Goal: Task Accomplishment & Management: Manage account settings

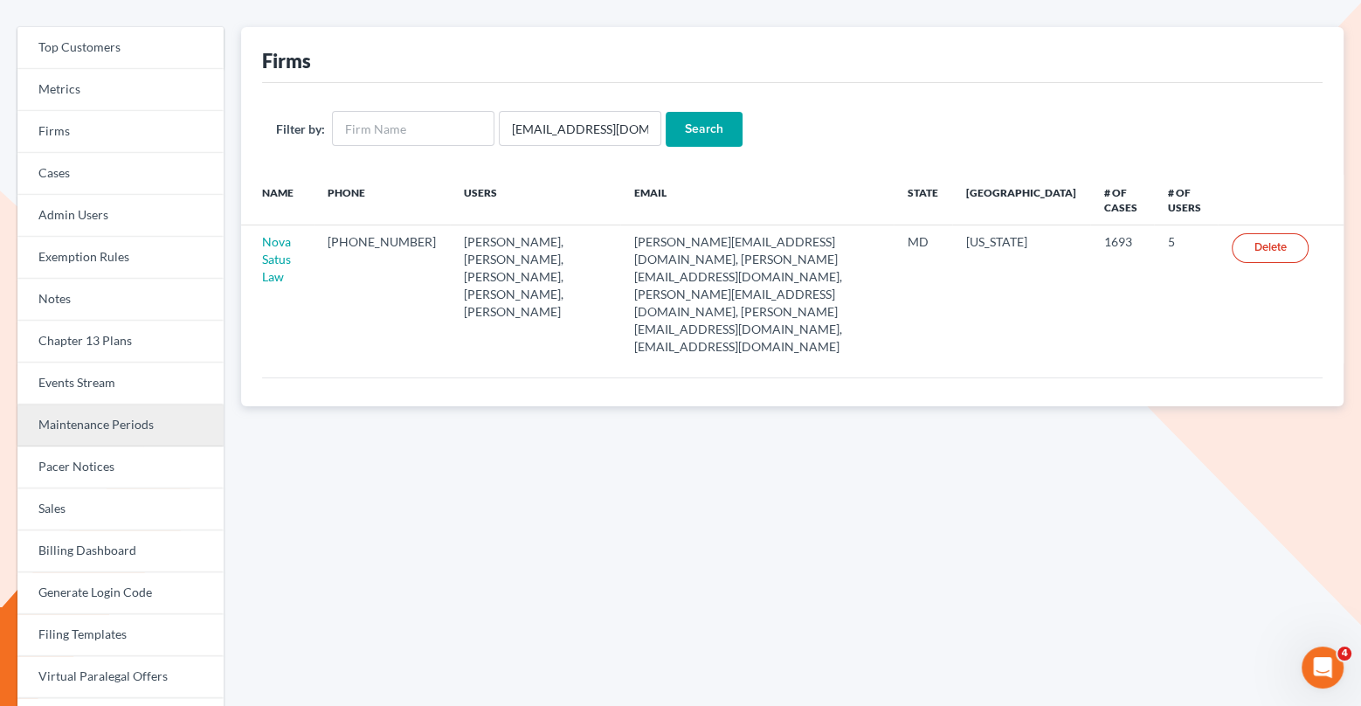
scroll to position [87, 0]
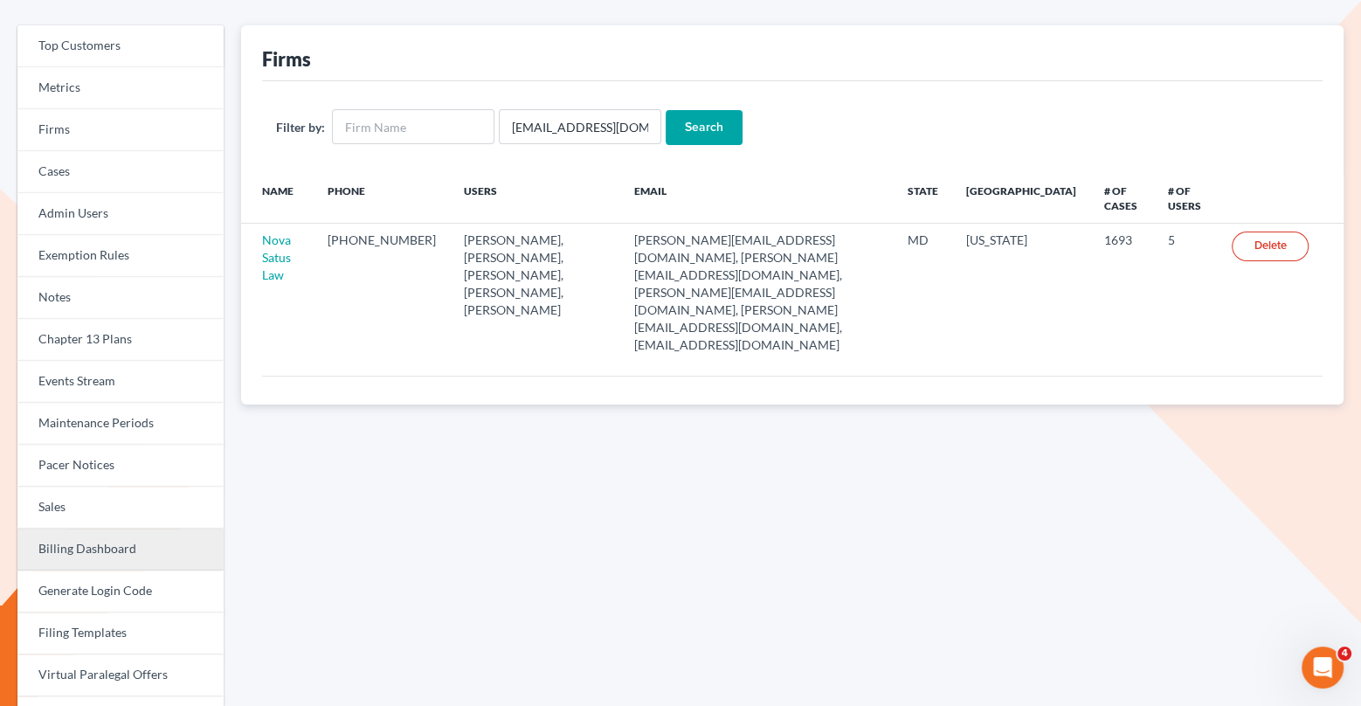
click at [115, 547] on link "Billing Dashboard" at bounding box center [120, 550] width 206 height 42
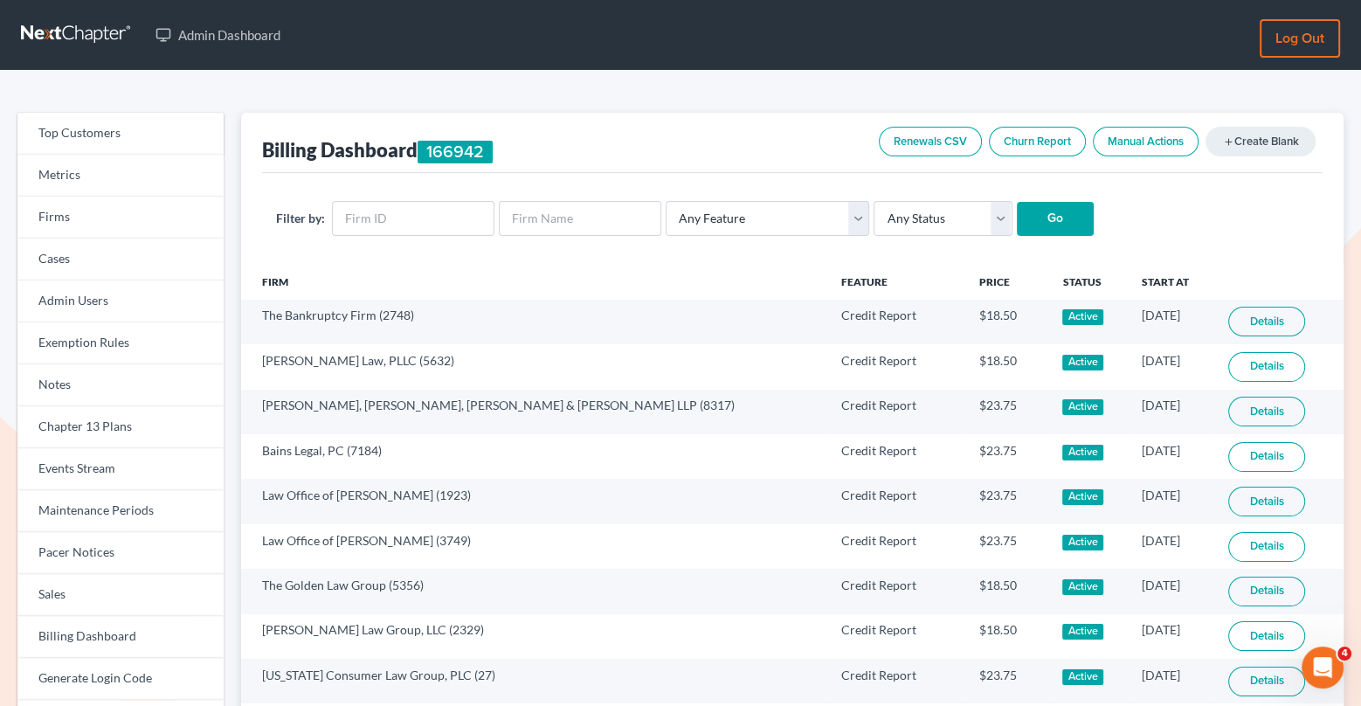
click at [1113, 144] on link "Manual Actions" at bounding box center [1146, 142] width 106 height 30
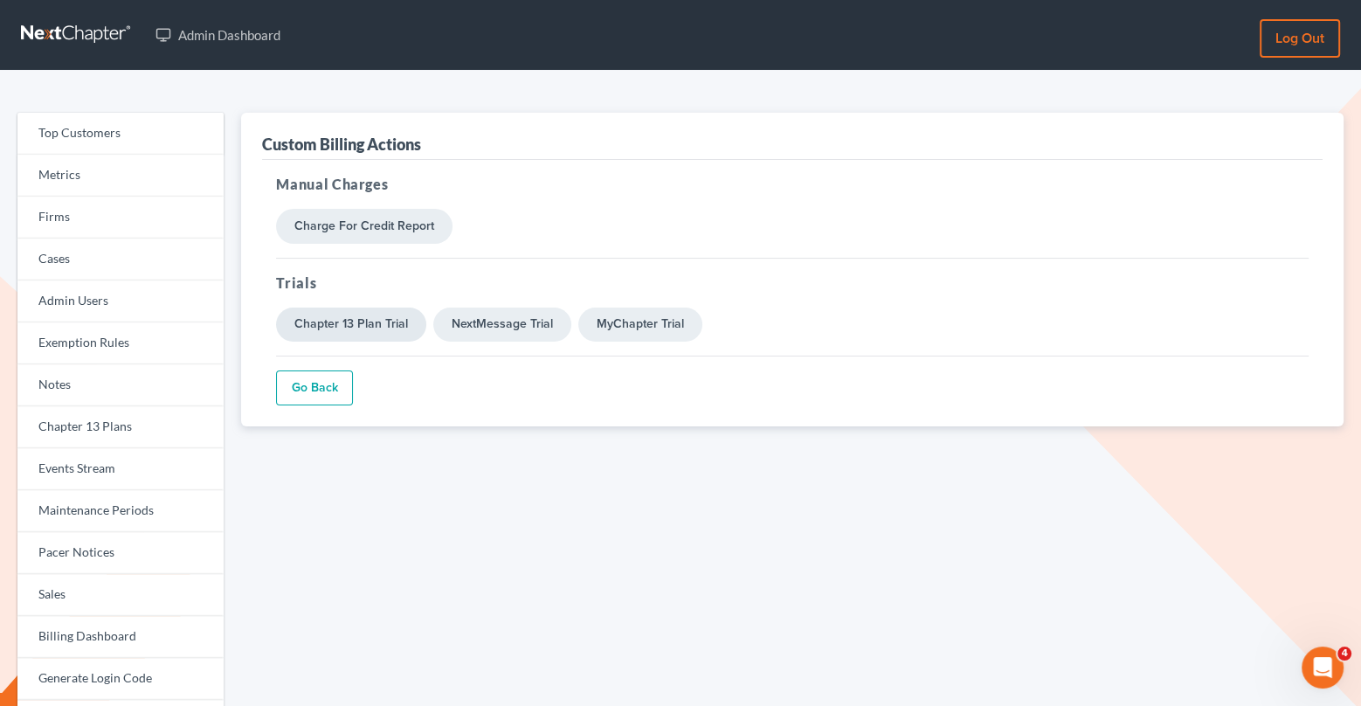
click at [387, 321] on link "Chapter 13 Plan Trial" at bounding box center [351, 325] width 150 height 35
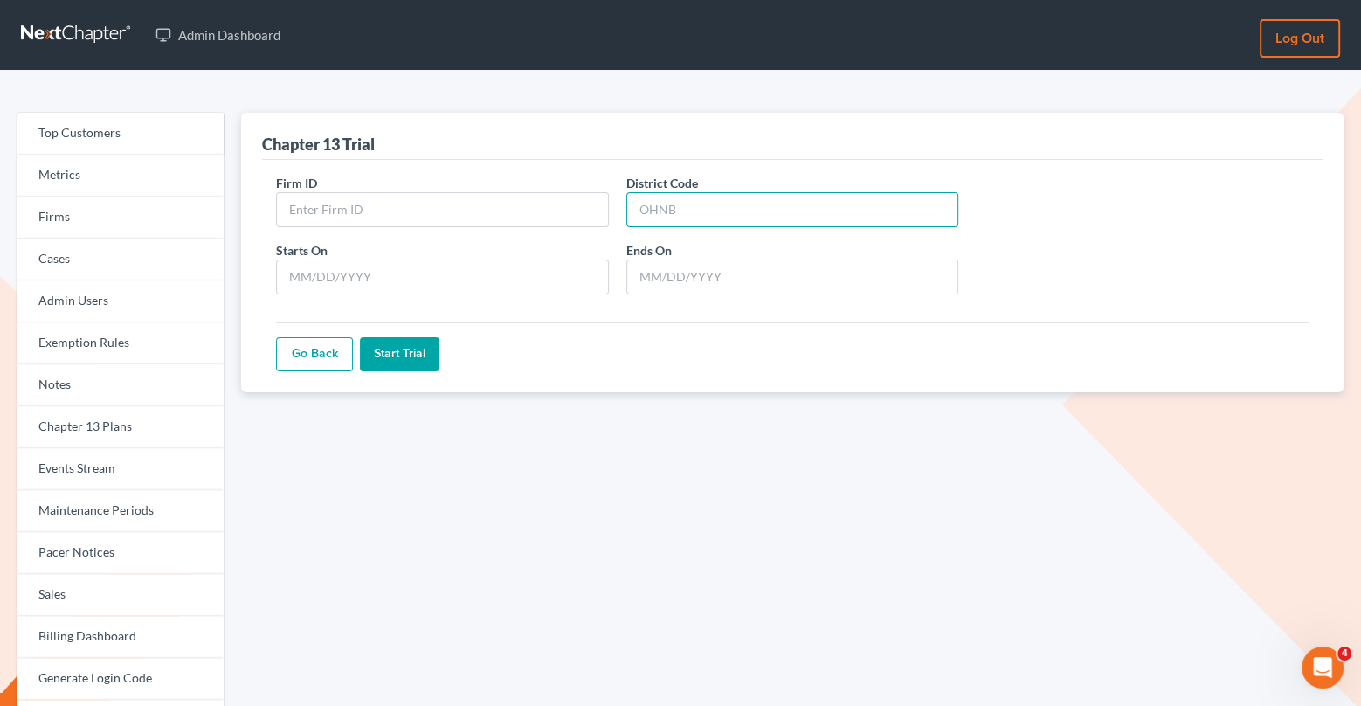
click at [666, 211] on input "District Code" at bounding box center [792, 209] width 333 height 35
type input "ALSB"
click at [505, 212] on input "Firm ID" at bounding box center [442, 209] width 333 height 35
paste input "7798"
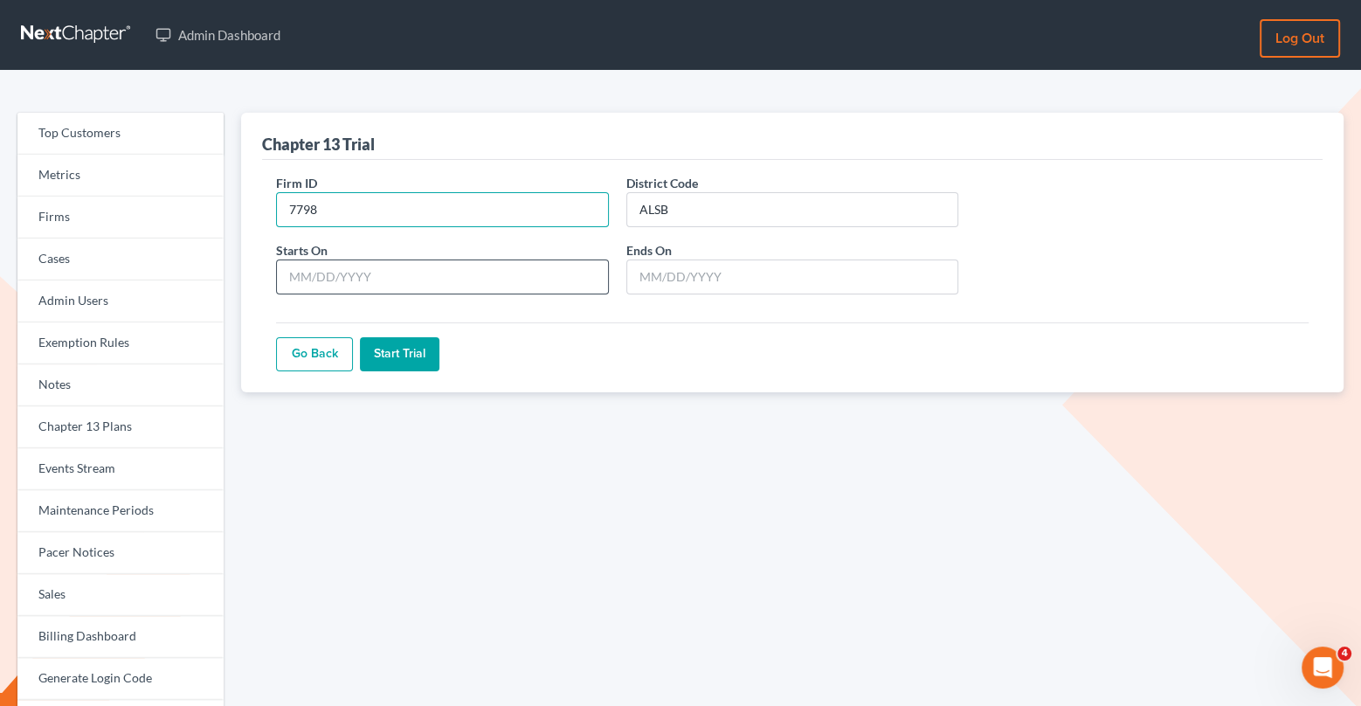
type input "7798"
click at [359, 277] on input "Starts On" at bounding box center [442, 276] width 333 height 35
type input "[DATE]"
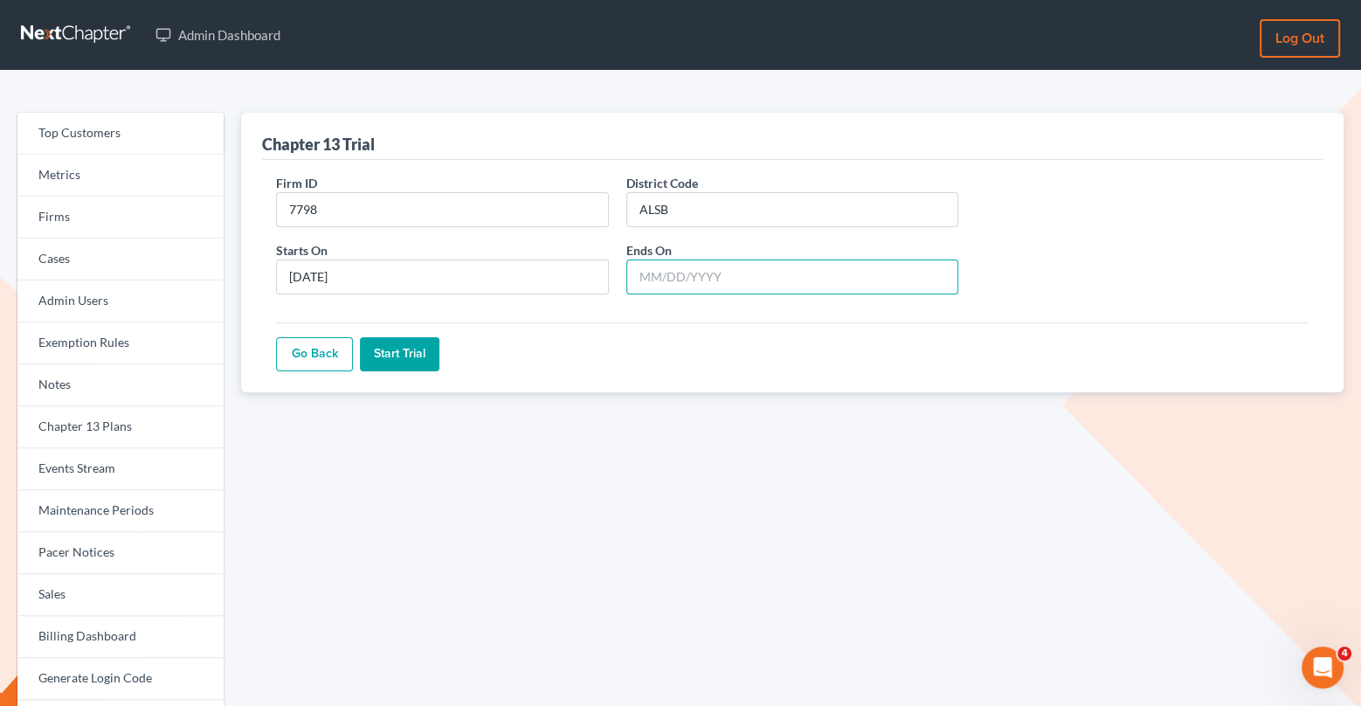
click at [651, 278] on input "Ends On" at bounding box center [792, 276] width 333 height 35
type input "09/28/2025"
click at [402, 363] on input "Start Trial" at bounding box center [399, 354] width 79 height 35
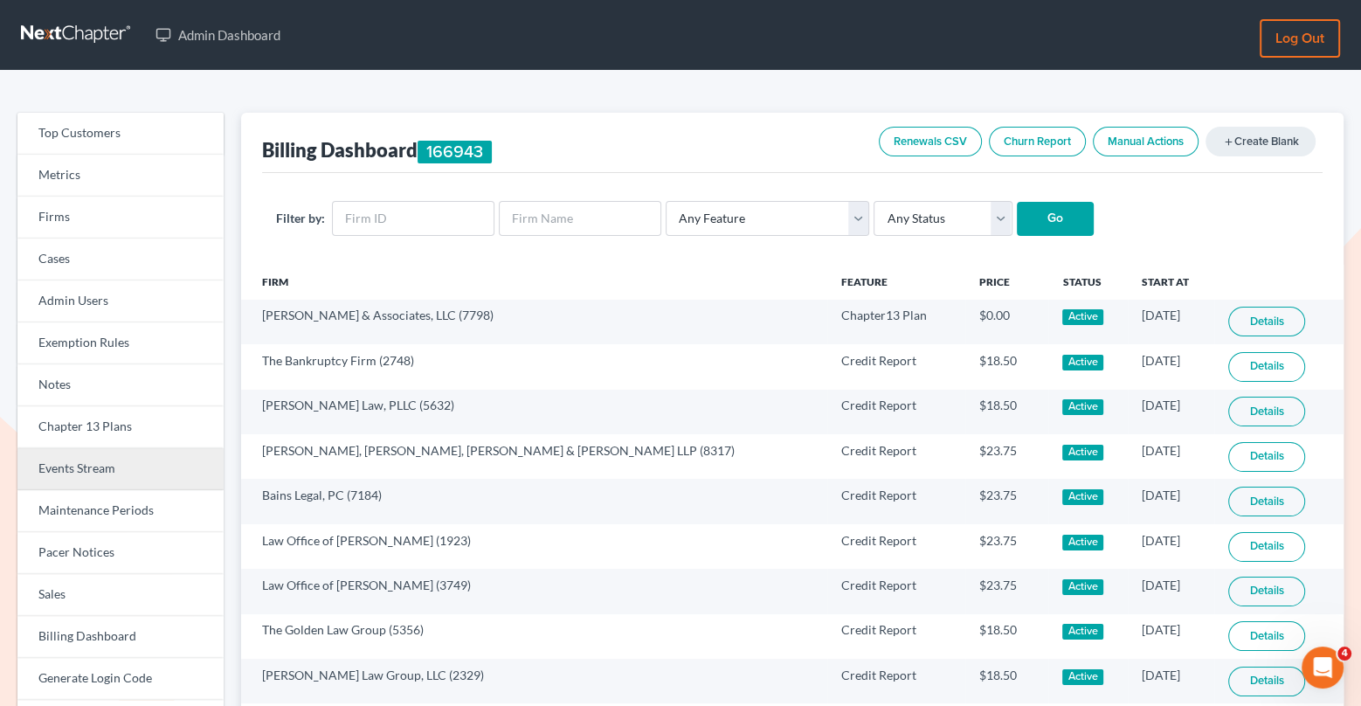
click at [146, 484] on link "Events Stream" at bounding box center [120, 469] width 206 height 42
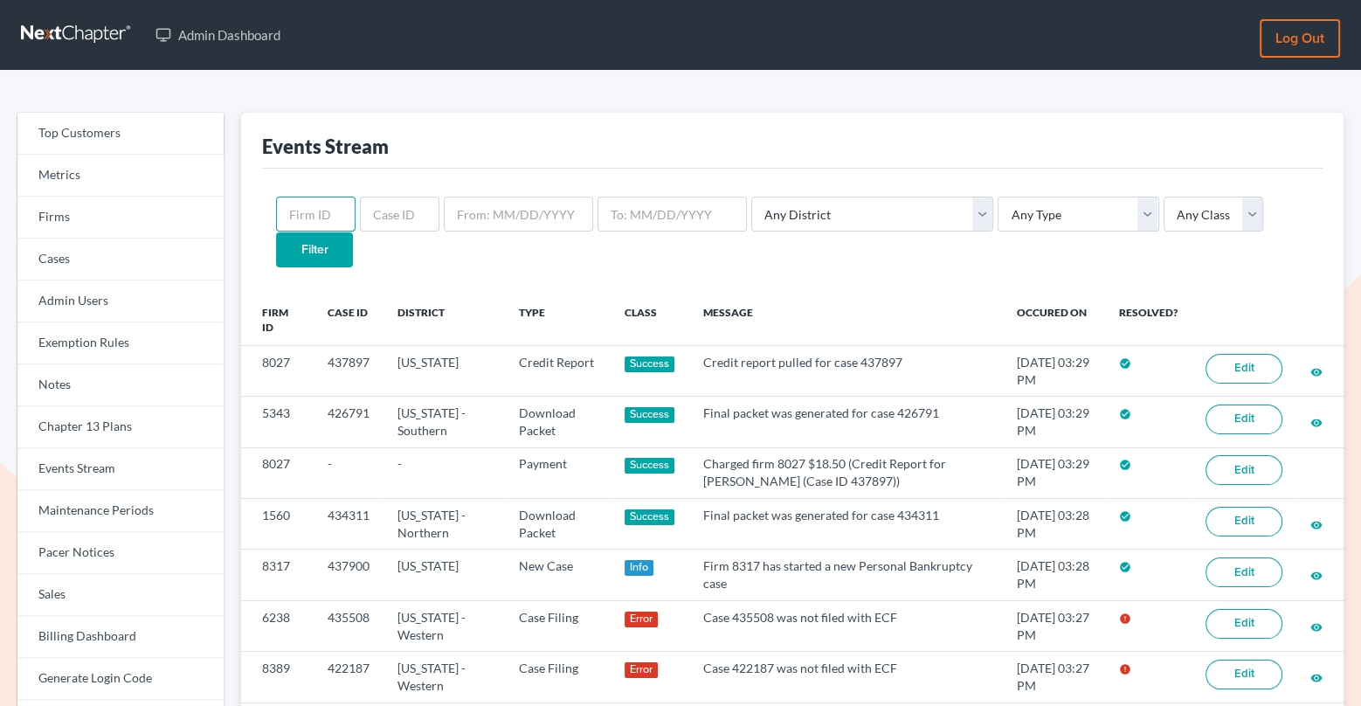
click at [329, 224] on input "text" at bounding box center [315, 214] width 79 height 35
click at [376, 225] on input "text" at bounding box center [399, 214] width 79 height 35
paste input "421079"
type input "421079"
click at [353, 232] on input "Filter" at bounding box center [314, 249] width 77 height 35
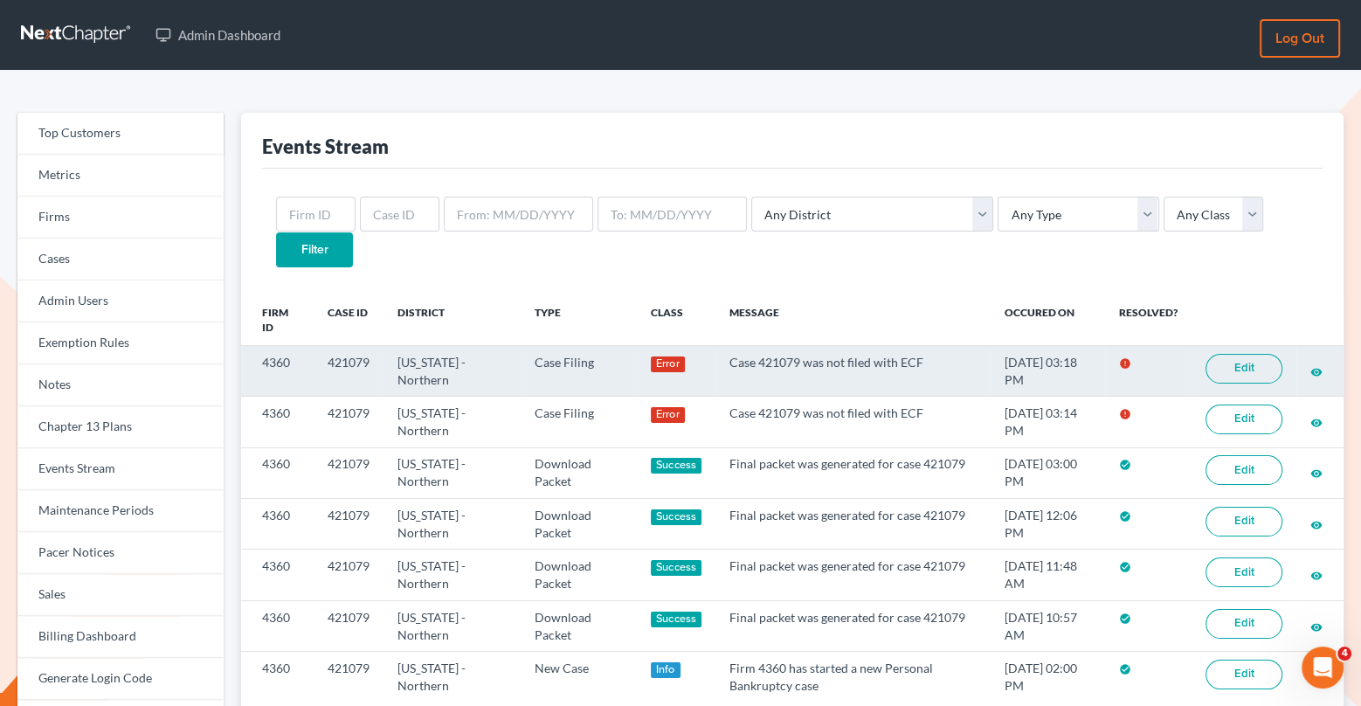
click at [1234, 354] on link "Edit" at bounding box center [1244, 369] width 77 height 30
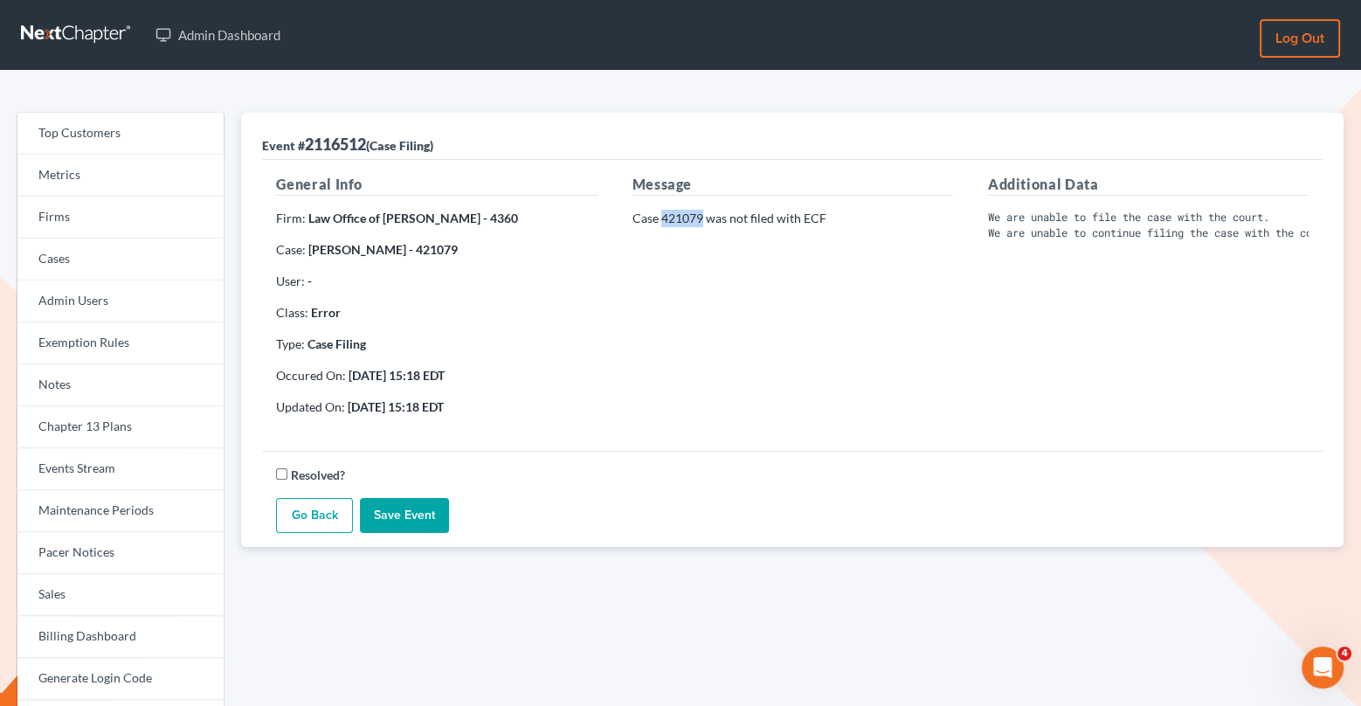
drag, startPoint x: 703, startPoint y: 216, endPoint x: 662, endPoint y: 214, distance: 41.1
click at [662, 214] on p "Case 421079 was not filed with ECF" at bounding box center [792, 218] width 321 height 17
copy p "421079"
click at [86, 225] on link "Firms" at bounding box center [120, 218] width 206 height 42
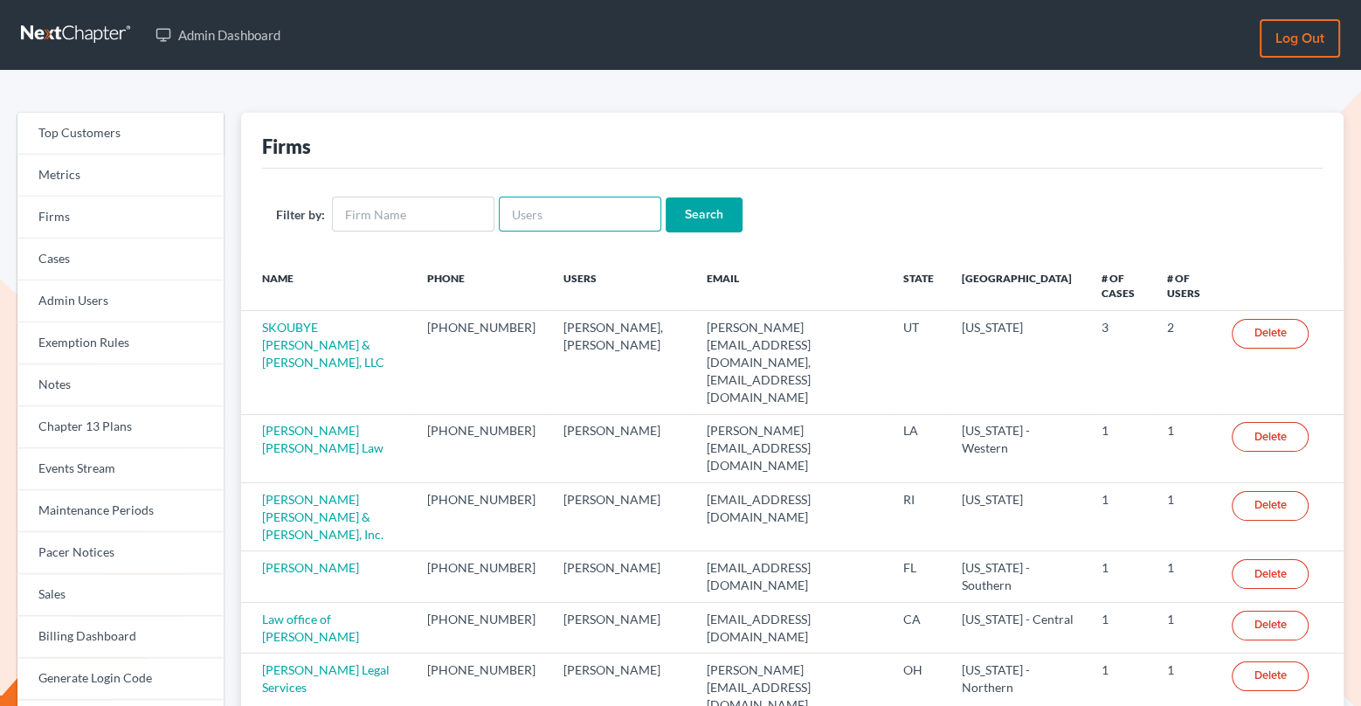
click at [527, 215] on input "text" at bounding box center [580, 214] width 162 height 35
paste input "[EMAIL_ADDRESS][DOMAIN_NAME]"
type input "dvolk@cmcurtislaw.com"
click at [690, 220] on input "Search" at bounding box center [704, 214] width 77 height 35
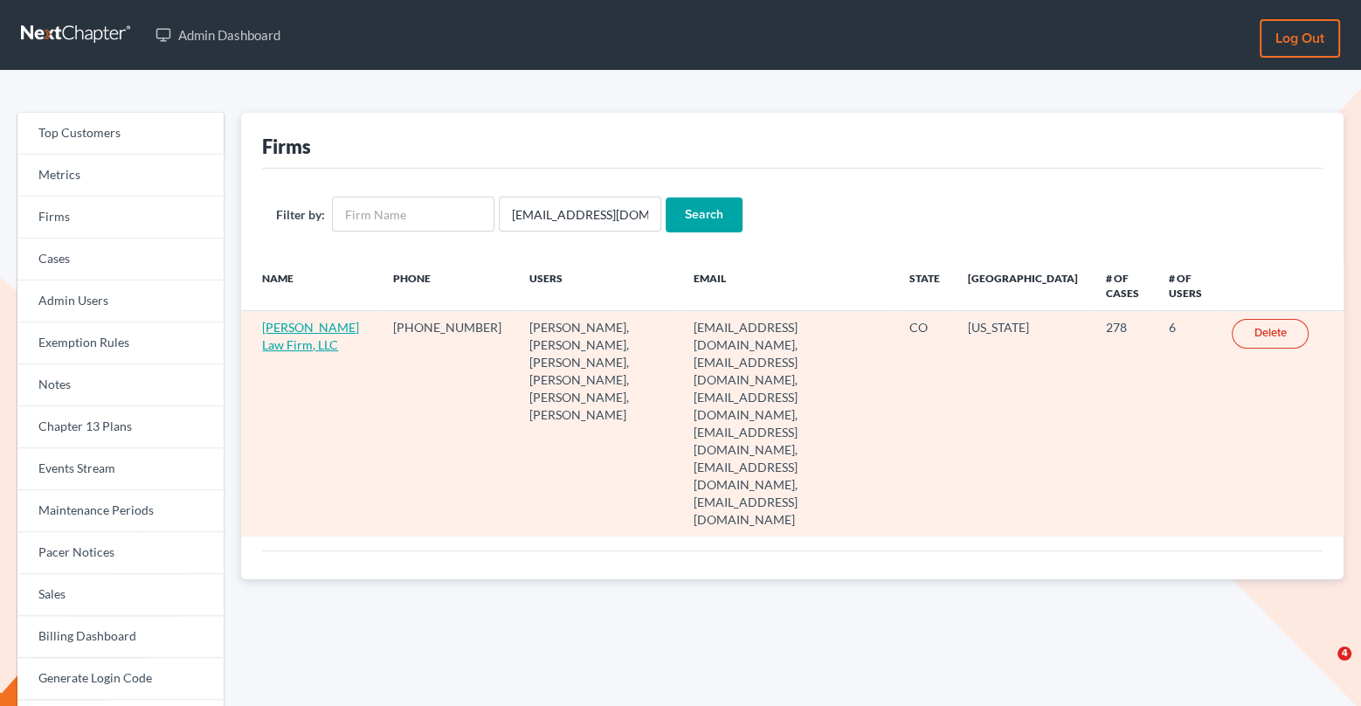
click at [271, 332] on link "Curtis Law Firm, LLC" at bounding box center [310, 336] width 97 height 32
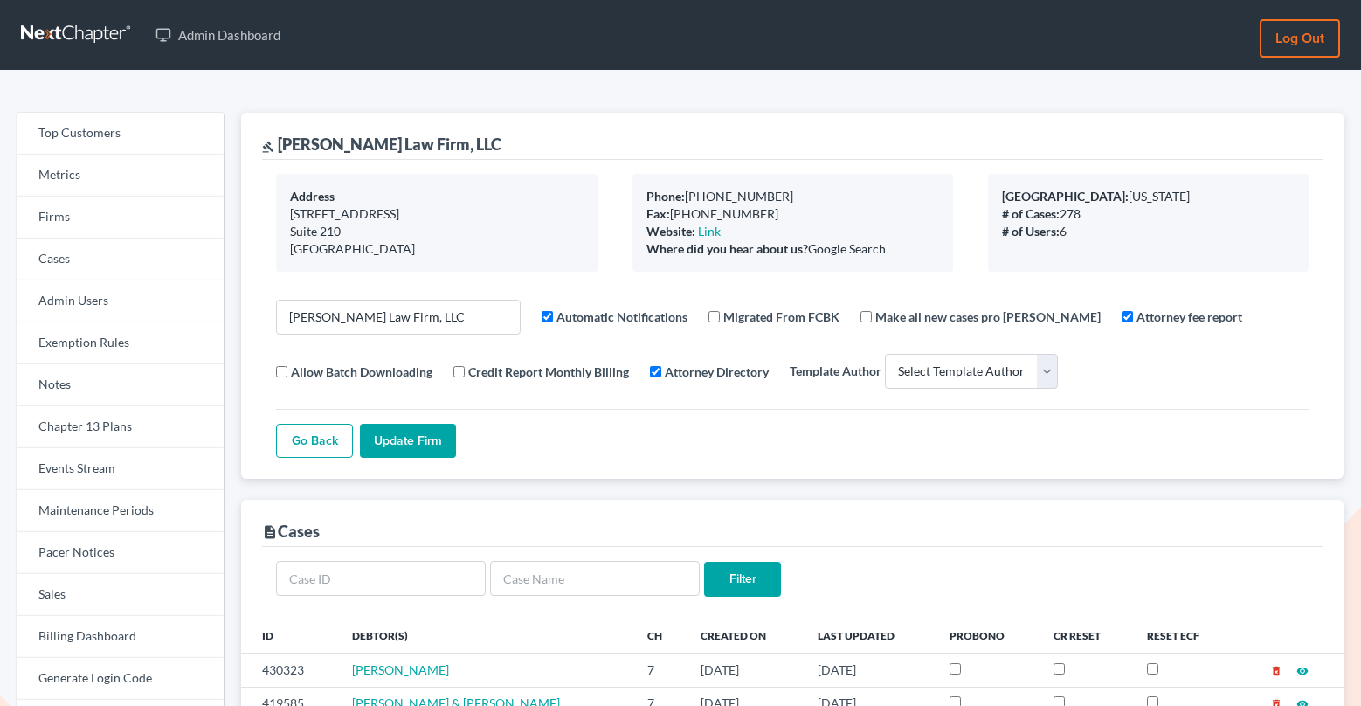
select select
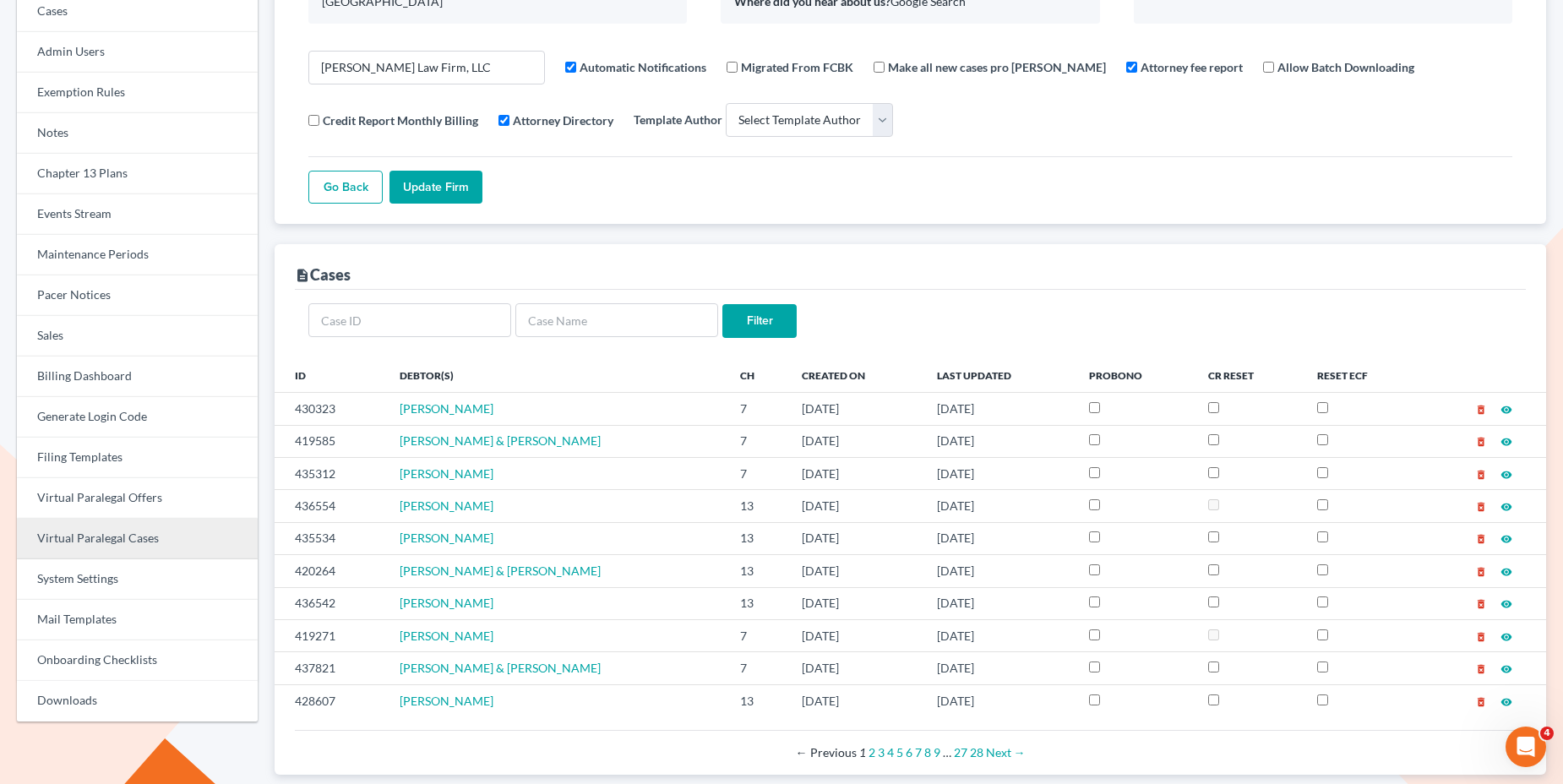
scroll to position [206, 0]
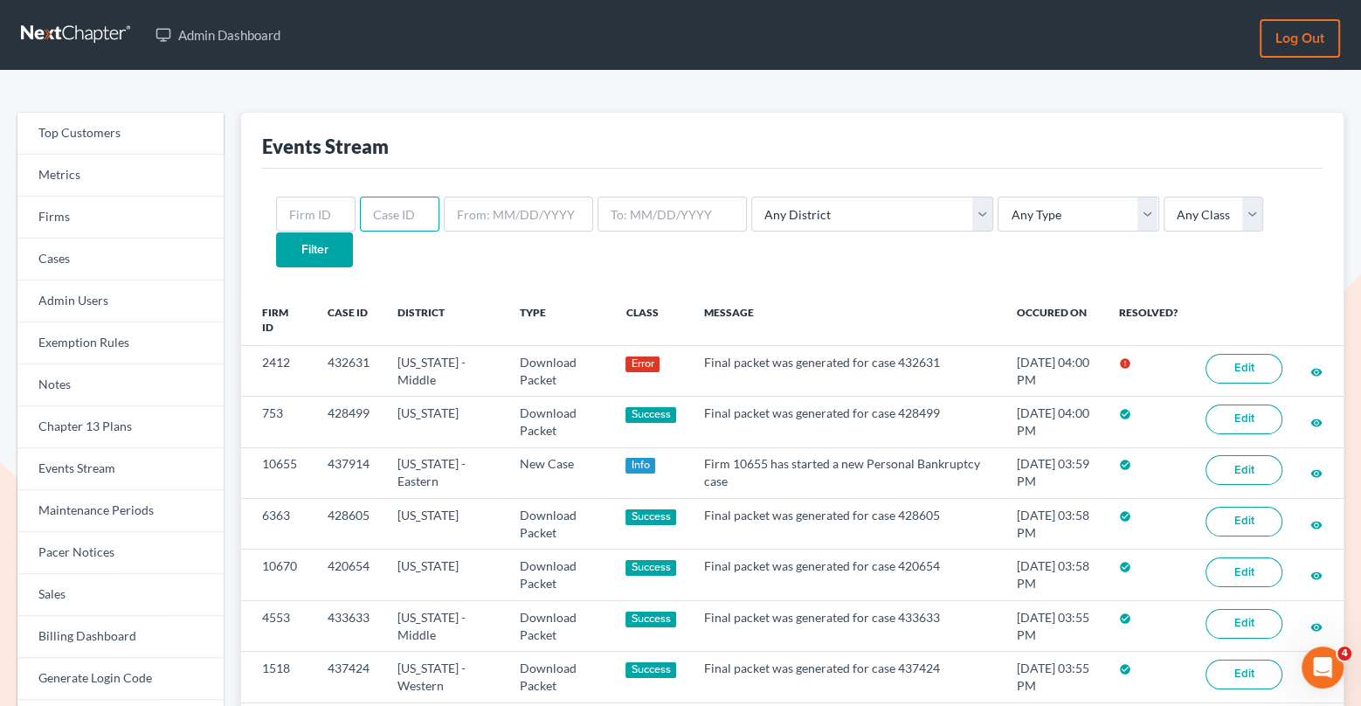
click at [411, 218] on input "text" at bounding box center [399, 214] width 79 height 35
click at [162, 215] on link "Firms" at bounding box center [120, 218] width 206 height 42
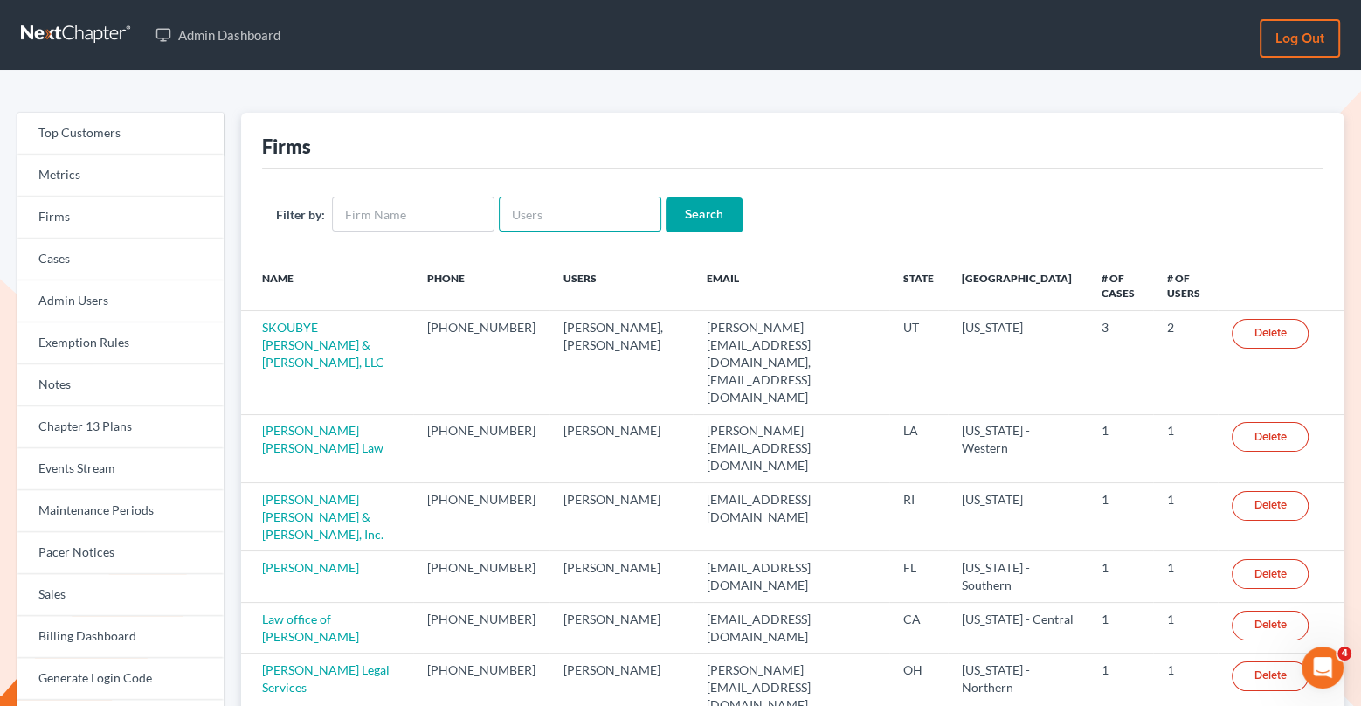
click at [533, 215] on input "text" at bounding box center [580, 214] width 162 height 35
paste input "sharonw@sfarthinglaw.com"
type input "sharonw@sfarthinglaw.com"
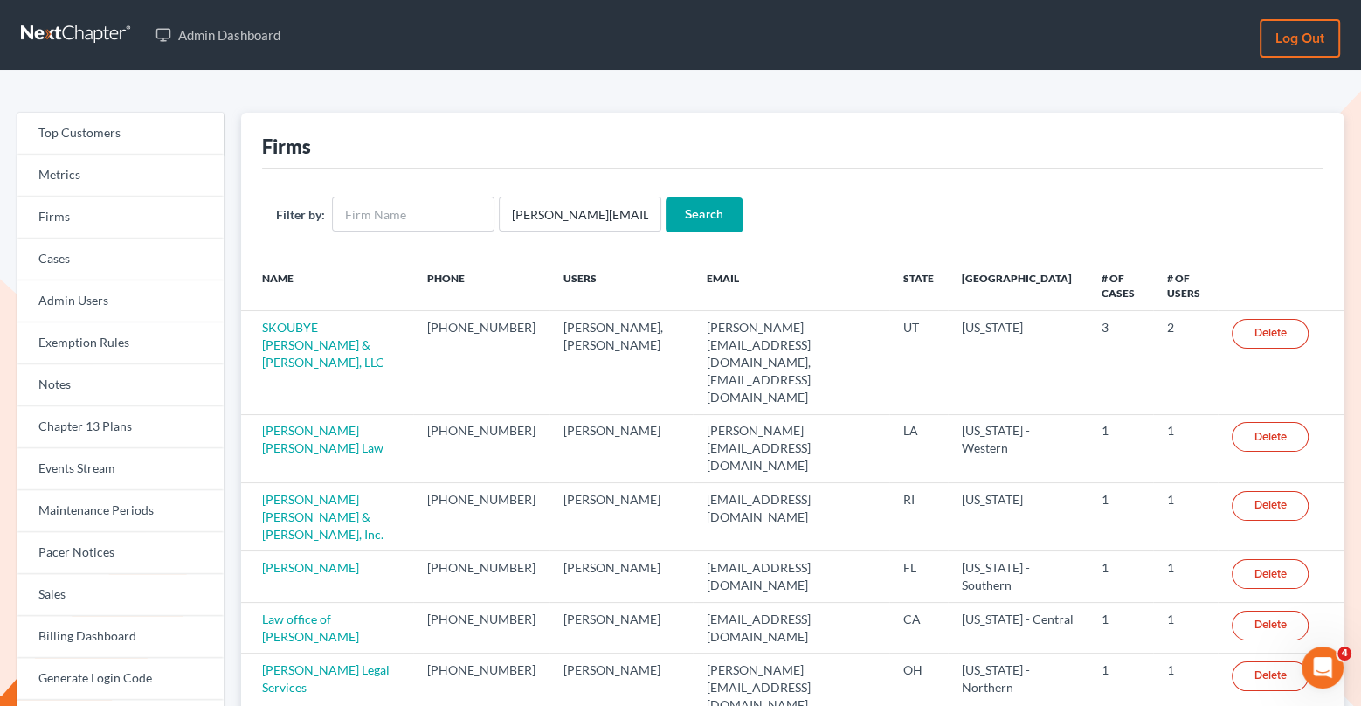
click at [711, 212] on input "Search" at bounding box center [704, 214] width 77 height 35
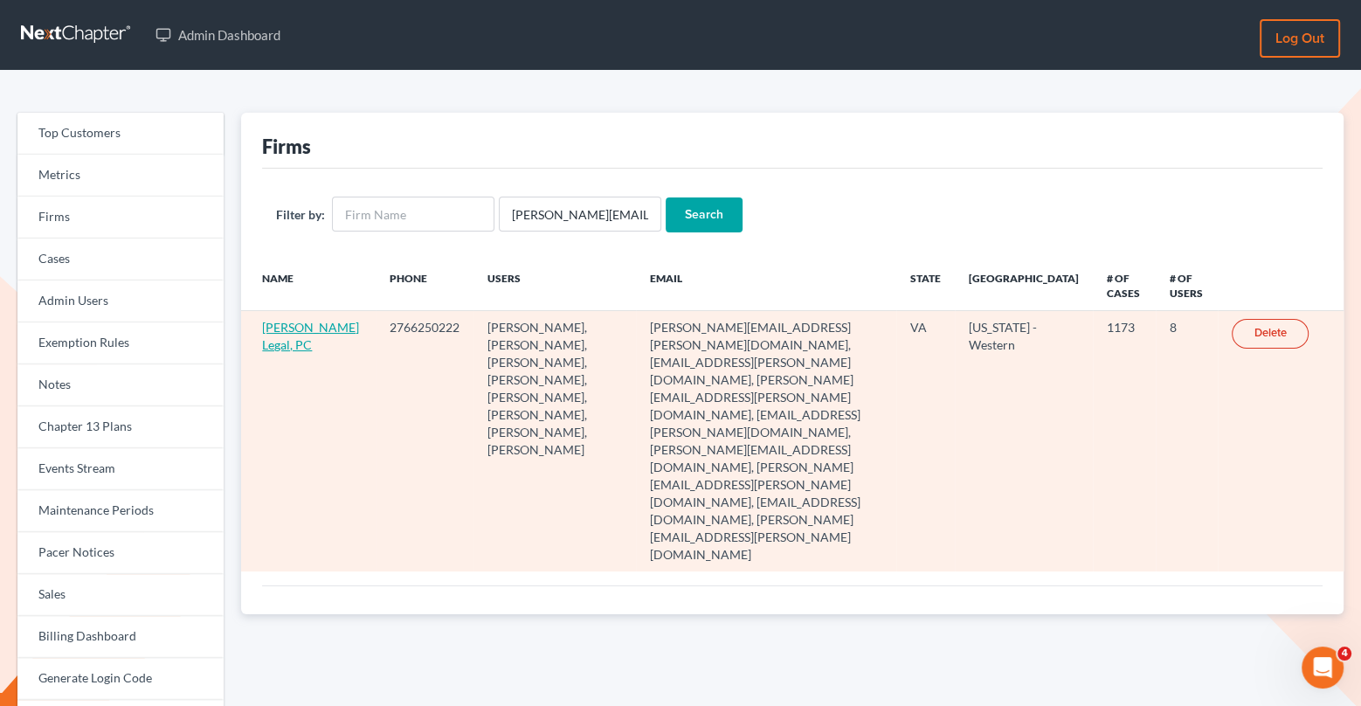
click at [299, 328] on link "[PERSON_NAME] Legal, PC" at bounding box center [310, 336] width 97 height 32
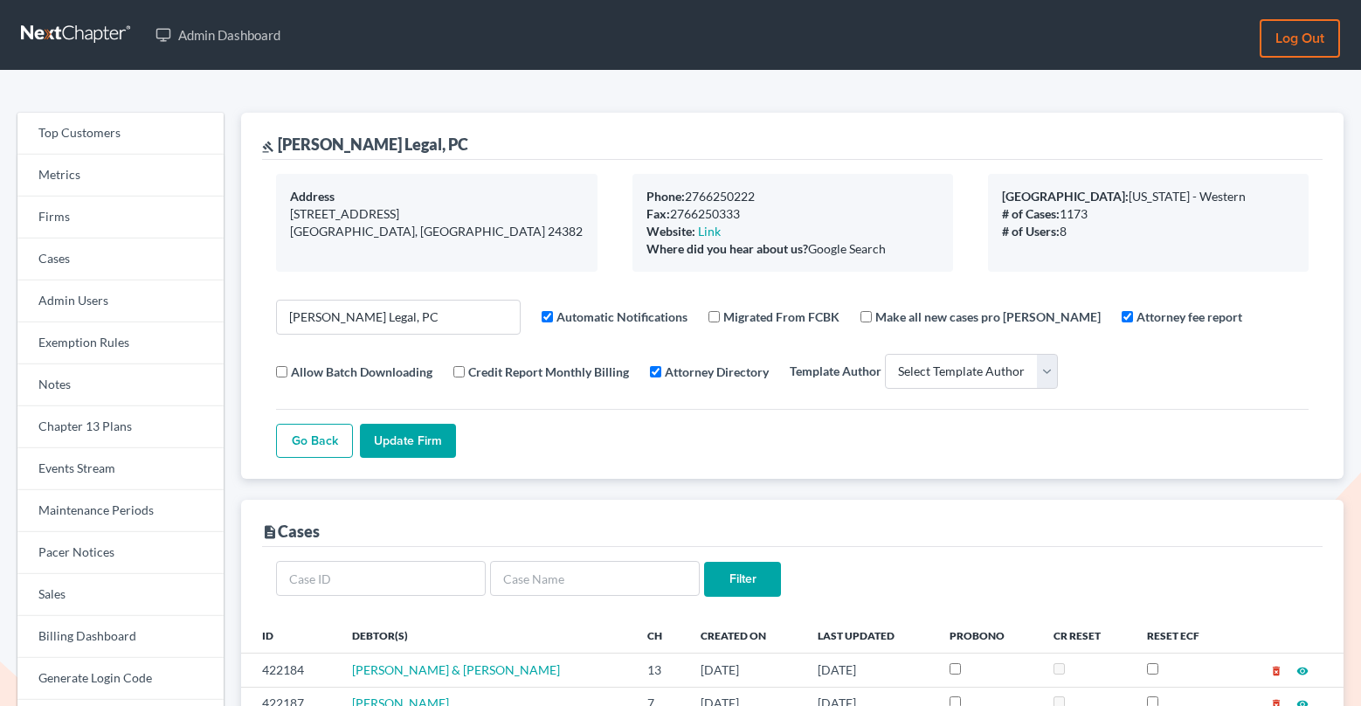
select select
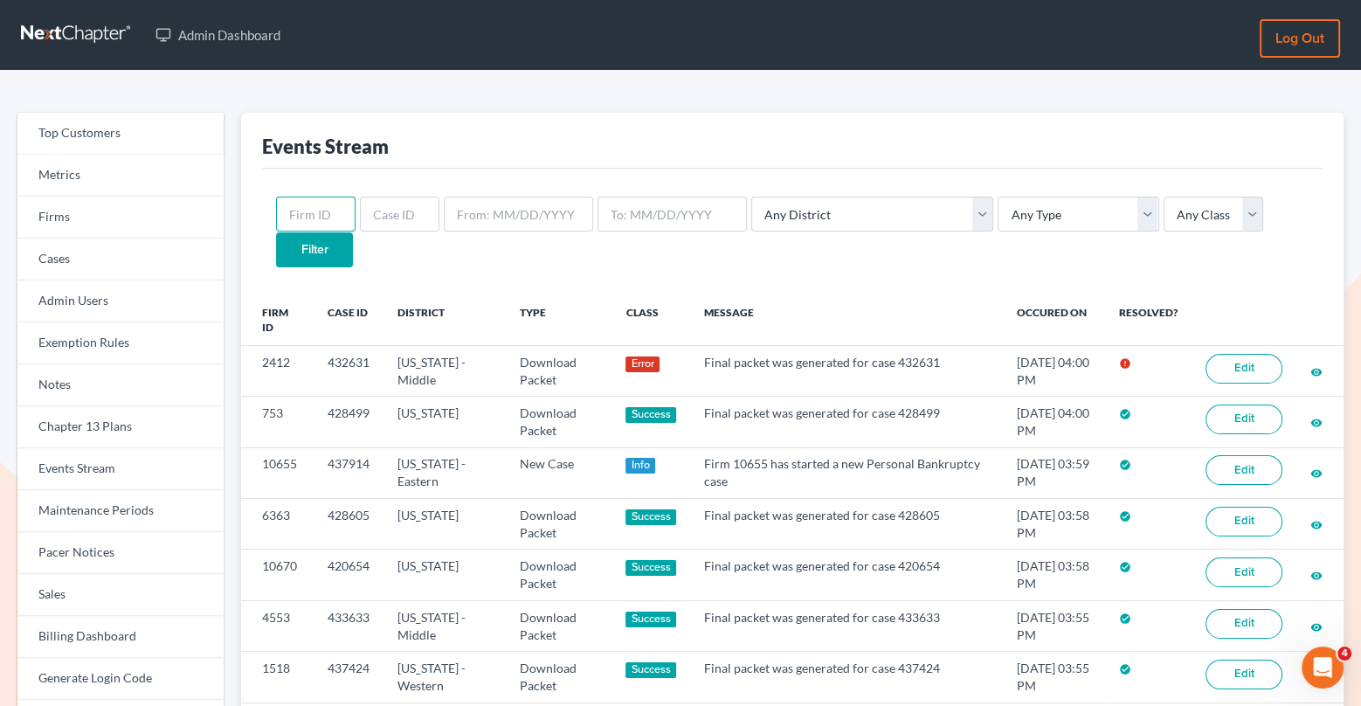
click at [318, 221] on input "text" at bounding box center [315, 214] width 79 height 35
paste input "8389"
type input "8389"
click at [353, 232] on input "Filter" at bounding box center [314, 249] width 77 height 35
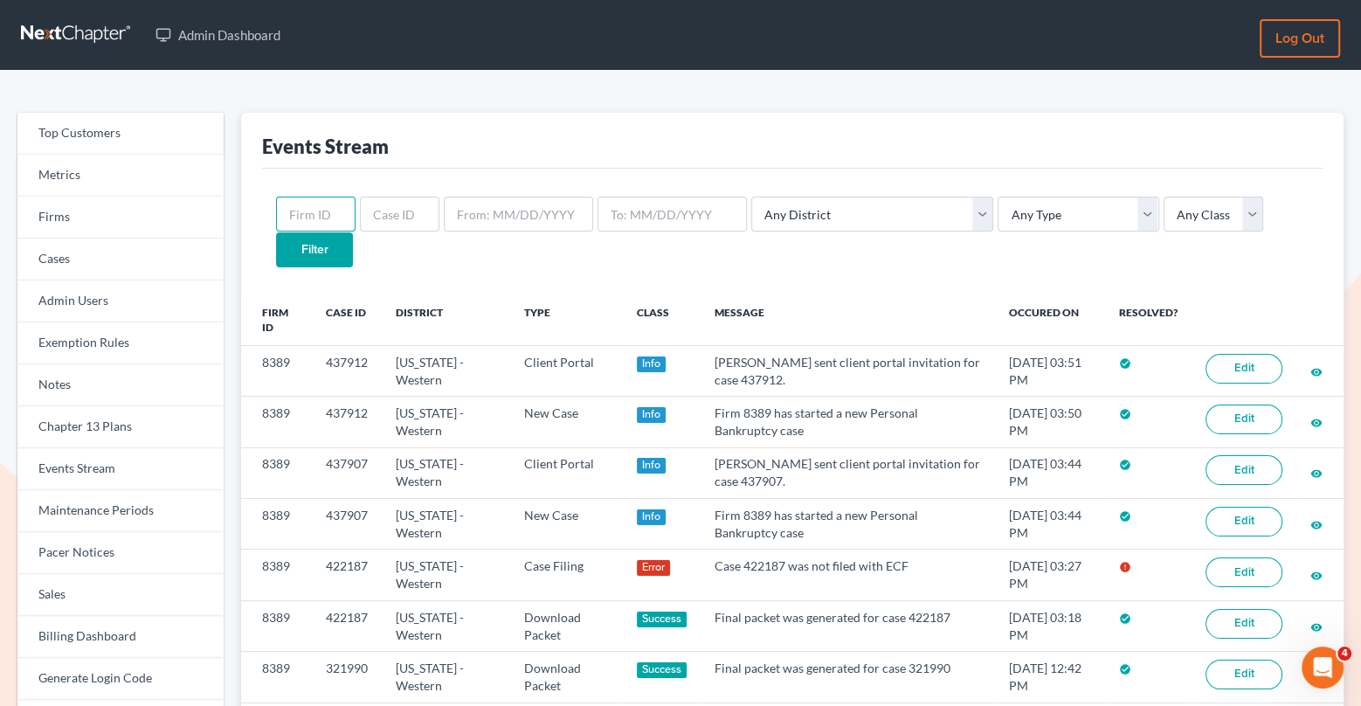
click at [344, 204] on input "text" at bounding box center [315, 214] width 79 height 35
paste input "8389"
type input "8389"
click at [353, 232] on input "Filter" at bounding box center [314, 249] width 77 height 35
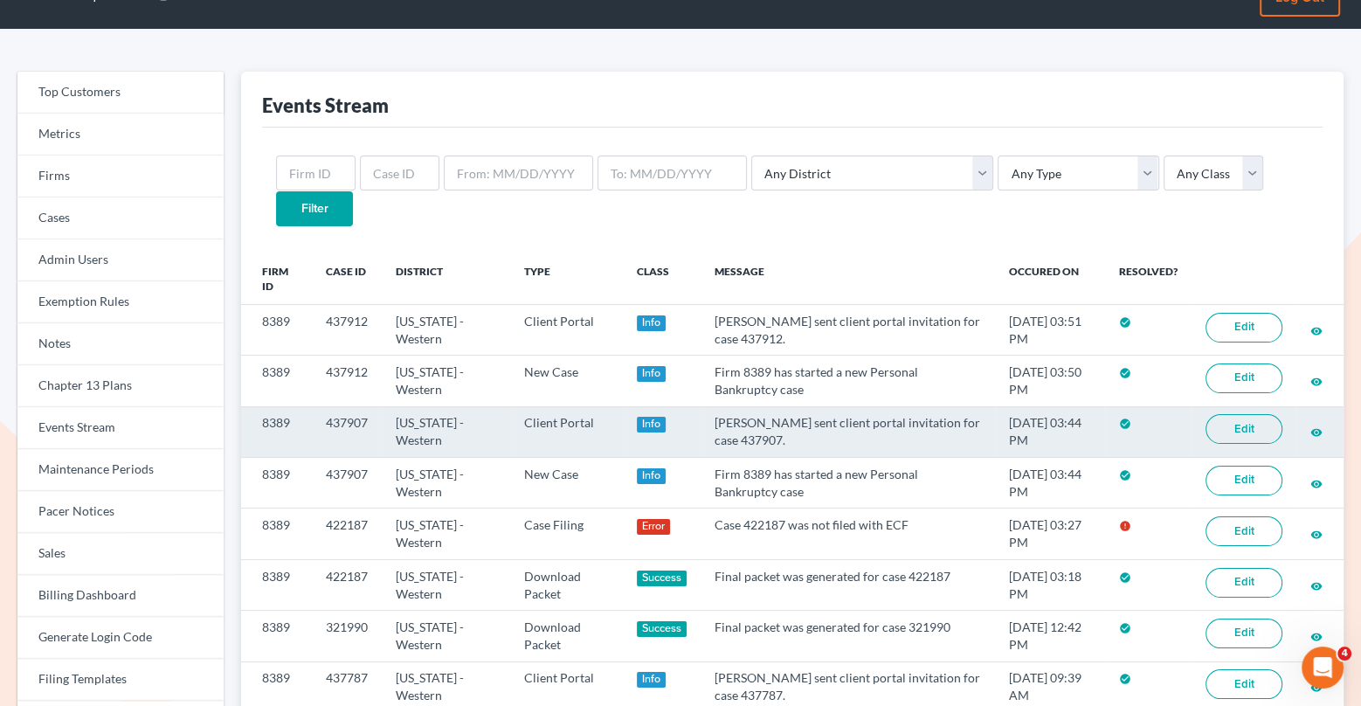
scroll to position [42, 0]
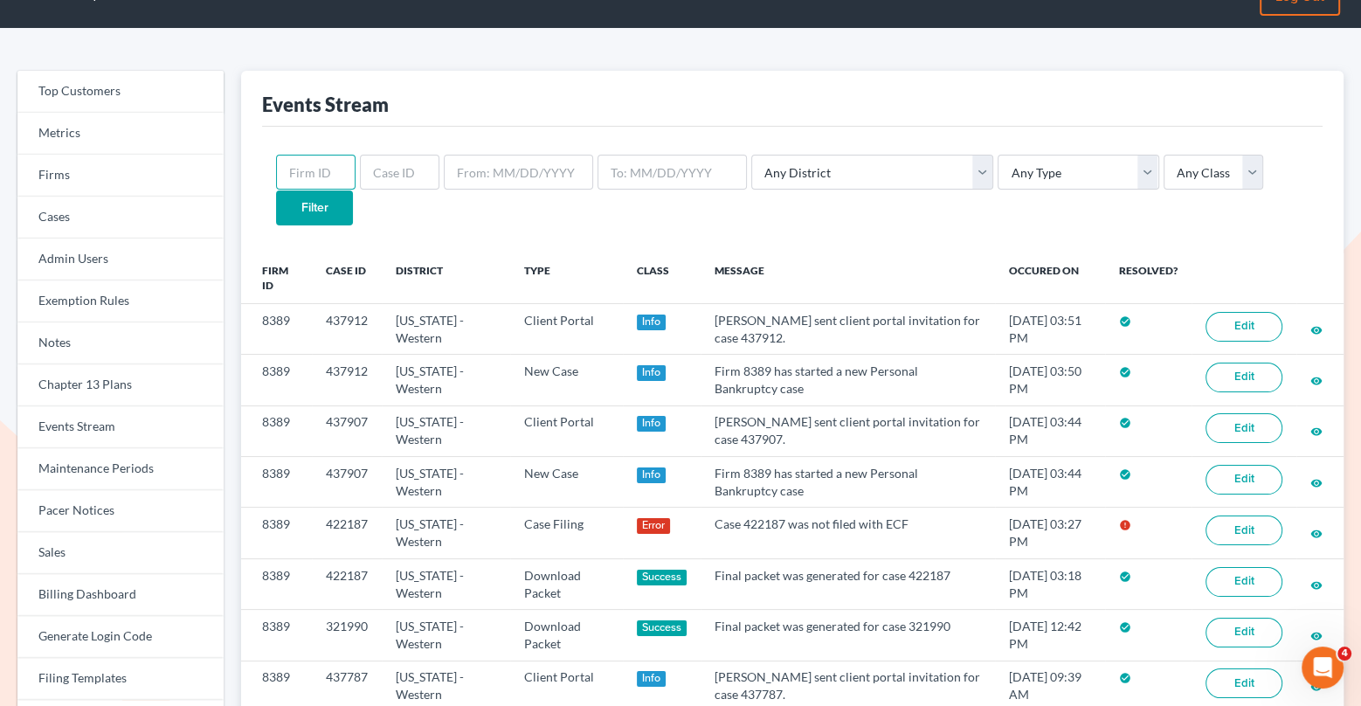
click at [343, 177] on input "text" at bounding box center [315, 172] width 79 height 35
click at [384, 177] on input "text" at bounding box center [399, 172] width 79 height 35
paste input "422187"
type input "422187"
click at [353, 190] on input "Filter" at bounding box center [314, 207] width 77 height 35
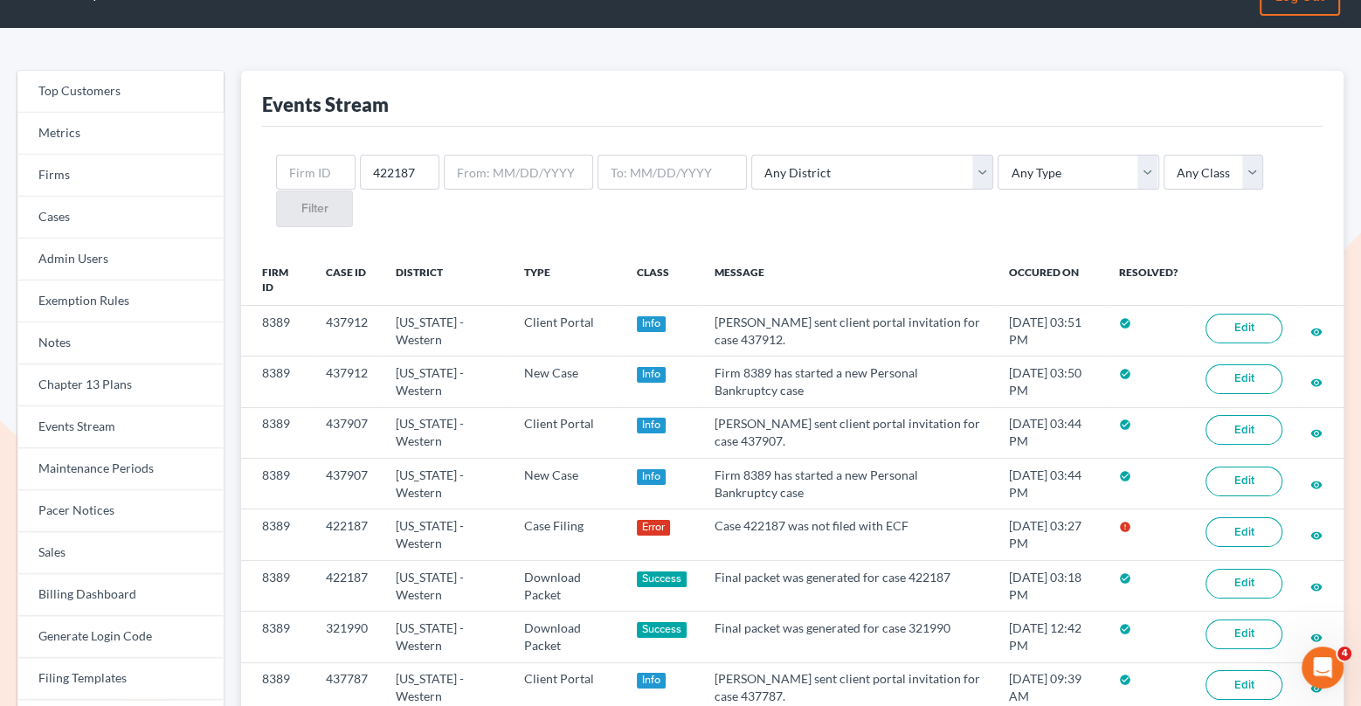
scroll to position [43, 0]
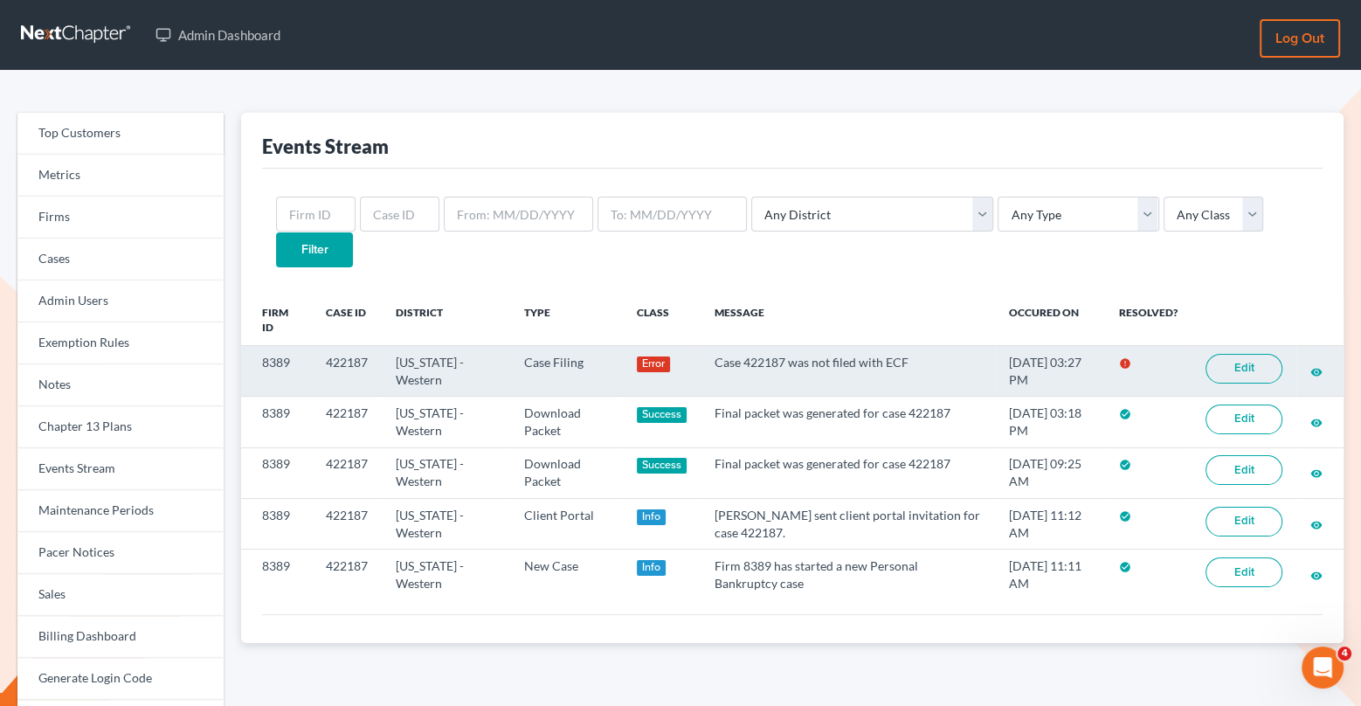
click at [1225, 354] on link "Edit" at bounding box center [1244, 369] width 77 height 30
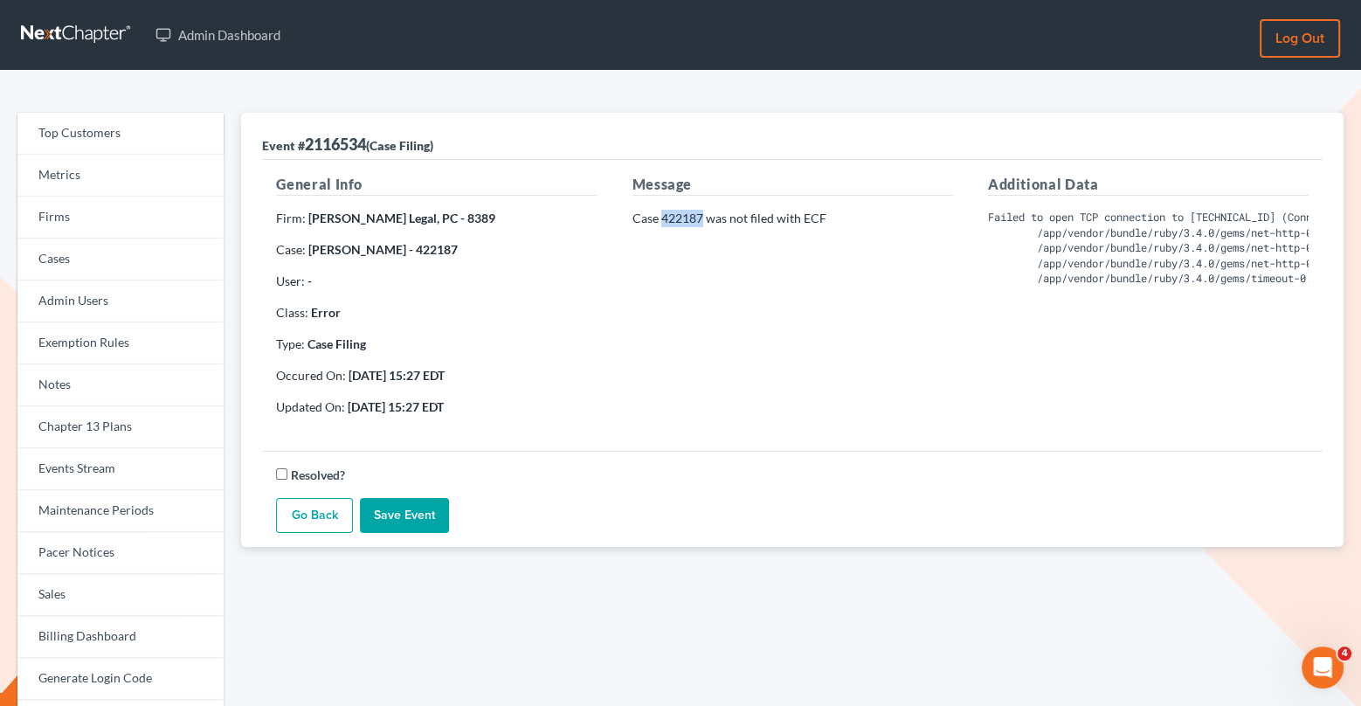
drag, startPoint x: 701, startPoint y: 220, endPoint x: 664, endPoint y: 216, distance: 37.0
click at [664, 216] on p "Case 422187 was not filed with ECF" at bounding box center [792, 218] width 321 height 17
copy p "422187"
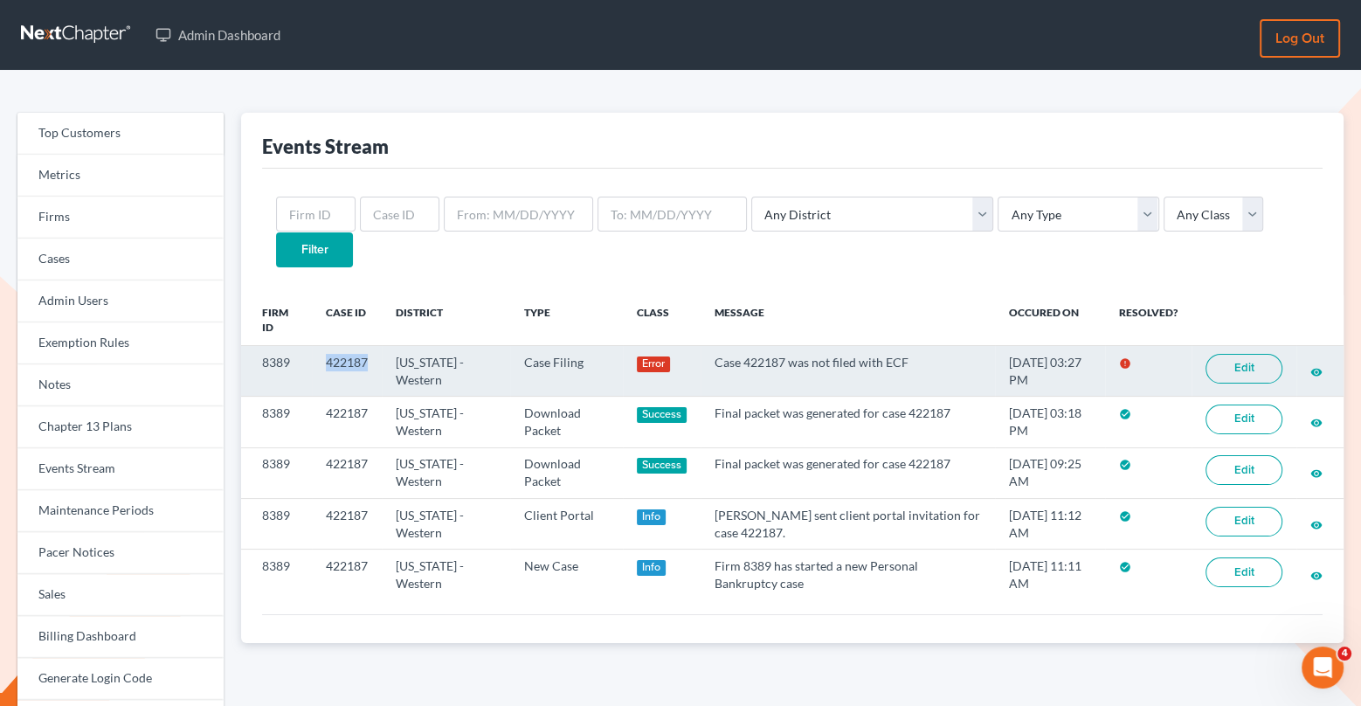
drag, startPoint x: 371, startPoint y: 321, endPoint x: 317, endPoint y: 321, distance: 54.2
click at [317, 345] on td "422187" at bounding box center [347, 370] width 70 height 51
copy td "422187"
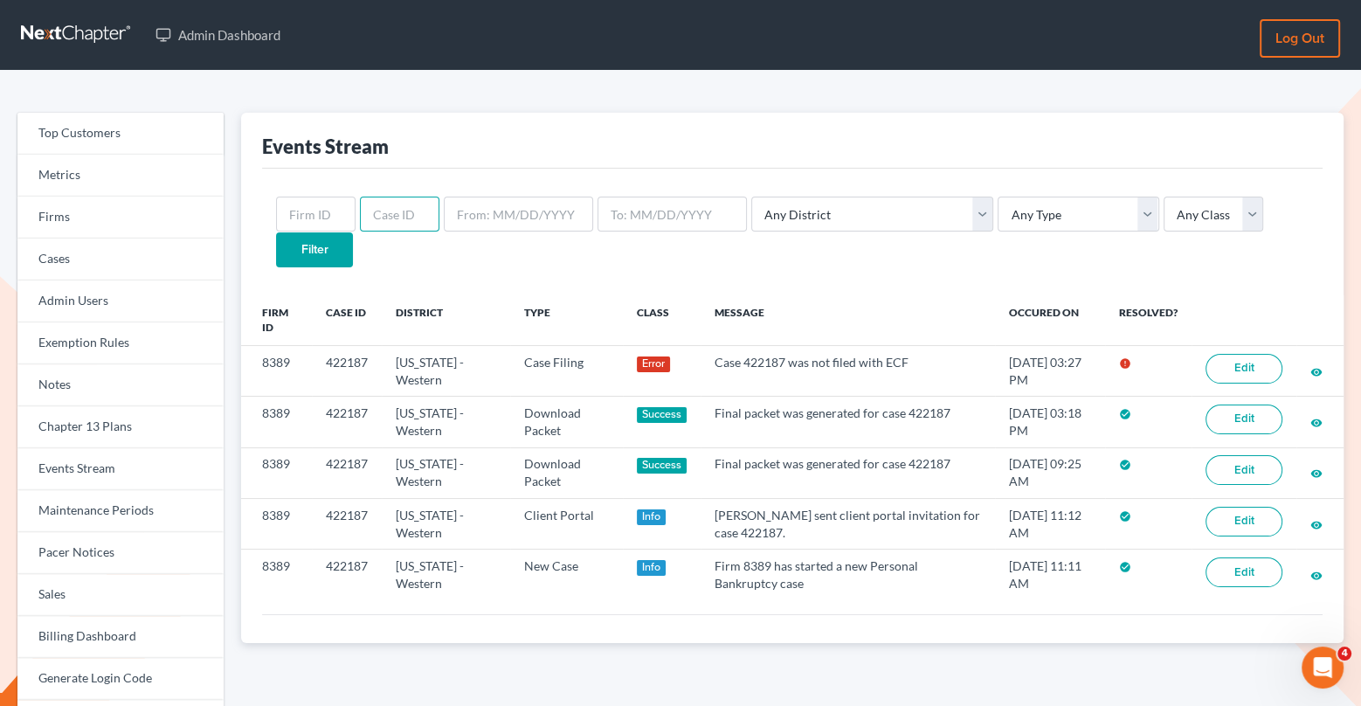
click at [371, 213] on input "text" at bounding box center [399, 214] width 79 height 35
paste input "422187"
type input "422187"
click at [353, 232] on input "Filter" at bounding box center [314, 249] width 77 height 35
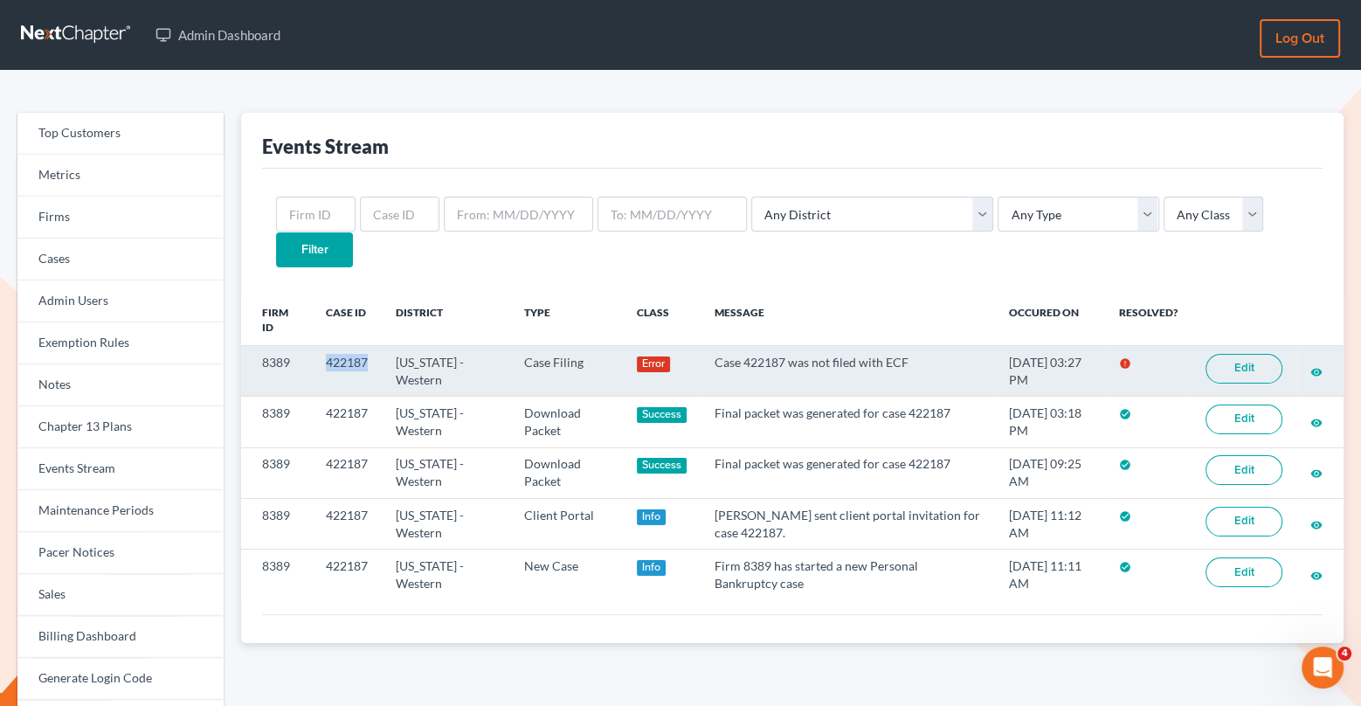
drag, startPoint x: 371, startPoint y: 325, endPoint x: 317, endPoint y: 325, distance: 54.2
click at [317, 345] on td "422187" at bounding box center [347, 370] width 70 height 51
copy td "422187"
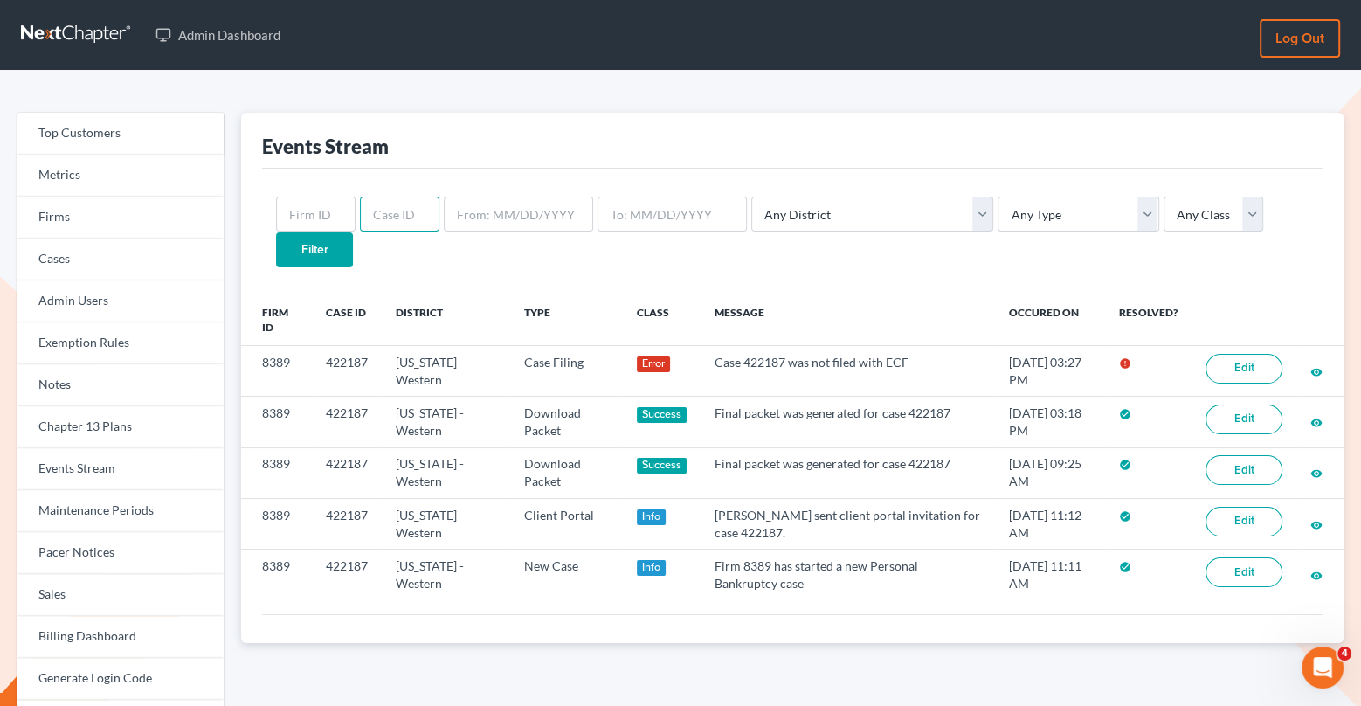
click at [389, 218] on input "text" at bounding box center [399, 214] width 79 height 35
paste input "422187"
type input "422187"
click at [353, 232] on input "Filter" at bounding box center [314, 249] width 77 height 35
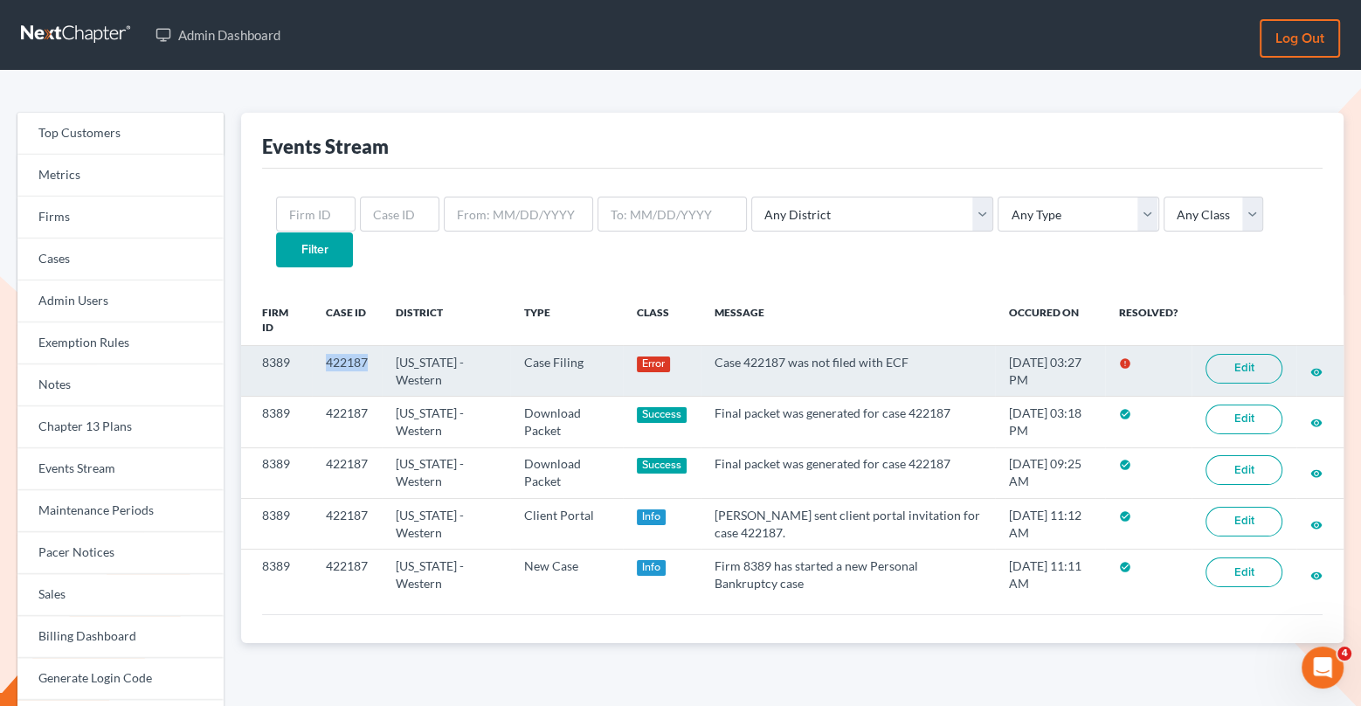
drag, startPoint x: 381, startPoint y: 322, endPoint x: 325, endPoint y: 322, distance: 55.9
click at [325, 345] on td "422187" at bounding box center [347, 370] width 70 height 51
copy td "422187"
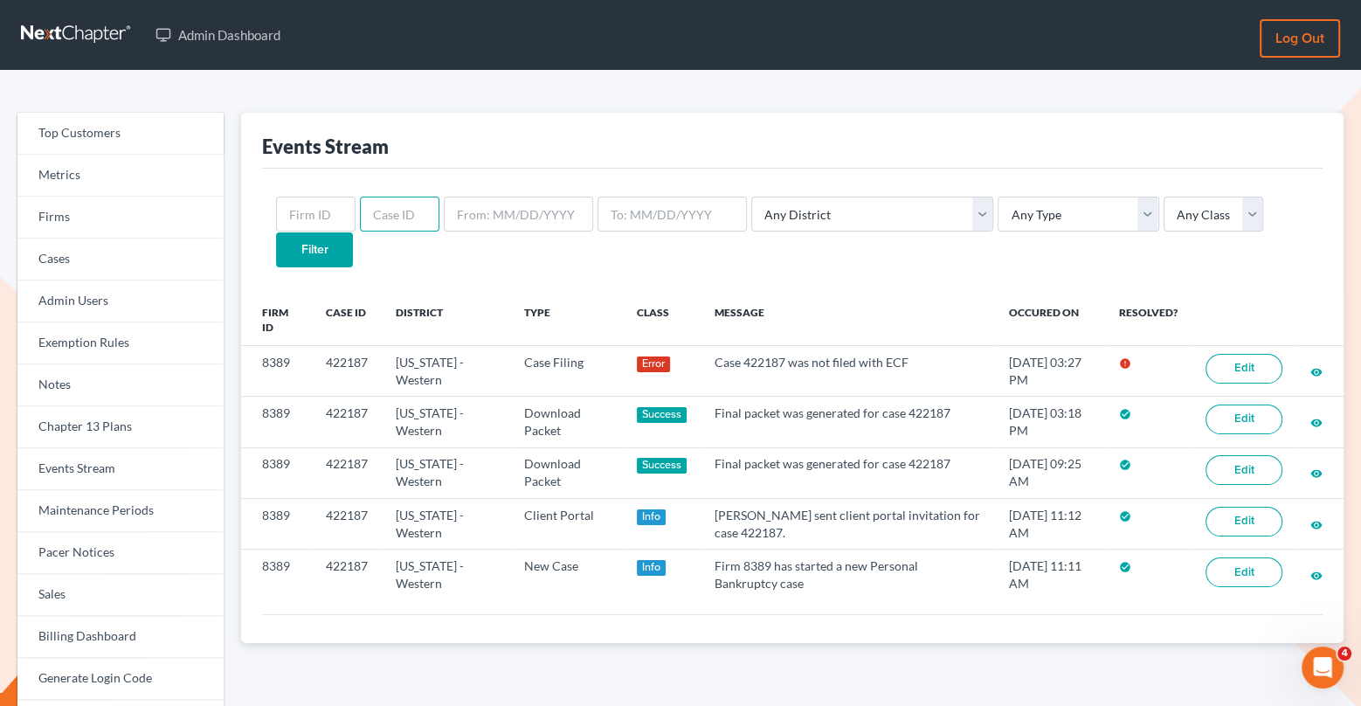
click at [375, 201] on input "text" at bounding box center [399, 214] width 79 height 35
paste input "422187"
type input "422187"
click at [353, 232] on input "Filter" at bounding box center [314, 249] width 77 height 35
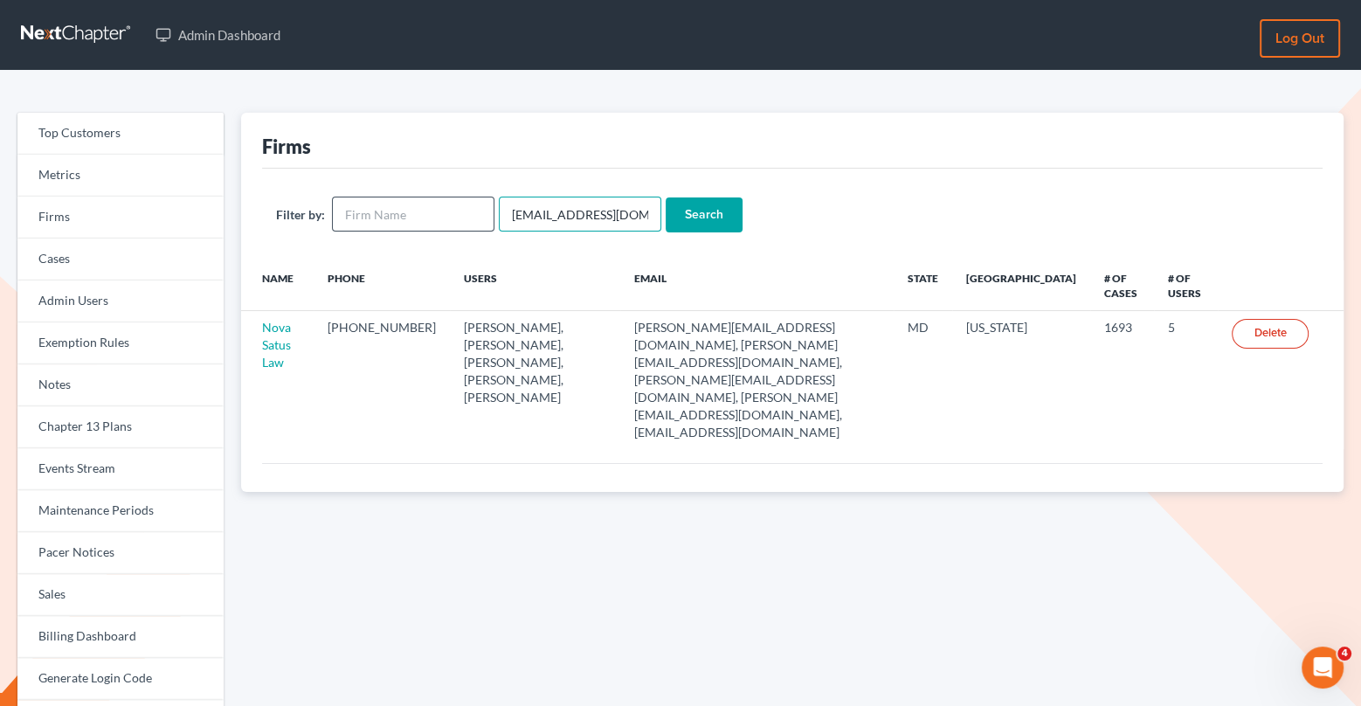
drag, startPoint x: 628, startPoint y: 210, endPoint x: 487, endPoint y: 206, distance: 141.6
click at [487, 207] on form "Filter by: [EMAIL_ADDRESS][DOMAIN_NAME] Search" at bounding box center [792, 215] width 1033 height 36
paste input "[PERSON_NAME]"
type input "[PERSON_NAME][EMAIL_ADDRESS][DOMAIN_NAME]"
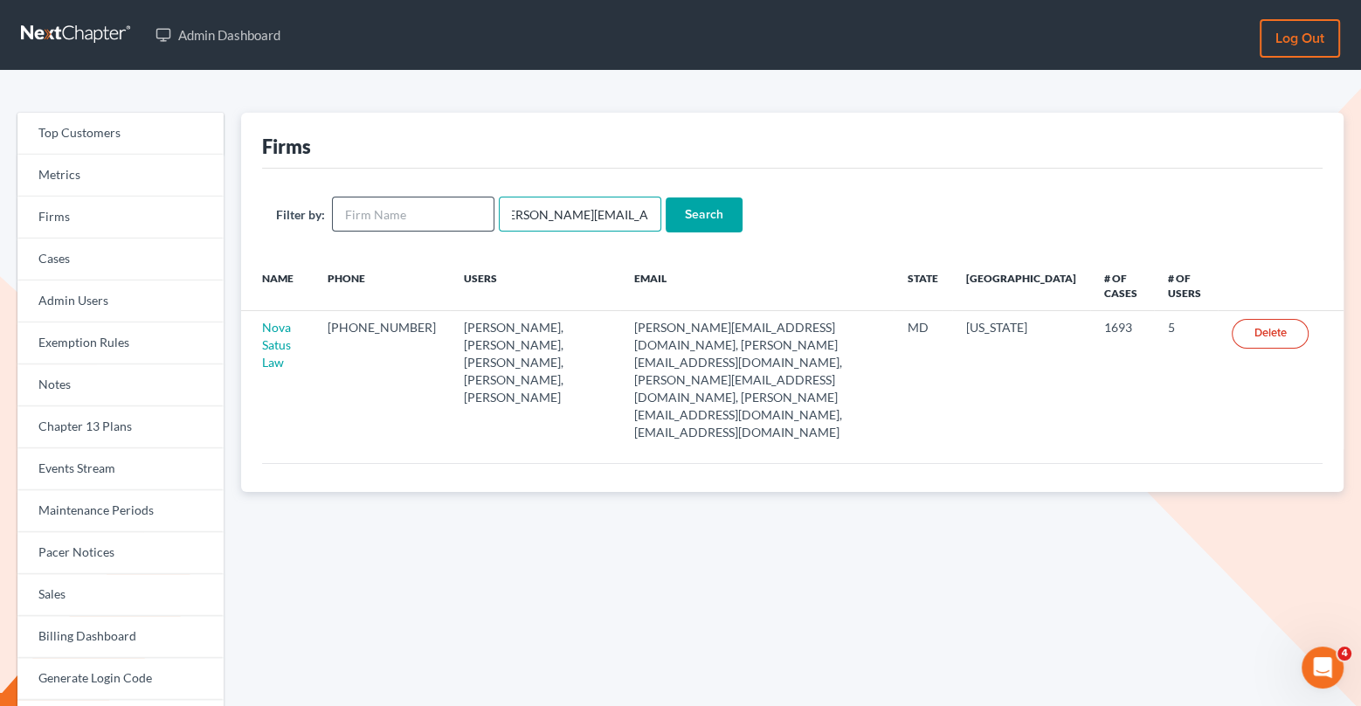
click at [666, 197] on input "Search" at bounding box center [704, 214] width 77 height 35
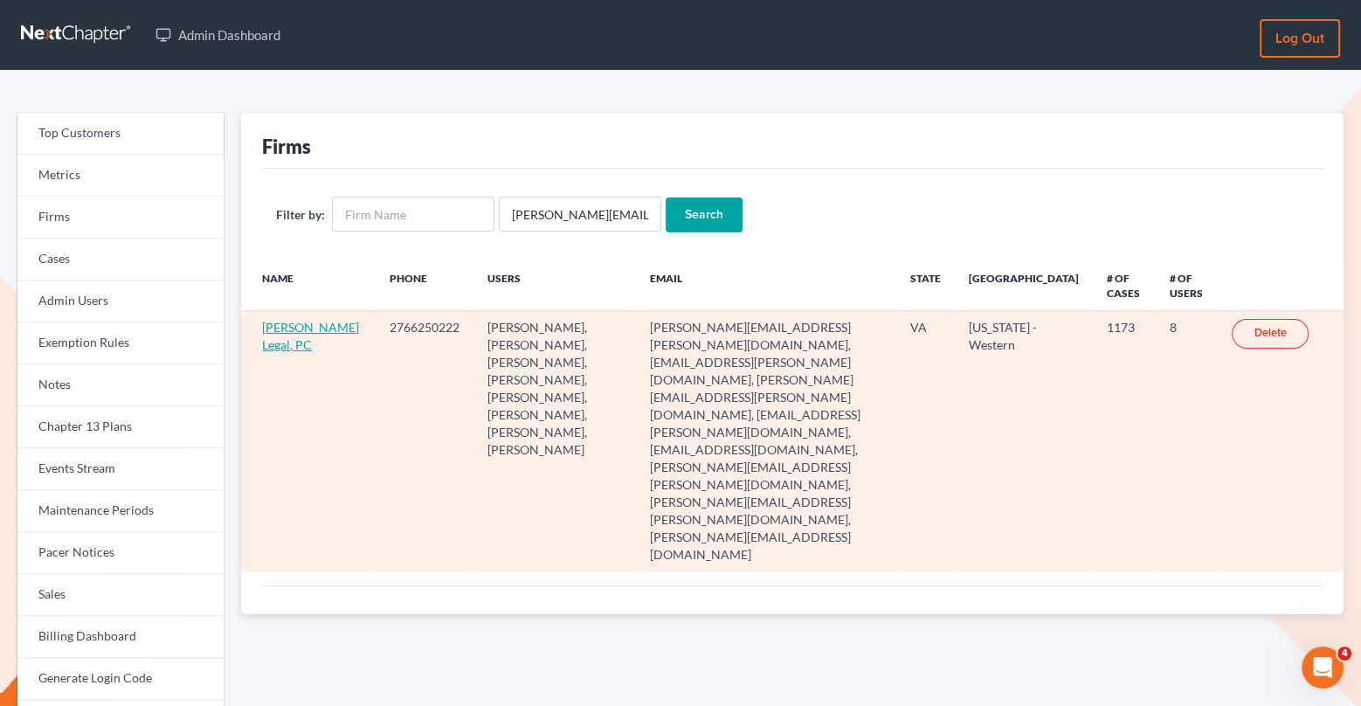
click at [280, 346] on link "Farthing Legal, PC" at bounding box center [310, 336] width 97 height 32
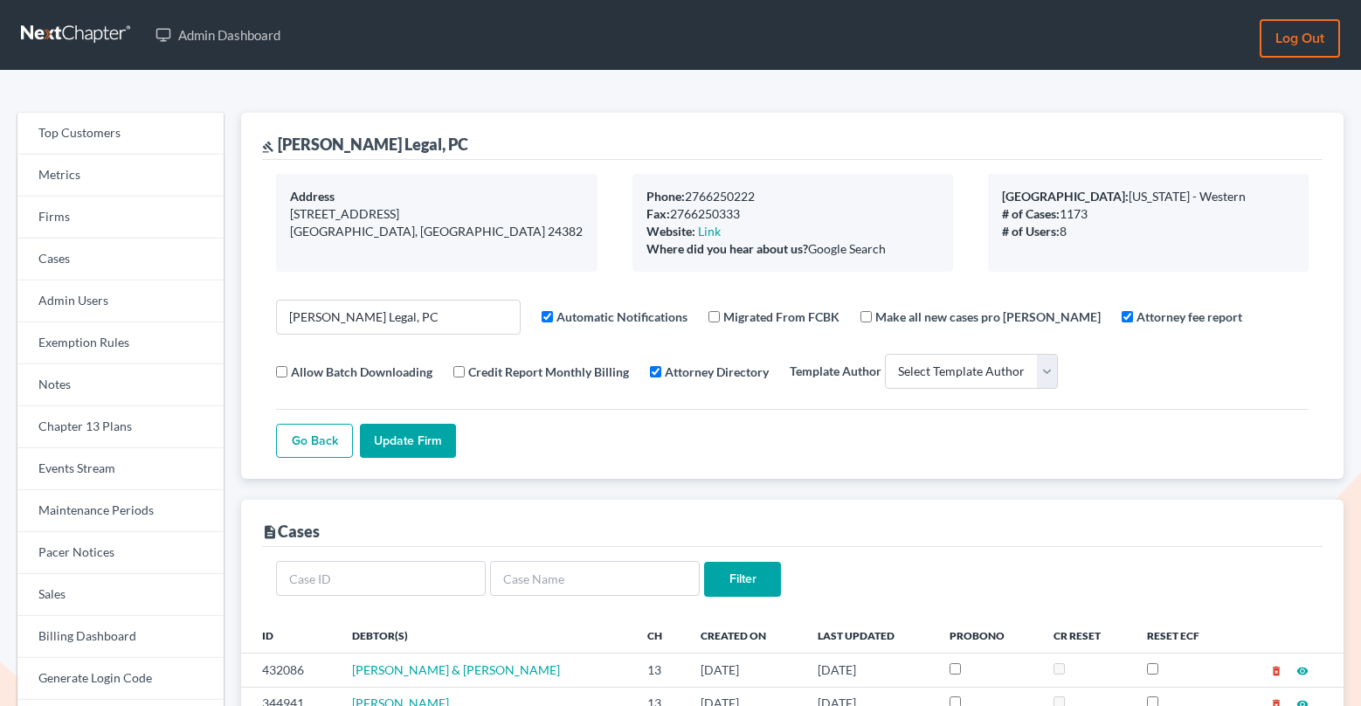
select select
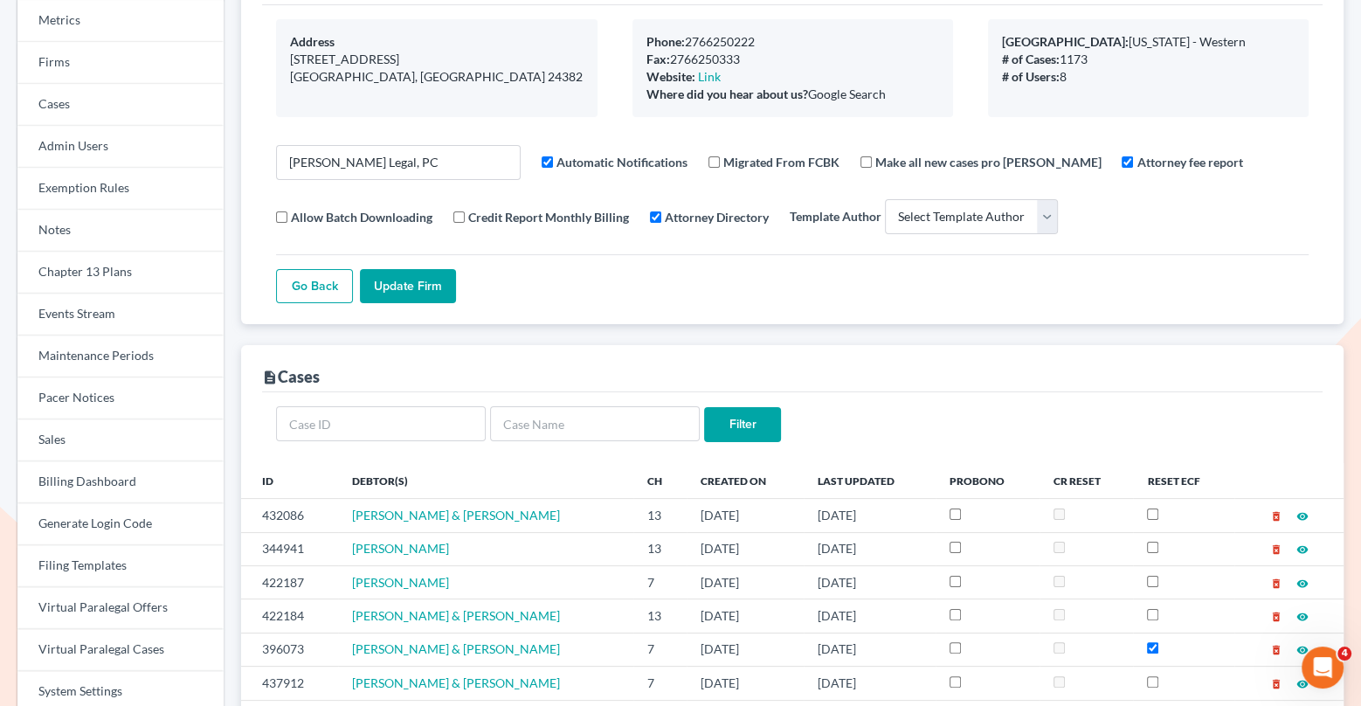
scroll to position [158, 0]
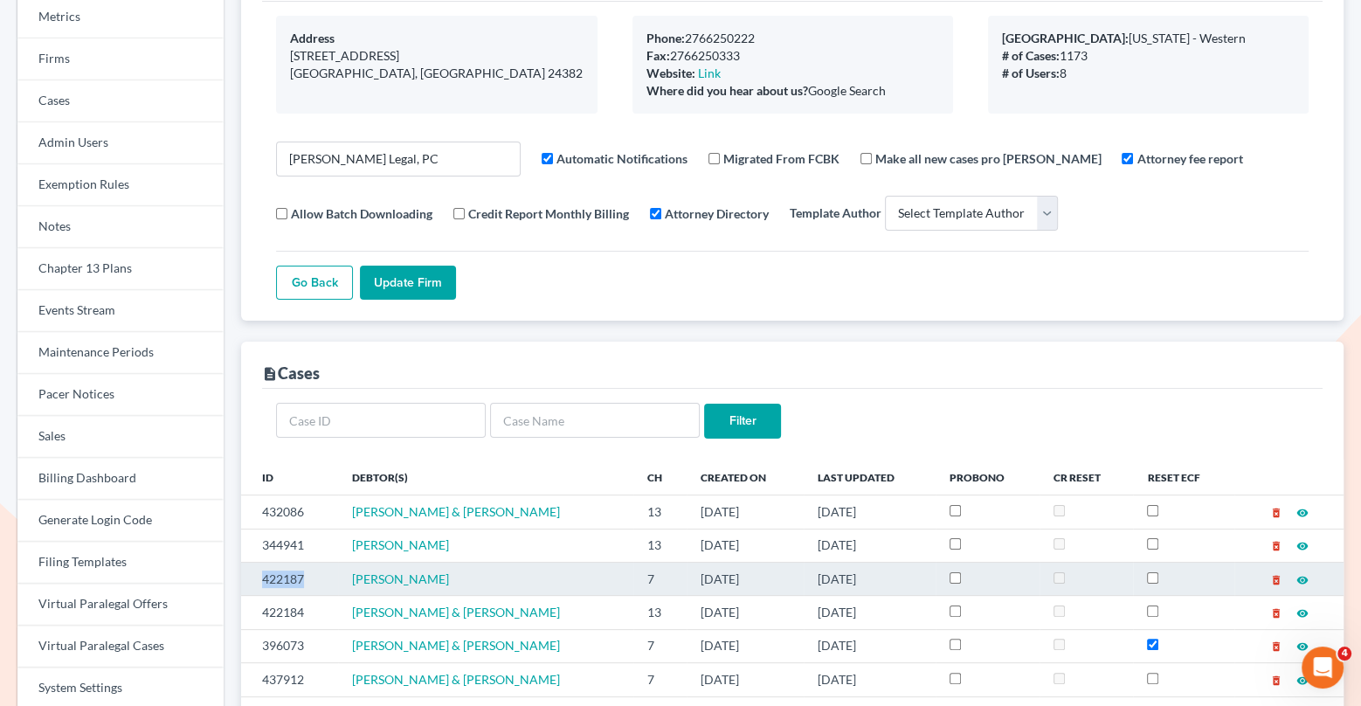
drag, startPoint x: 310, startPoint y: 573, endPoint x: 252, endPoint y: 573, distance: 58.5
click at [252, 573] on td "422187" at bounding box center [289, 578] width 96 height 33
copy td "422187"
click at [325, 566] on td "422187" at bounding box center [289, 578] width 96 height 33
drag, startPoint x: 318, startPoint y: 570, endPoint x: 260, endPoint y: 563, distance: 58.1
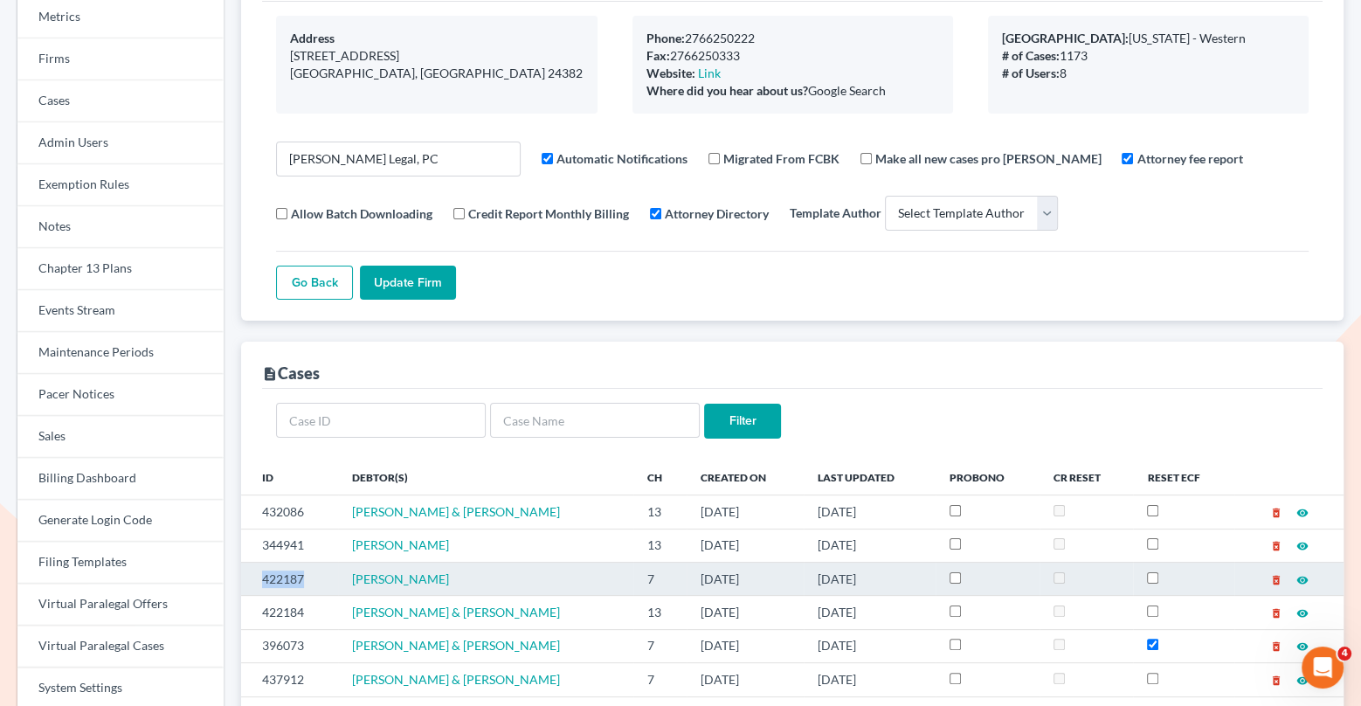
click at [260, 563] on td "422187" at bounding box center [289, 578] width 96 height 33
copy td "422187"
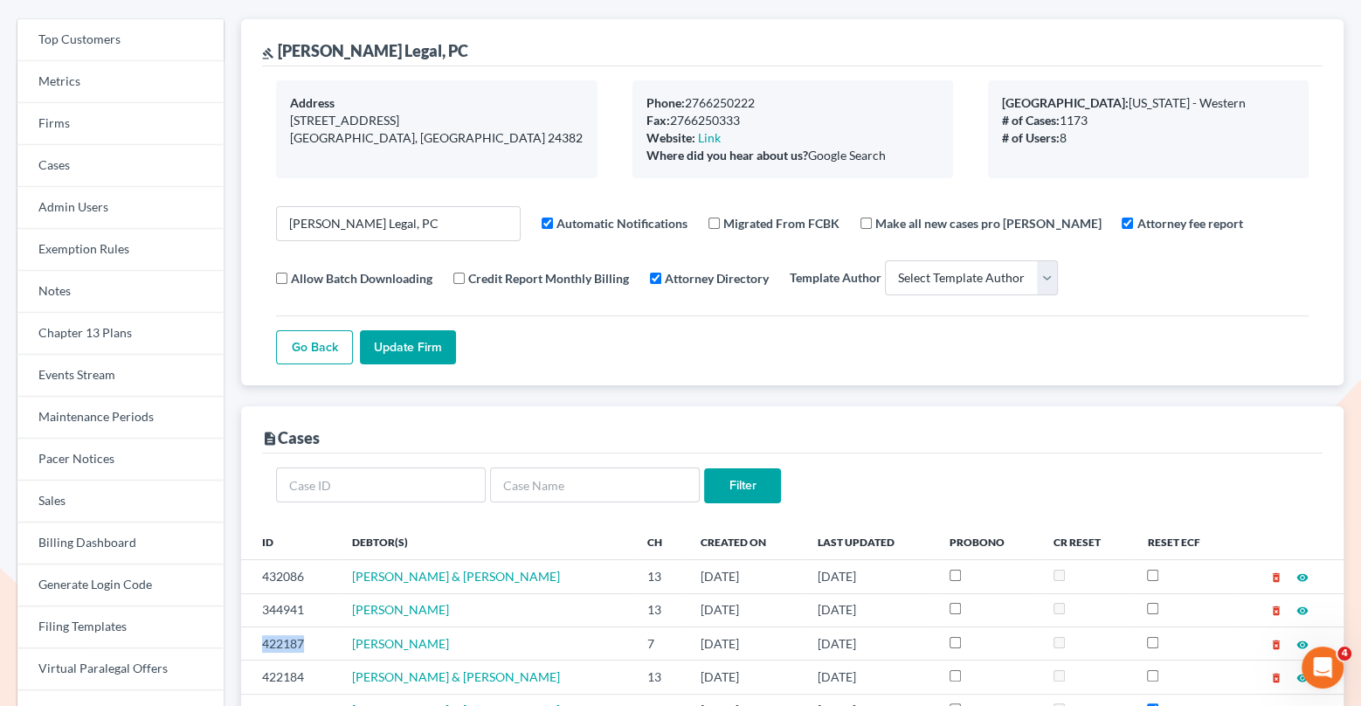
scroll to position [0, 0]
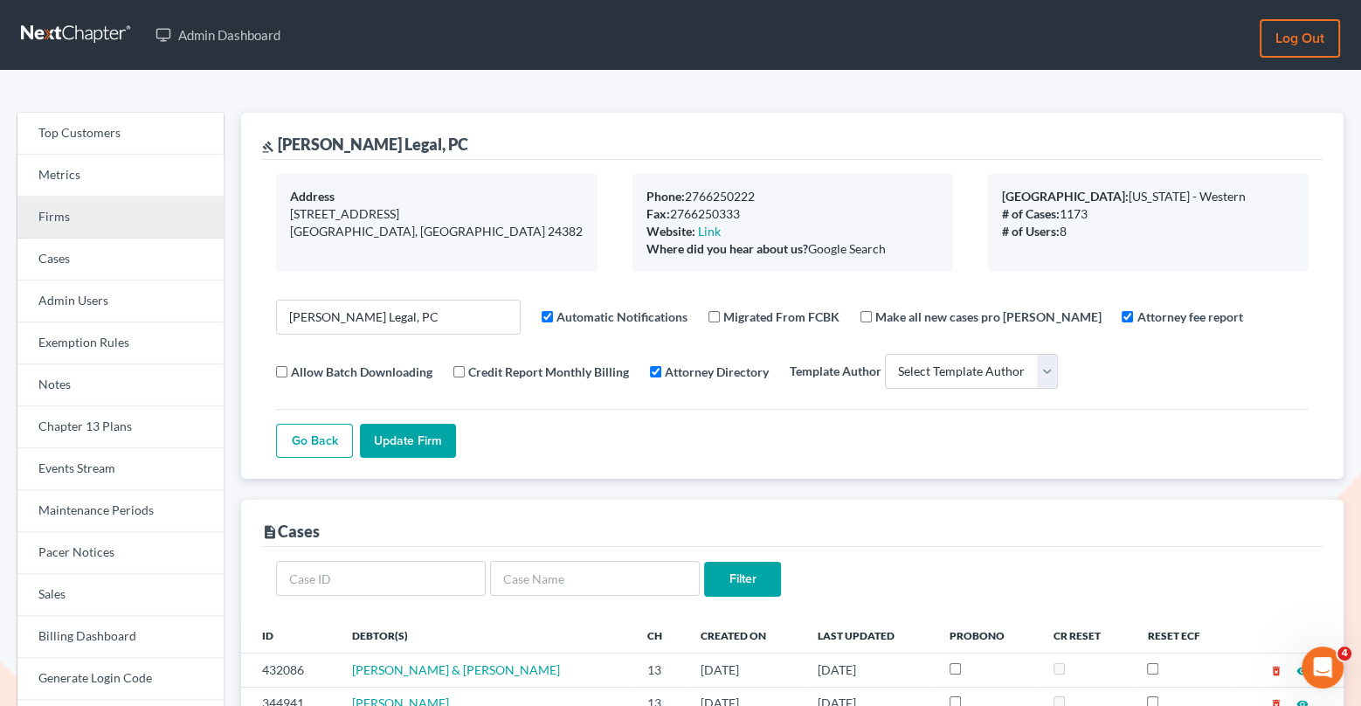
click at [107, 226] on link "Firms" at bounding box center [120, 218] width 206 height 42
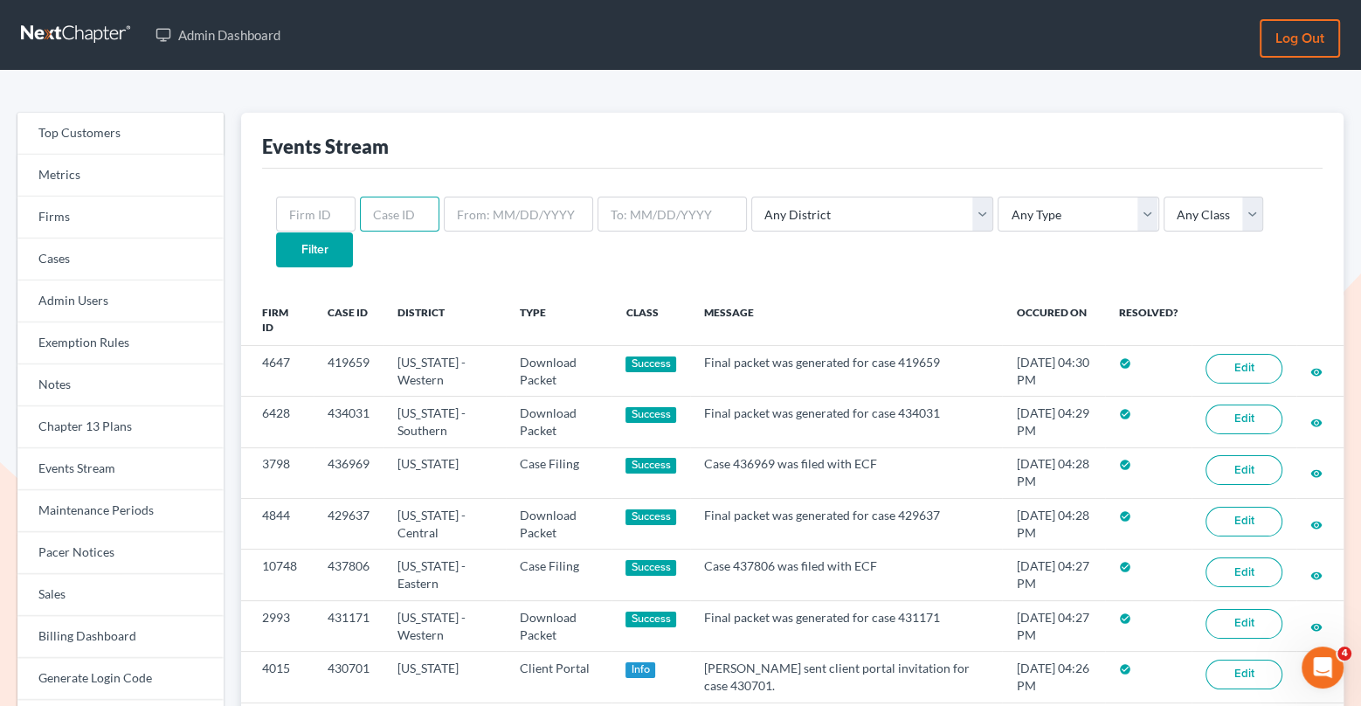
click at [400, 211] on input "text" at bounding box center [399, 214] width 79 height 35
paste input "422187"
type input "422187"
click at [353, 232] on input "Filter" at bounding box center [314, 249] width 77 height 35
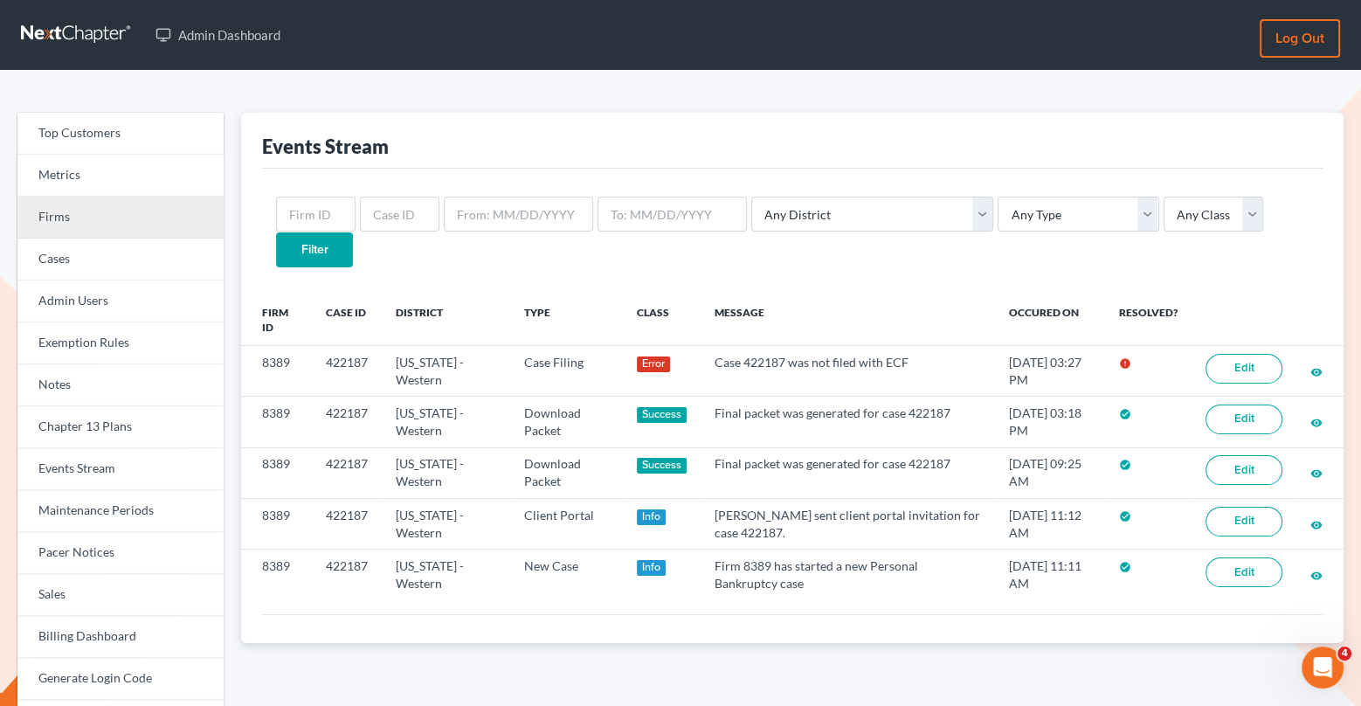
click at [137, 230] on link "Firms" at bounding box center [120, 218] width 206 height 42
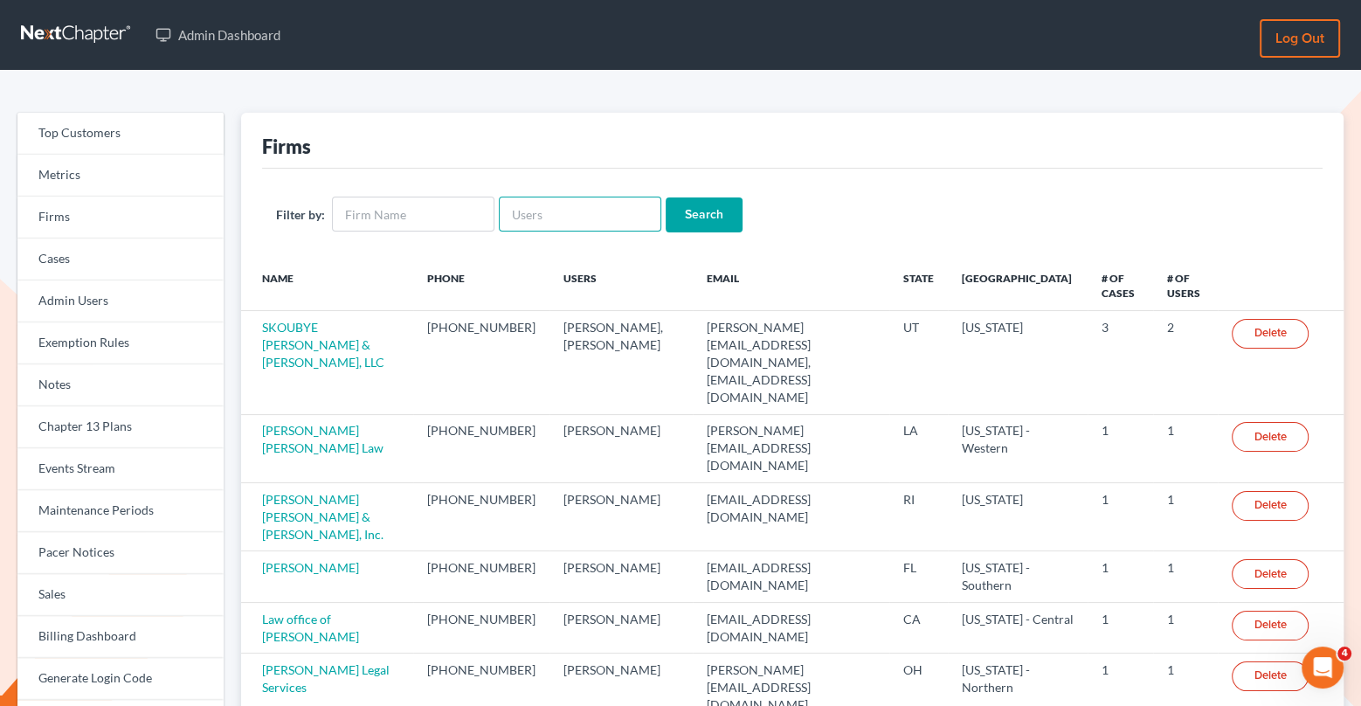
click at [520, 229] on input "text" at bounding box center [580, 214] width 162 height 35
paste input "[EMAIL_ADDRESS][DOMAIN_NAME]"
type input "[EMAIL_ADDRESS][DOMAIN_NAME]"
click at [692, 218] on input "Search" at bounding box center [704, 214] width 77 height 35
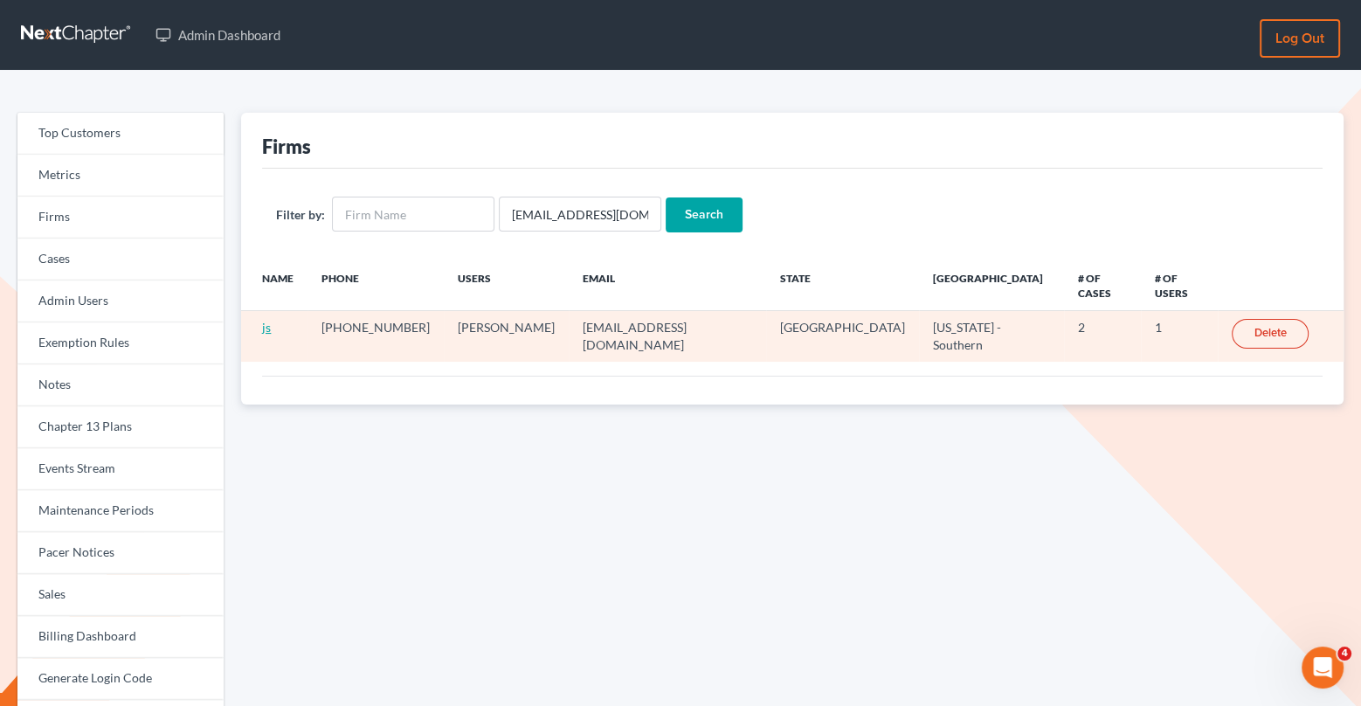
click at [265, 320] on link "js" at bounding box center [266, 327] width 9 height 15
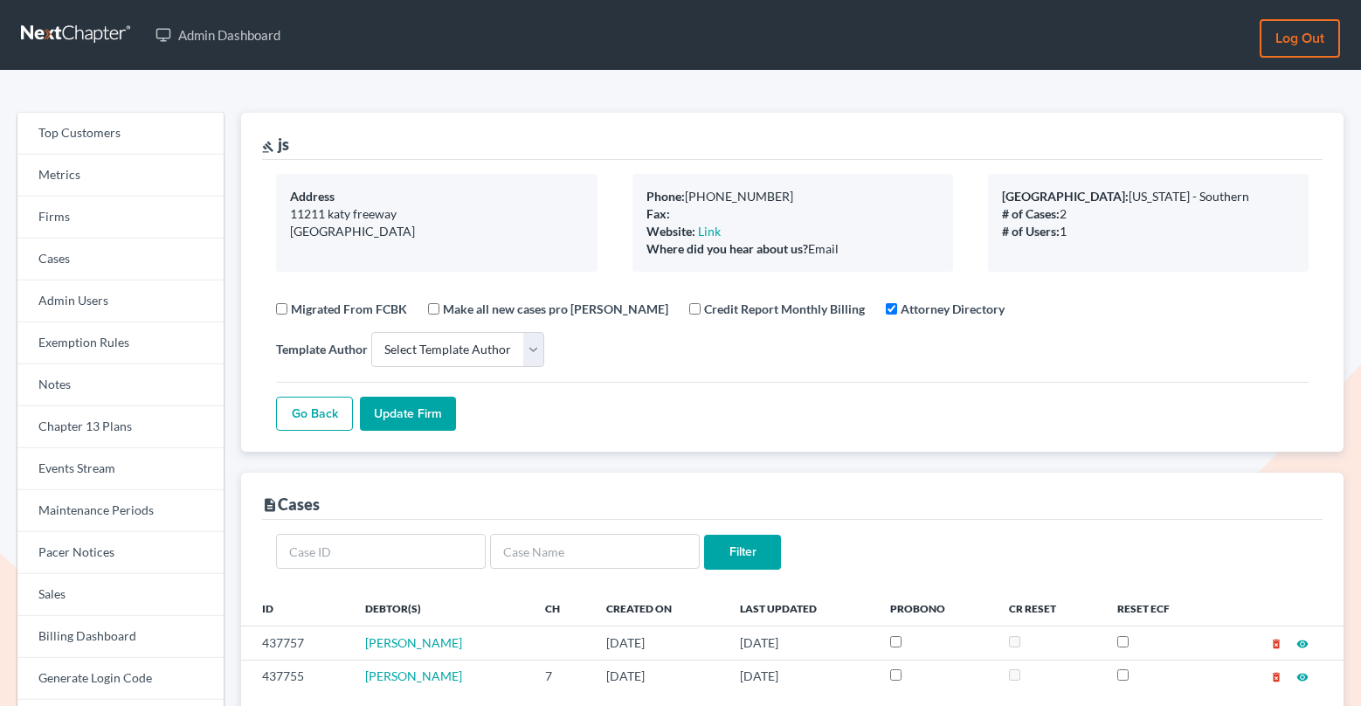
select select
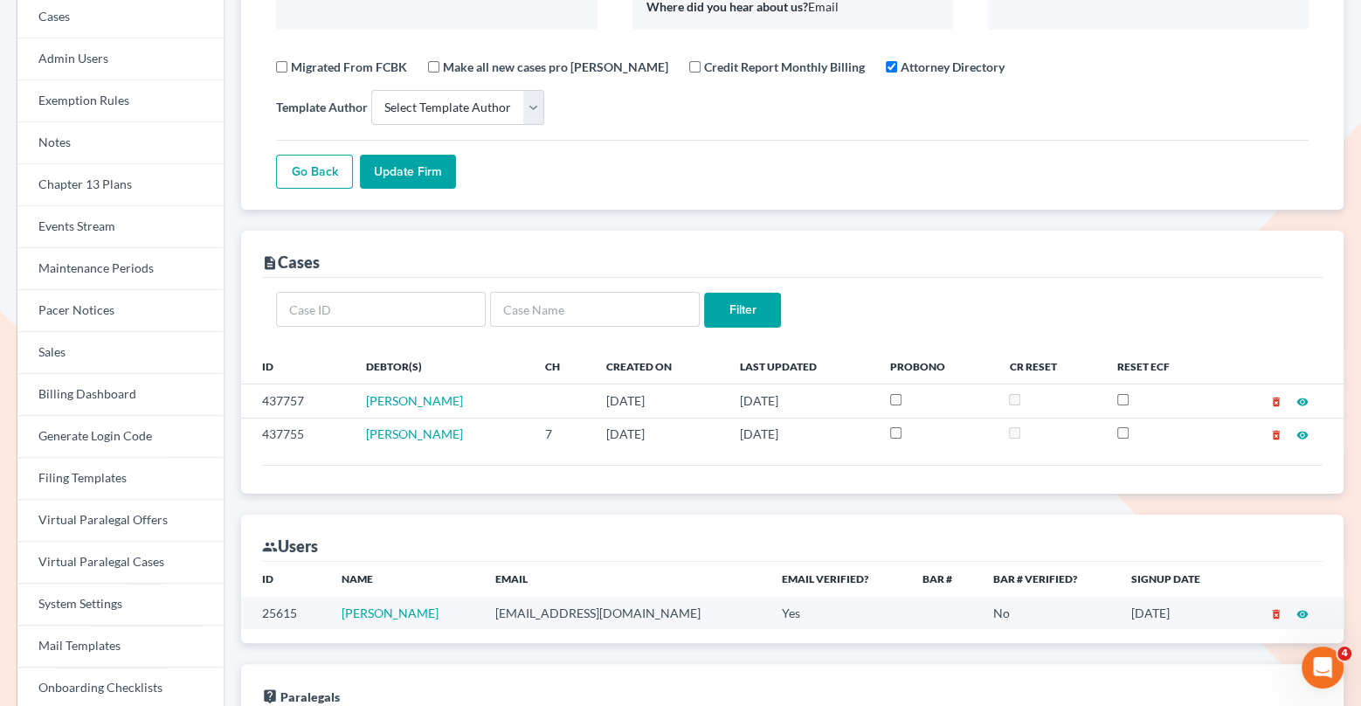
scroll to position [301, 0]
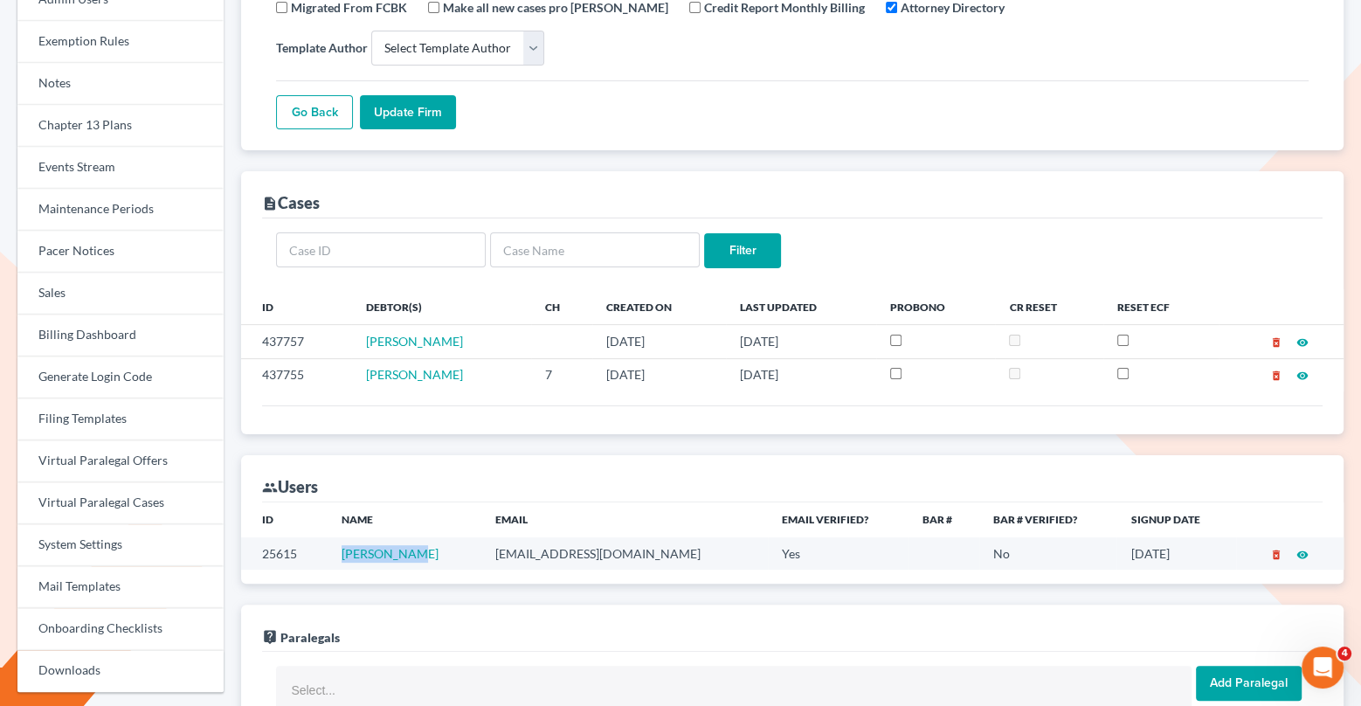
drag, startPoint x: 432, startPoint y: 509, endPoint x: 349, endPoint y: 511, distance: 82.1
click at [349, 537] on td "javier sara" at bounding box center [405, 553] width 154 height 32
copy link "javier sara"
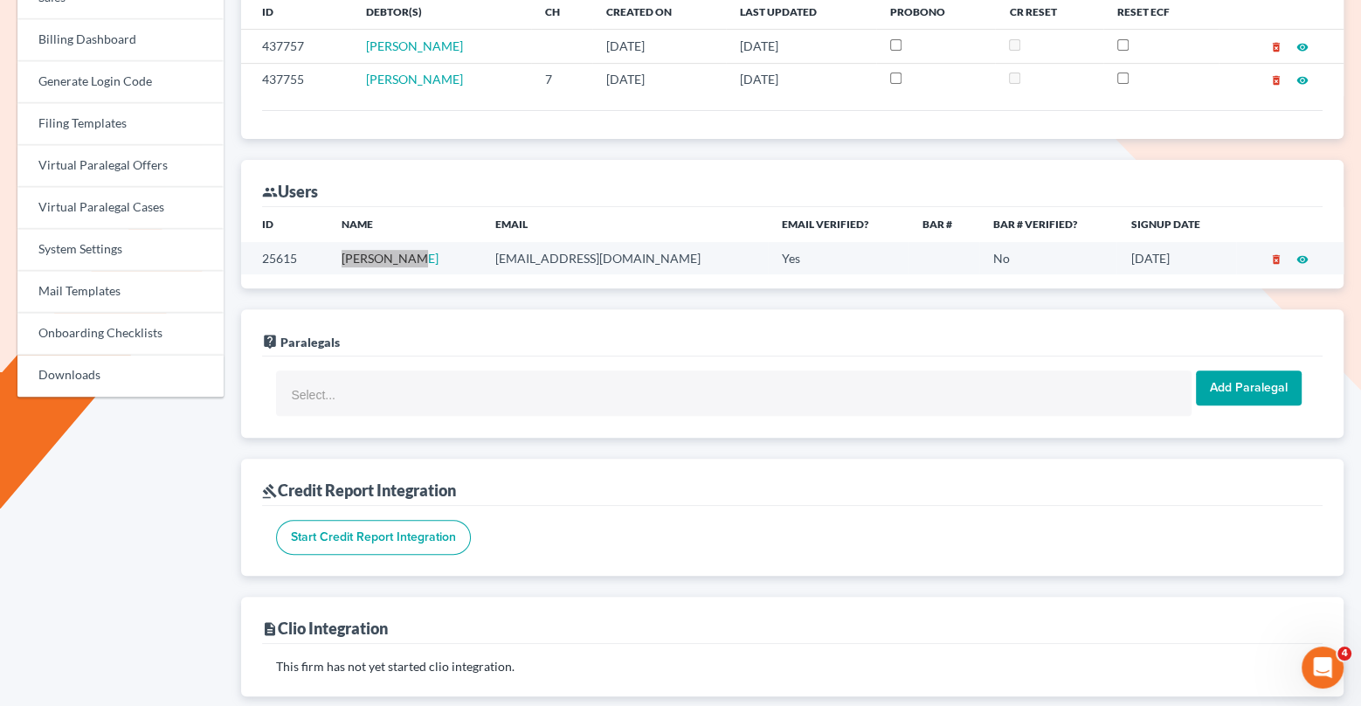
scroll to position [0, 0]
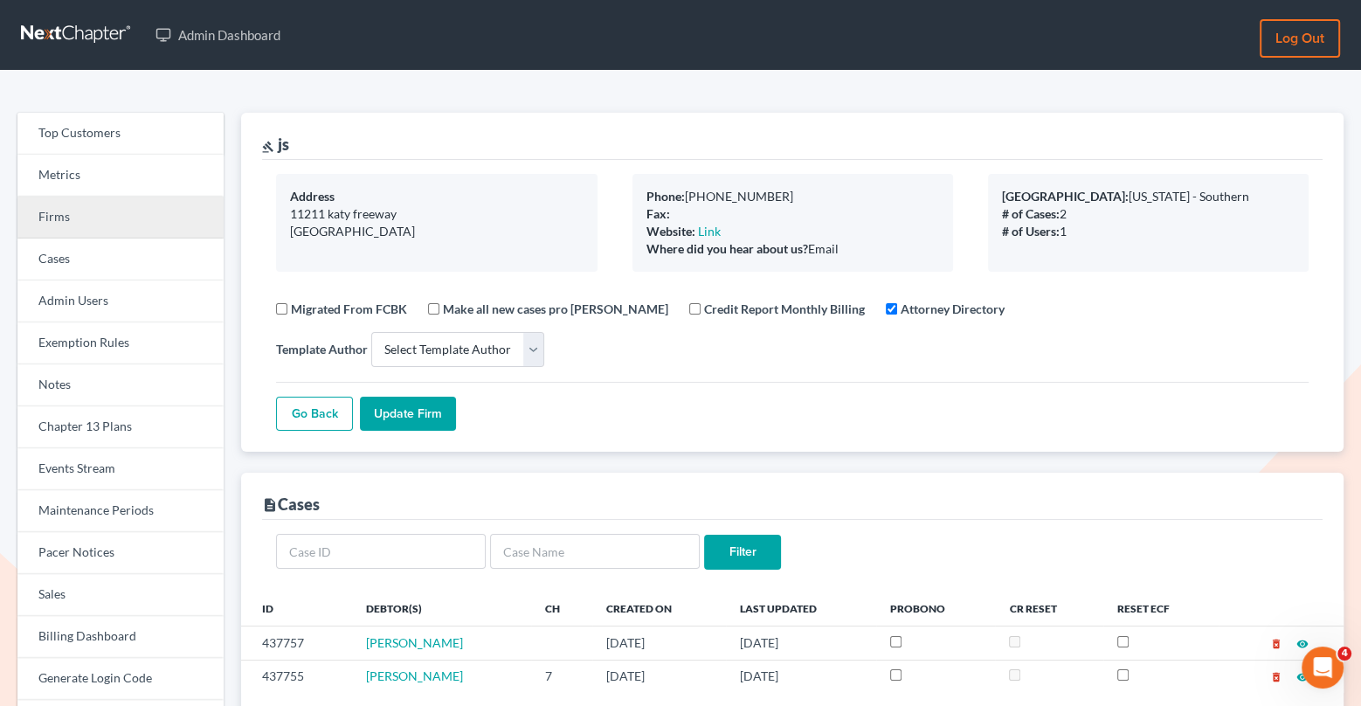
click at [128, 221] on link "Firms" at bounding box center [120, 218] width 206 height 42
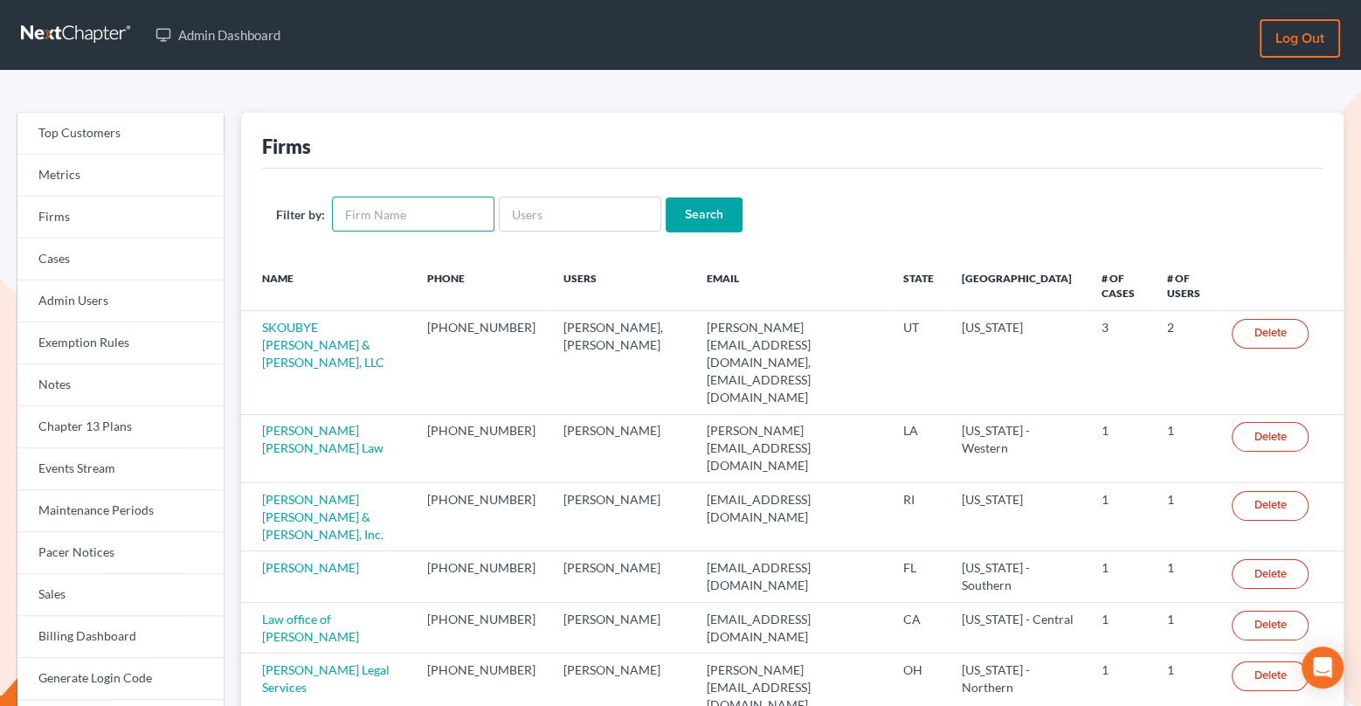
click at [367, 229] on input "text" at bounding box center [413, 214] width 162 height 35
type input "JS"
click at [678, 217] on input "Search" at bounding box center [704, 214] width 77 height 35
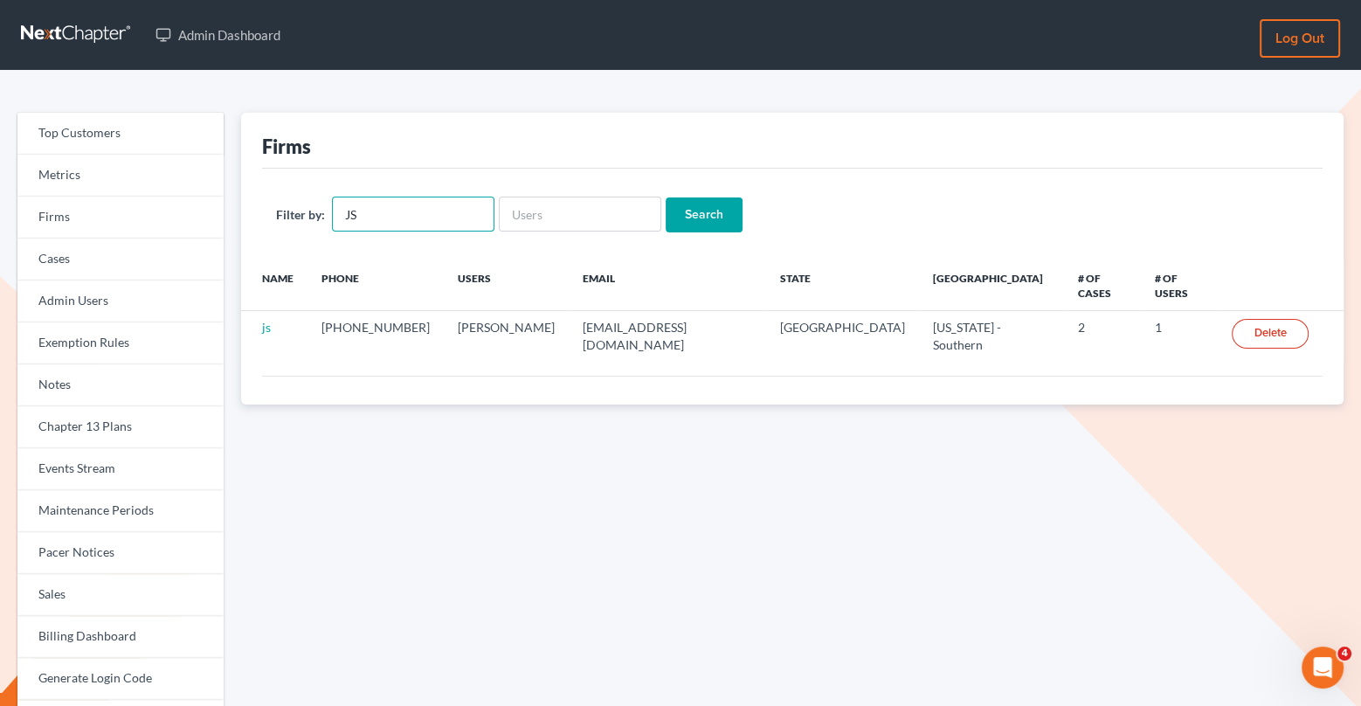
drag, startPoint x: 391, startPoint y: 221, endPoint x: 316, endPoint y: 211, distance: 75.9
click at [310, 211] on div "Filter by: JS" at bounding box center [385, 214] width 218 height 35
click at [527, 214] on input "text" at bounding box center [580, 214] width 162 height 35
type input "javier"
click at [674, 224] on input "Search" at bounding box center [704, 214] width 77 height 35
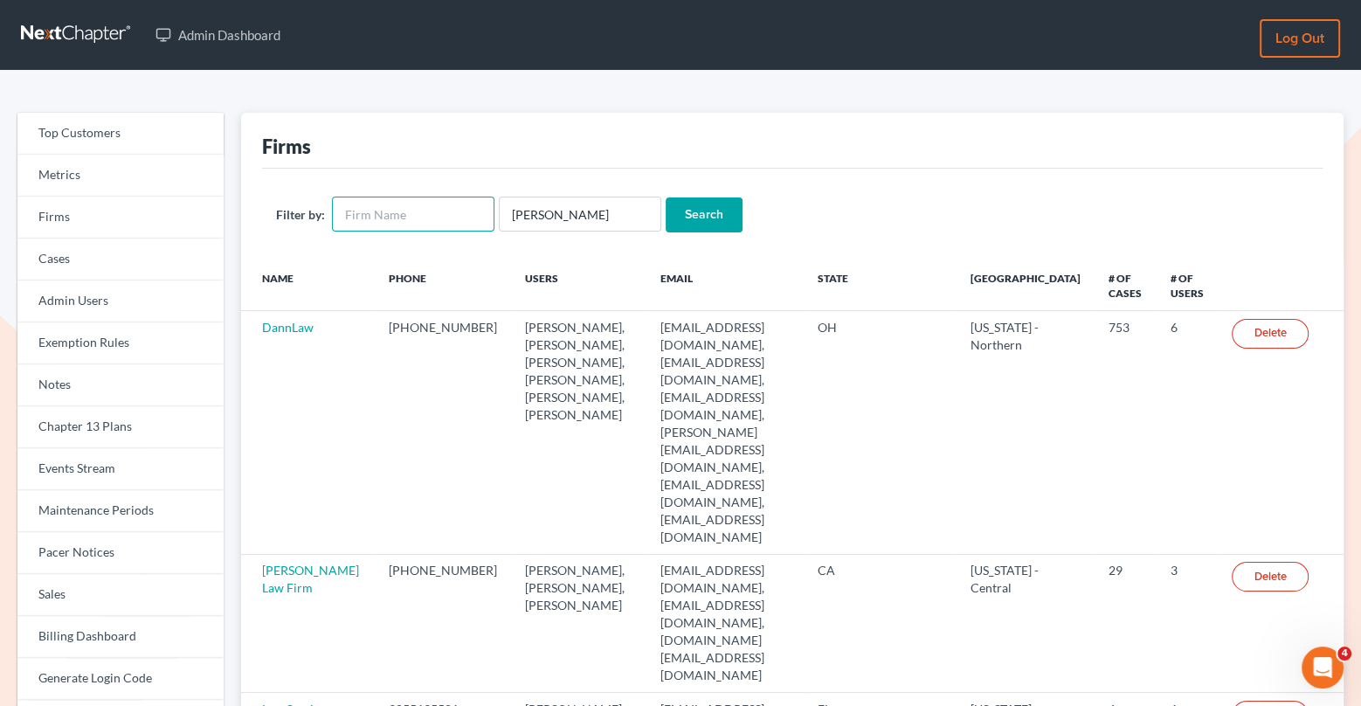
click at [434, 213] on input "text" at bounding box center [413, 214] width 162 height 35
type input "jss"
click at [600, 220] on input "[PERSON_NAME]" at bounding box center [580, 214] width 162 height 35
drag, startPoint x: 595, startPoint y: 220, endPoint x: 487, endPoint y: 216, distance: 107.5
click at [487, 218] on form "Filter by: jss [PERSON_NAME] Search" at bounding box center [792, 215] width 1033 height 36
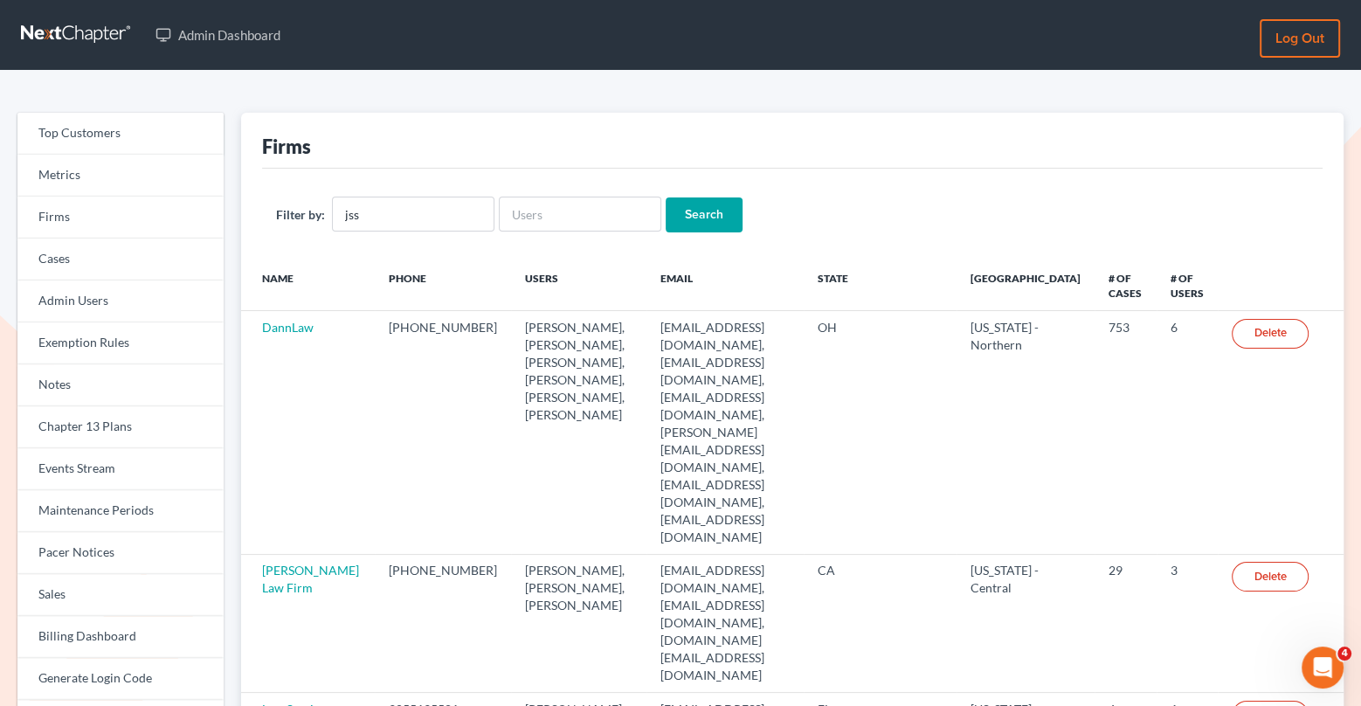
click at [718, 211] on input "Search" at bounding box center [704, 214] width 77 height 35
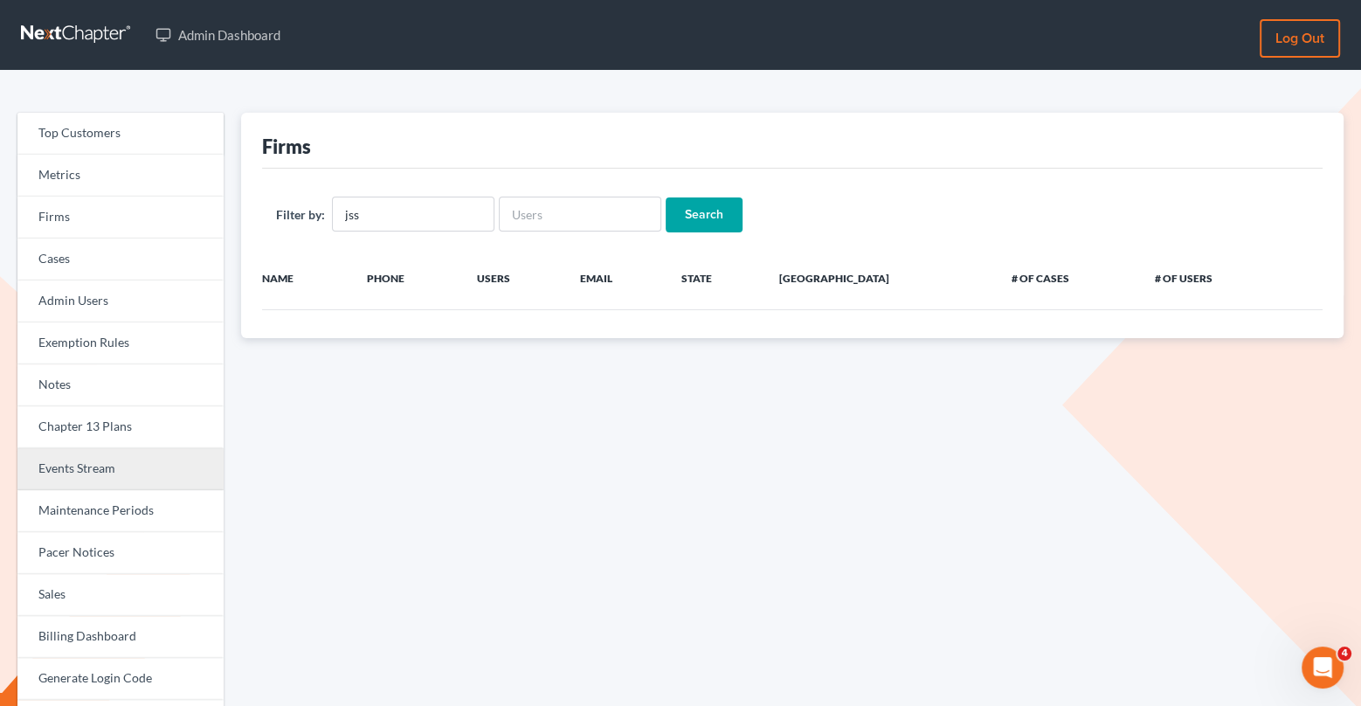
click at [114, 472] on link "Events Stream" at bounding box center [120, 469] width 206 height 42
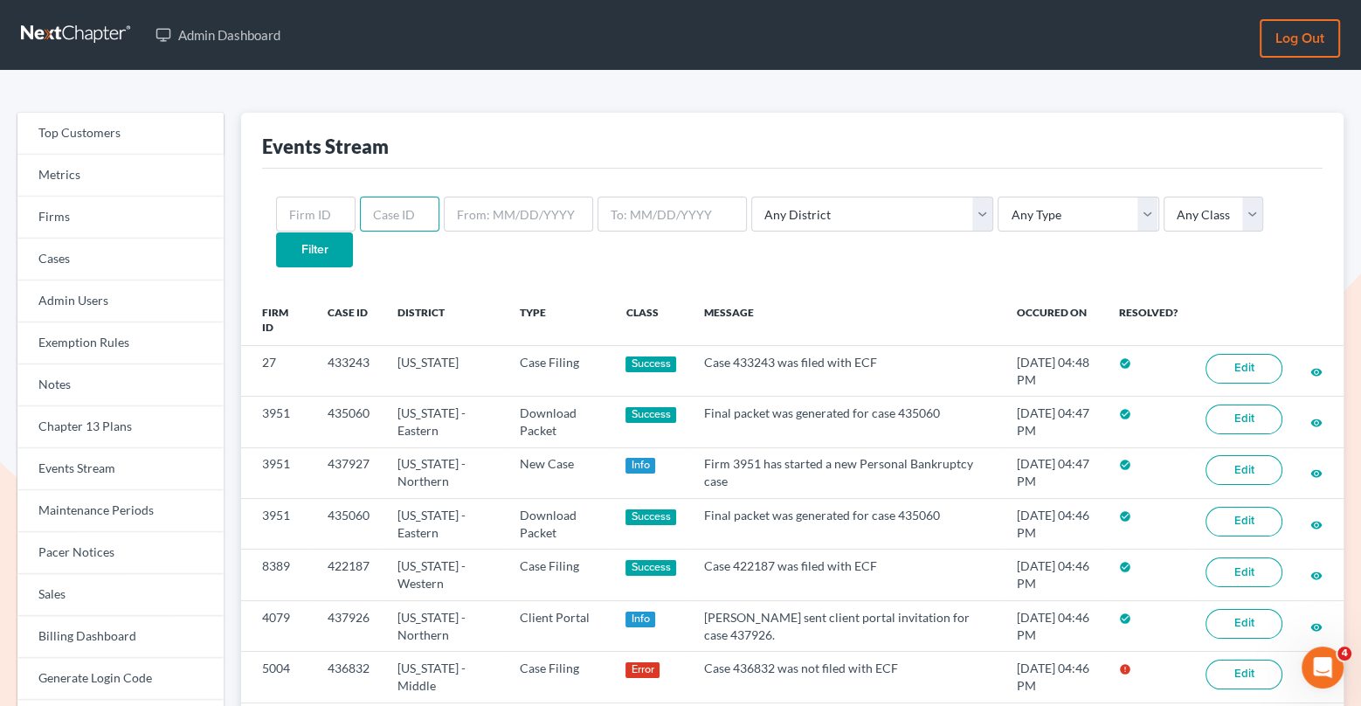
click at [366, 218] on input "text" at bounding box center [399, 214] width 79 height 35
paste input "422187"
type input "422187"
click at [353, 232] on input "Filter" at bounding box center [314, 249] width 77 height 35
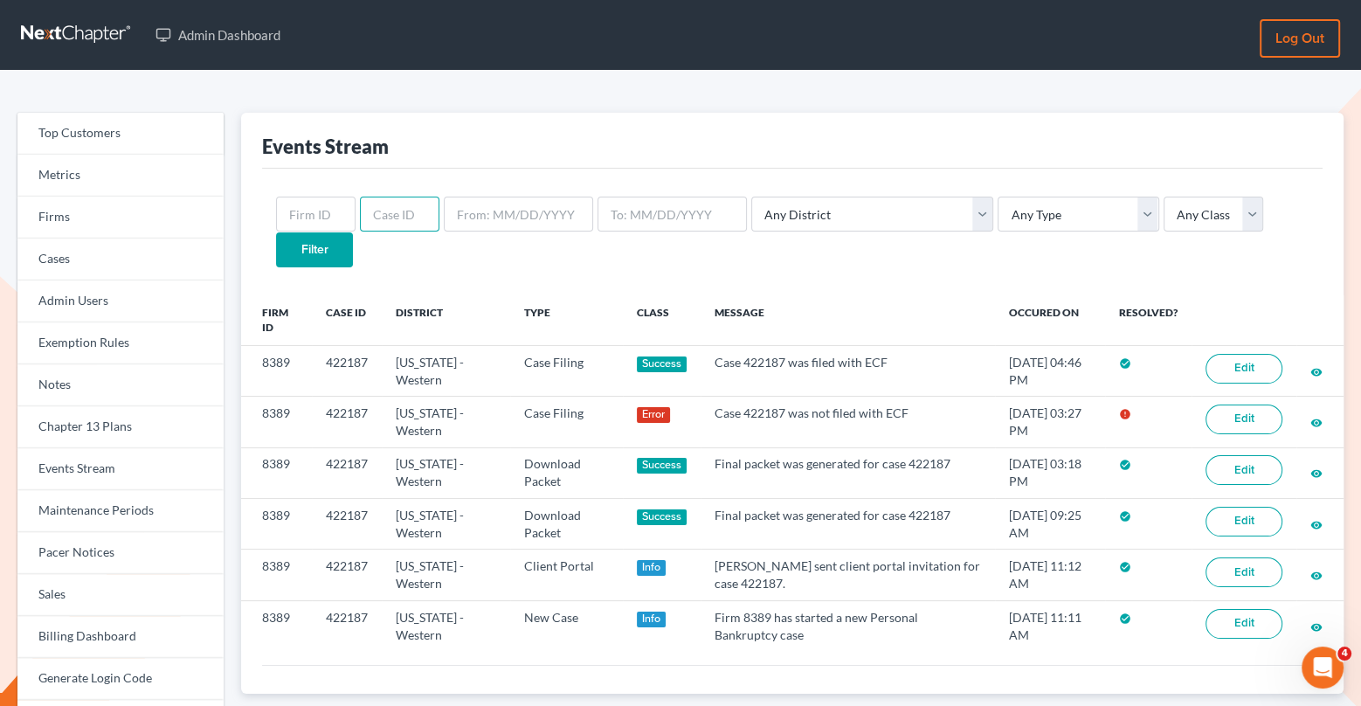
click at [379, 213] on input "text" at bounding box center [399, 214] width 79 height 35
paste input "436832"
type input "436832"
click at [353, 232] on input "Filter" at bounding box center [314, 249] width 77 height 35
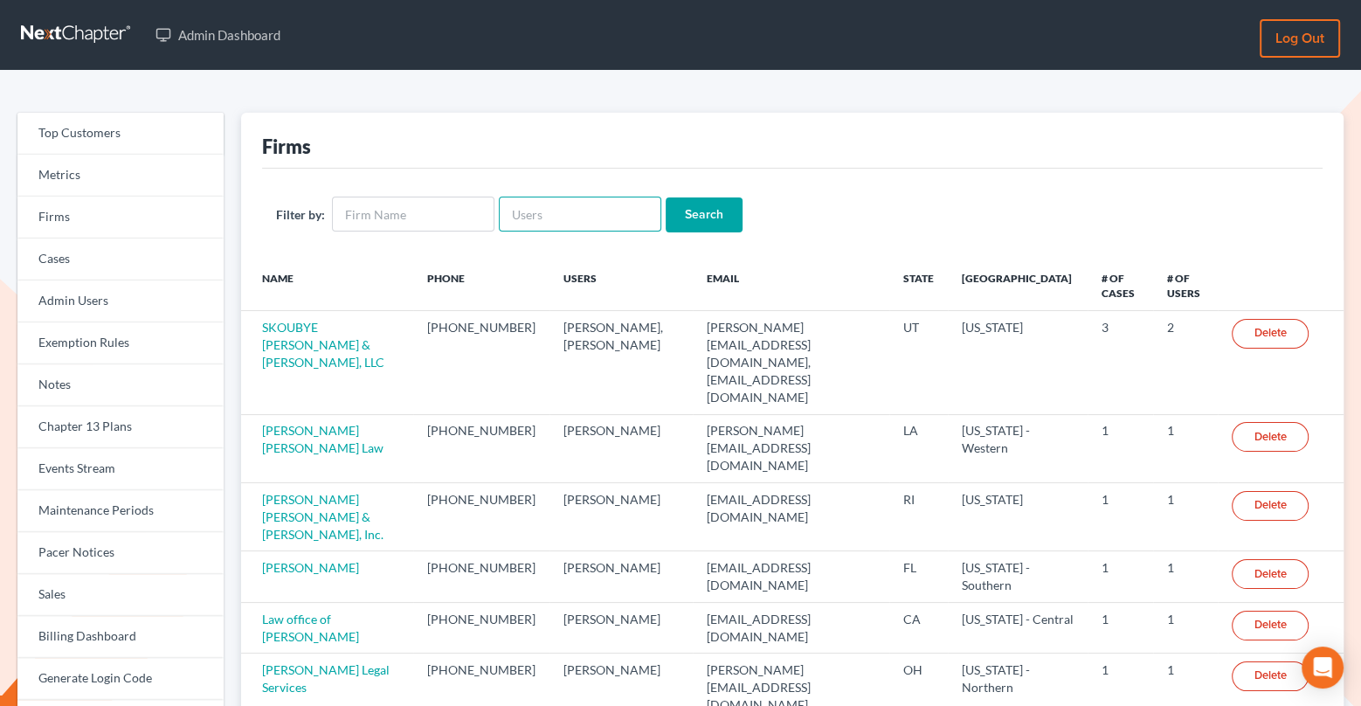
click at [556, 222] on input "text" at bounding box center [580, 214] width 162 height 35
paste input "support@courtsource123.com"
type input "support@courtsource123.com"
click at [707, 211] on input "Search" at bounding box center [704, 214] width 77 height 35
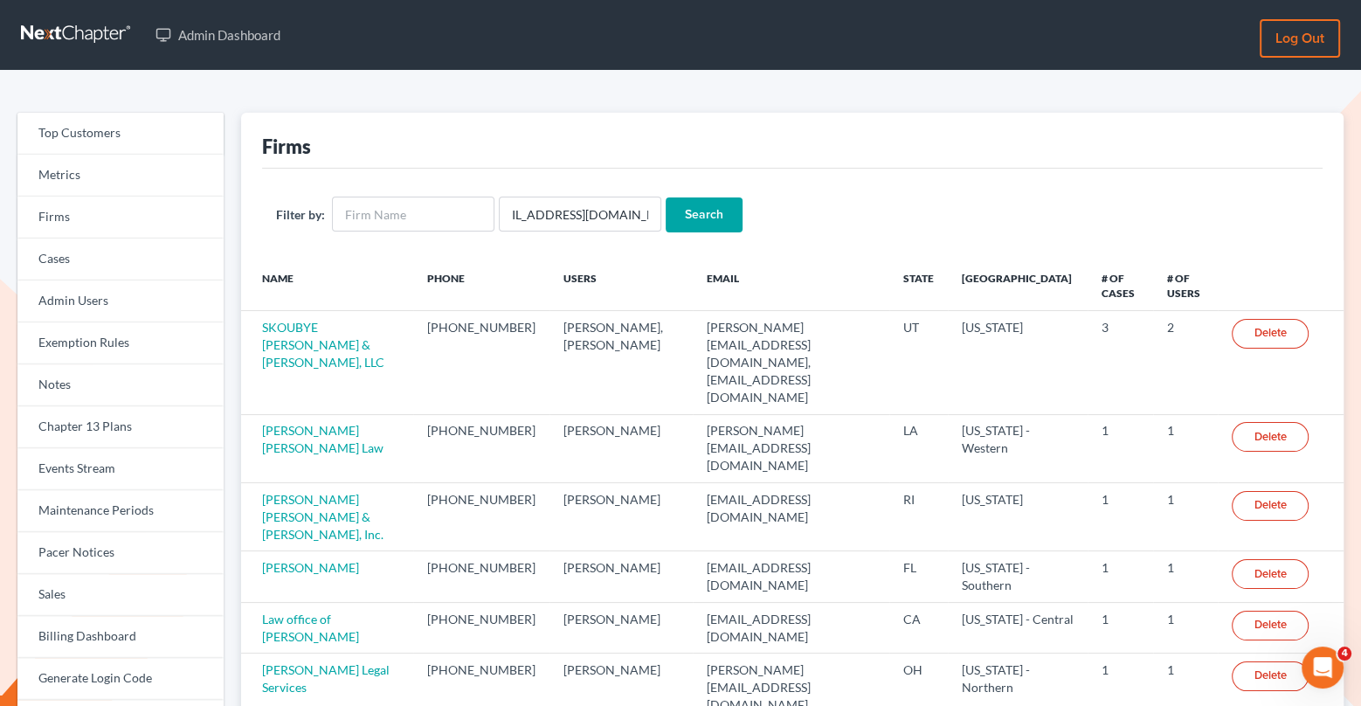
scroll to position [0, 0]
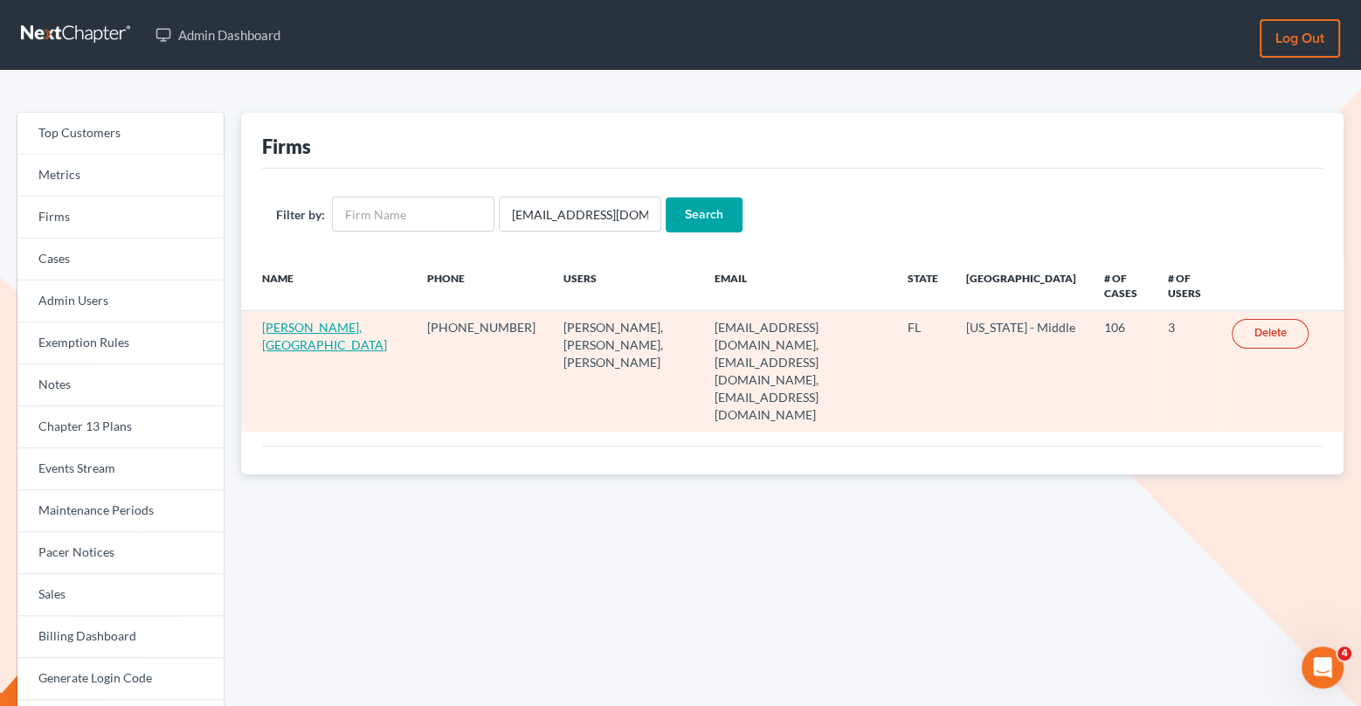
click at [287, 342] on link "Carl L. Griffin, PA" at bounding box center [324, 336] width 125 height 32
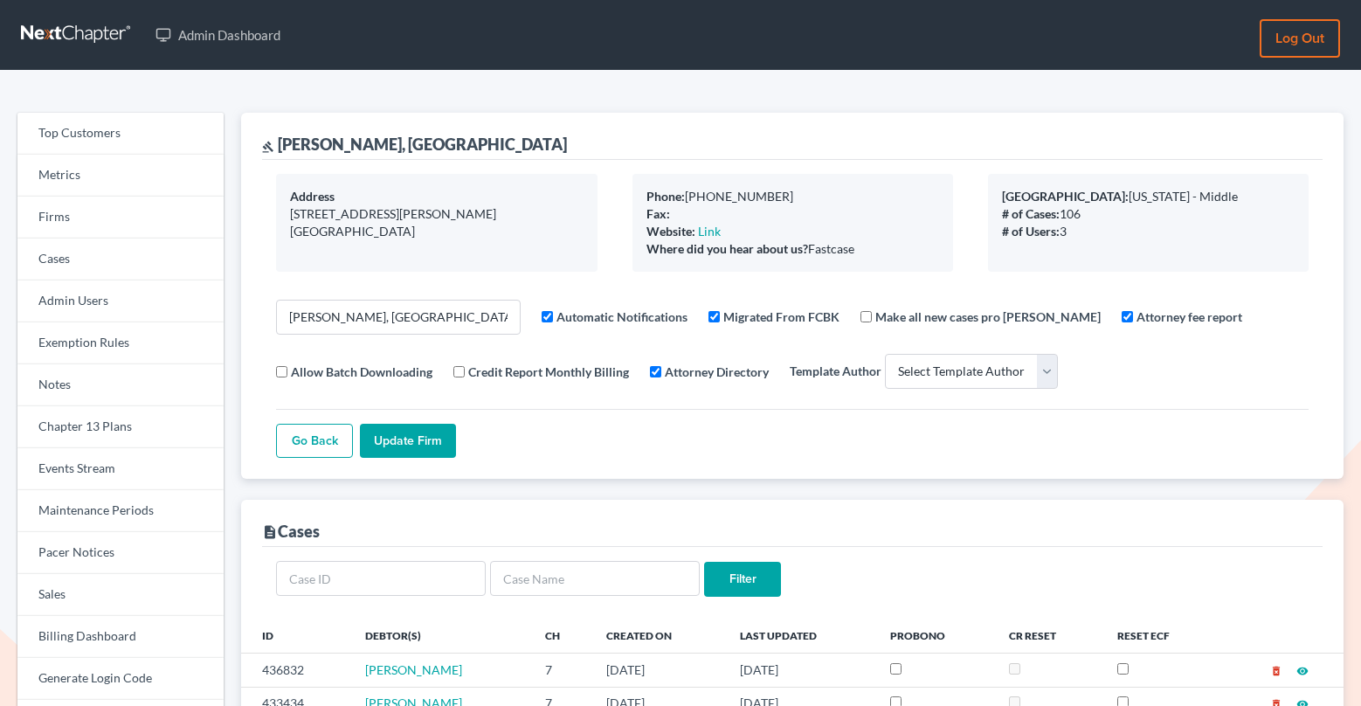
select select
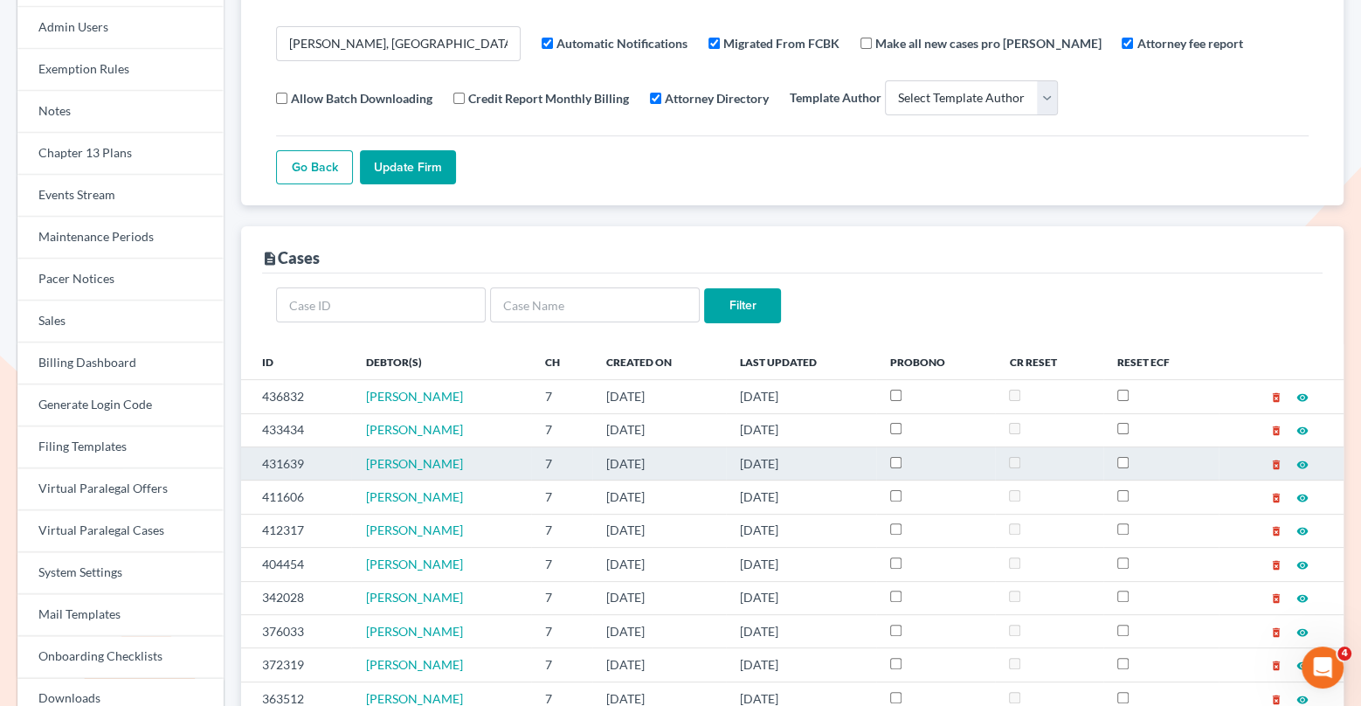
scroll to position [274, 0]
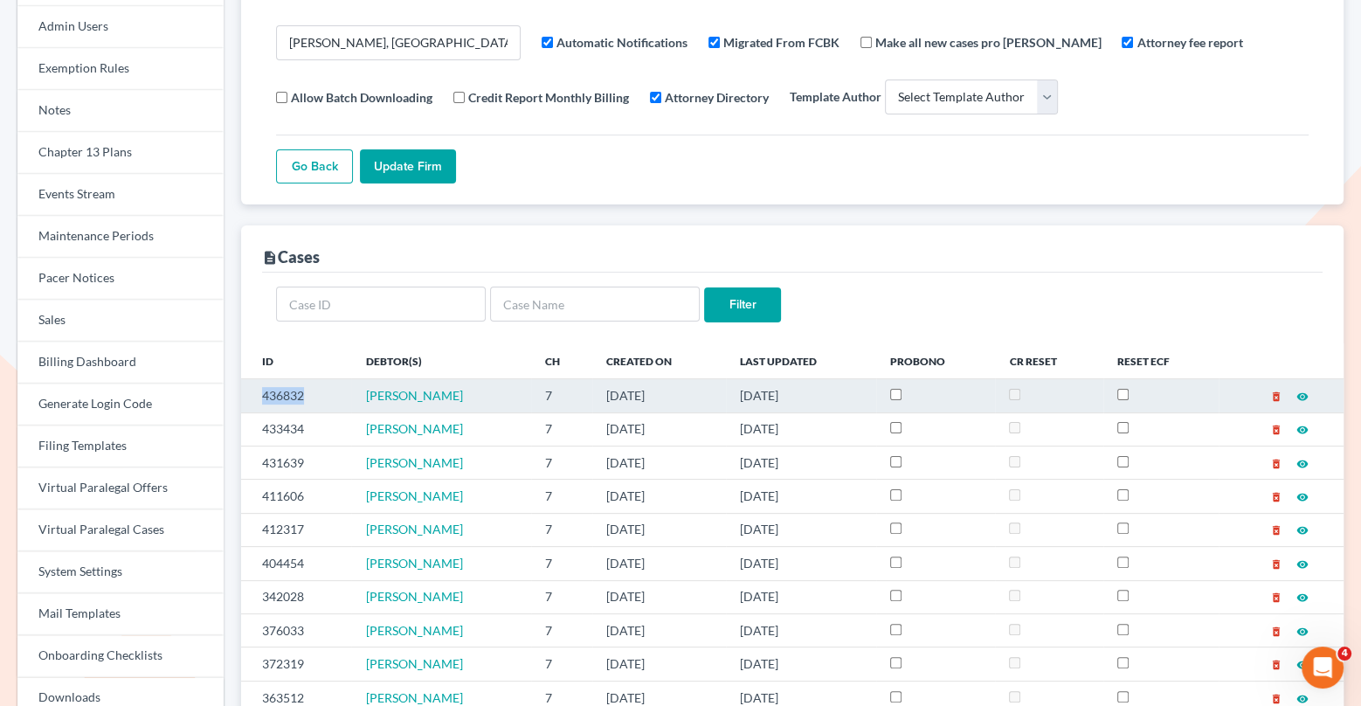
drag, startPoint x: 325, startPoint y: 394, endPoint x: 257, endPoint y: 393, distance: 68.1
click at [257, 394] on td "436832" at bounding box center [296, 395] width 110 height 33
copy td "436832"
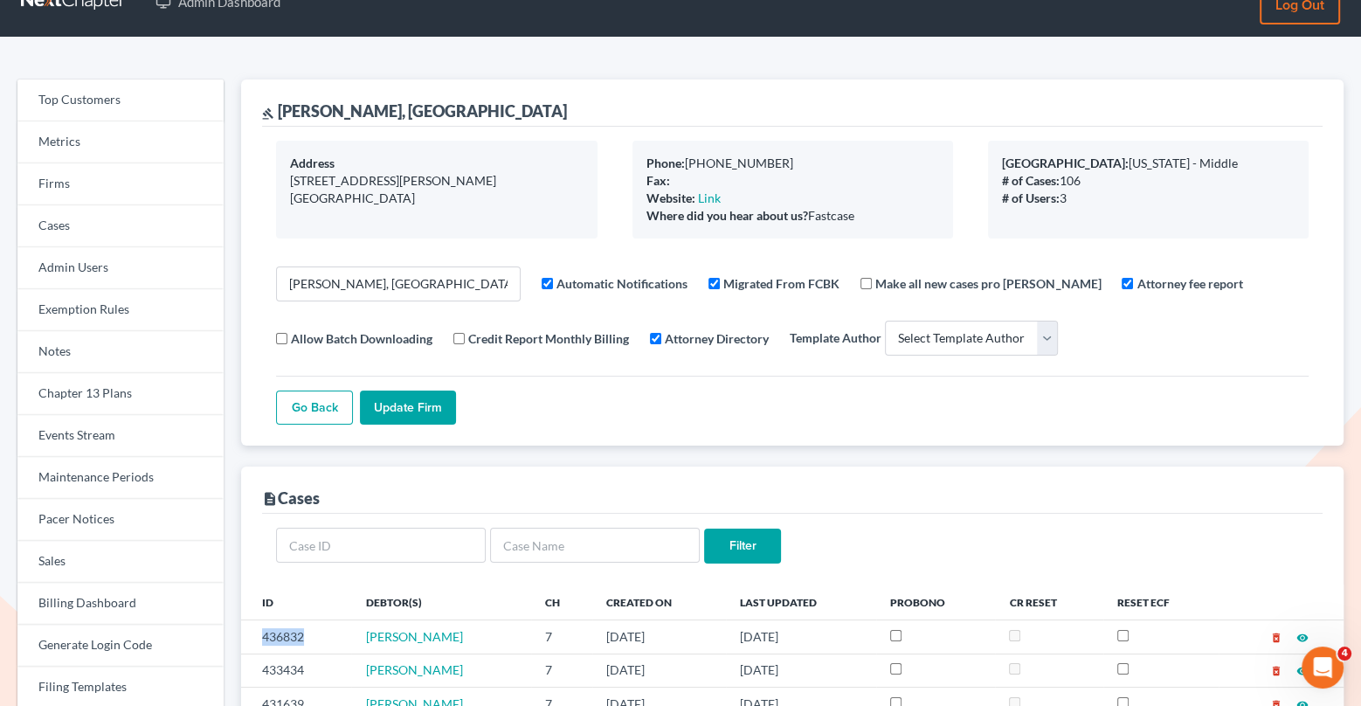
scroll to position [0, 0]
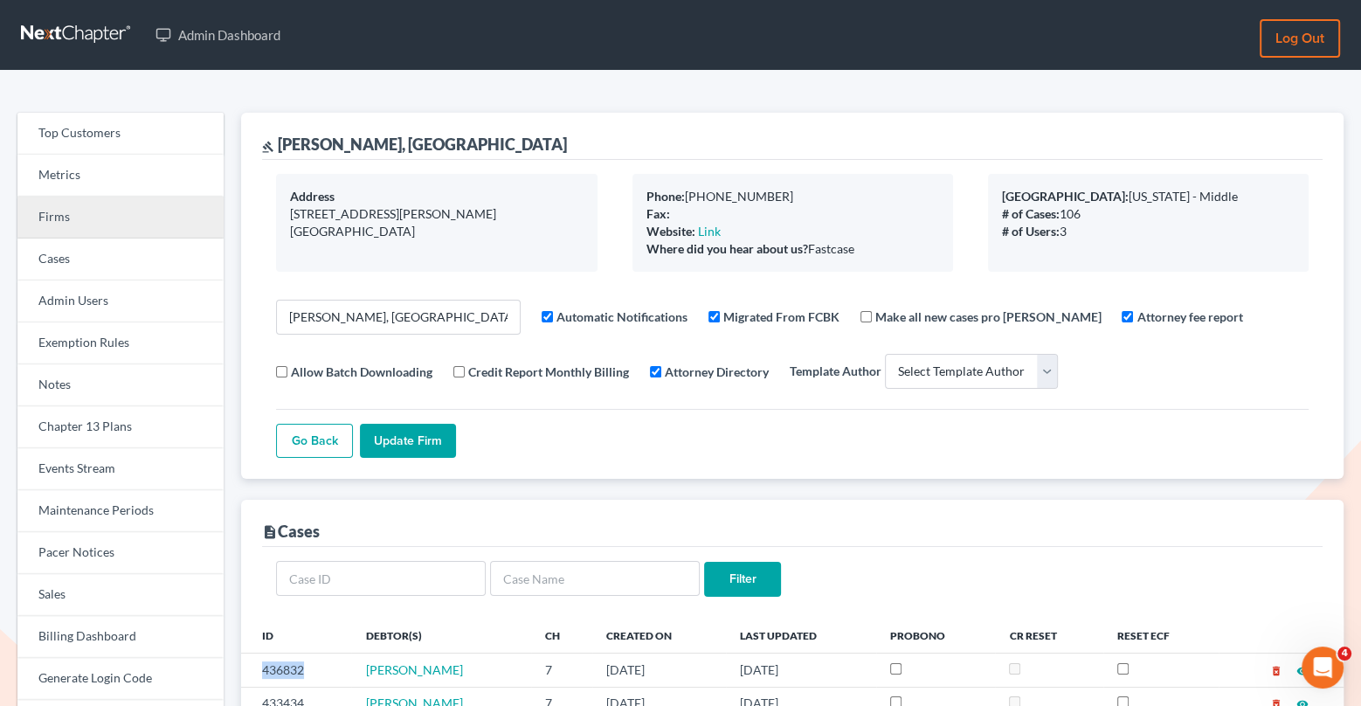
click at [162, 214] on link "Firms" at bounding box center [120, 218] width 206 height 42
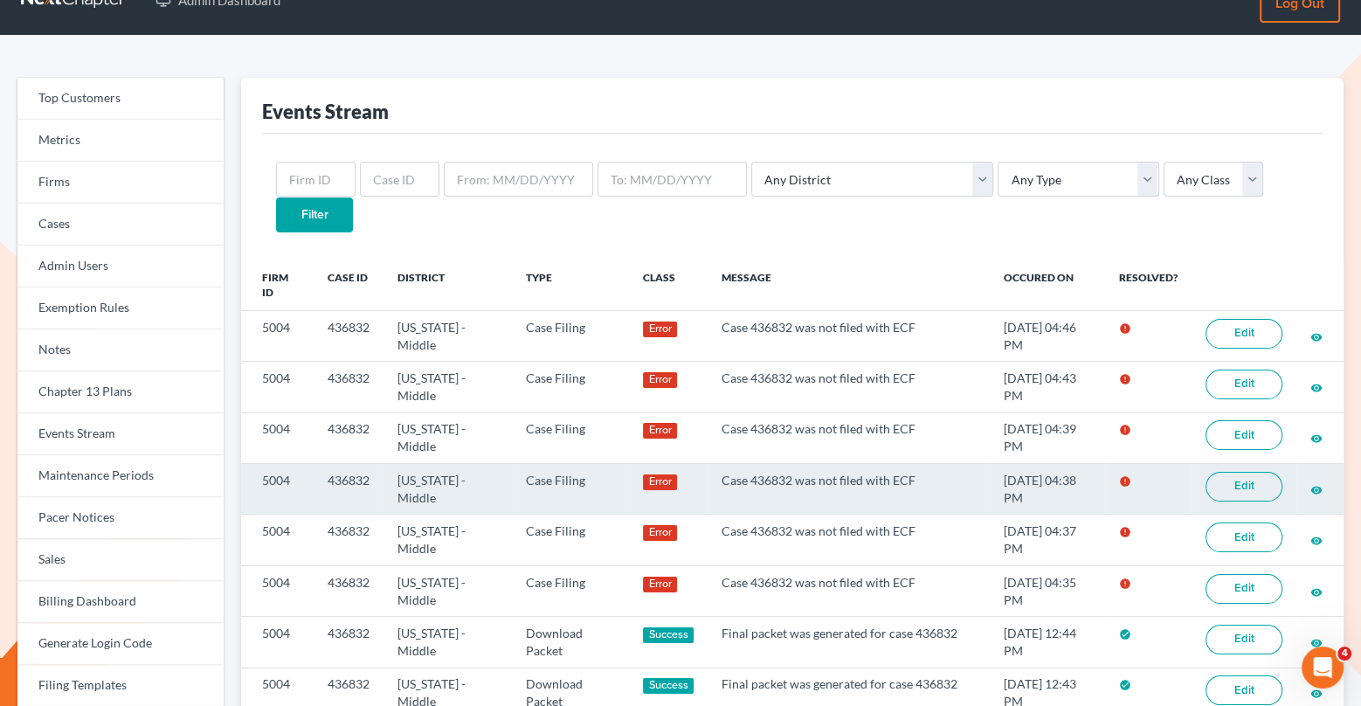
scroll to position [29, 0]
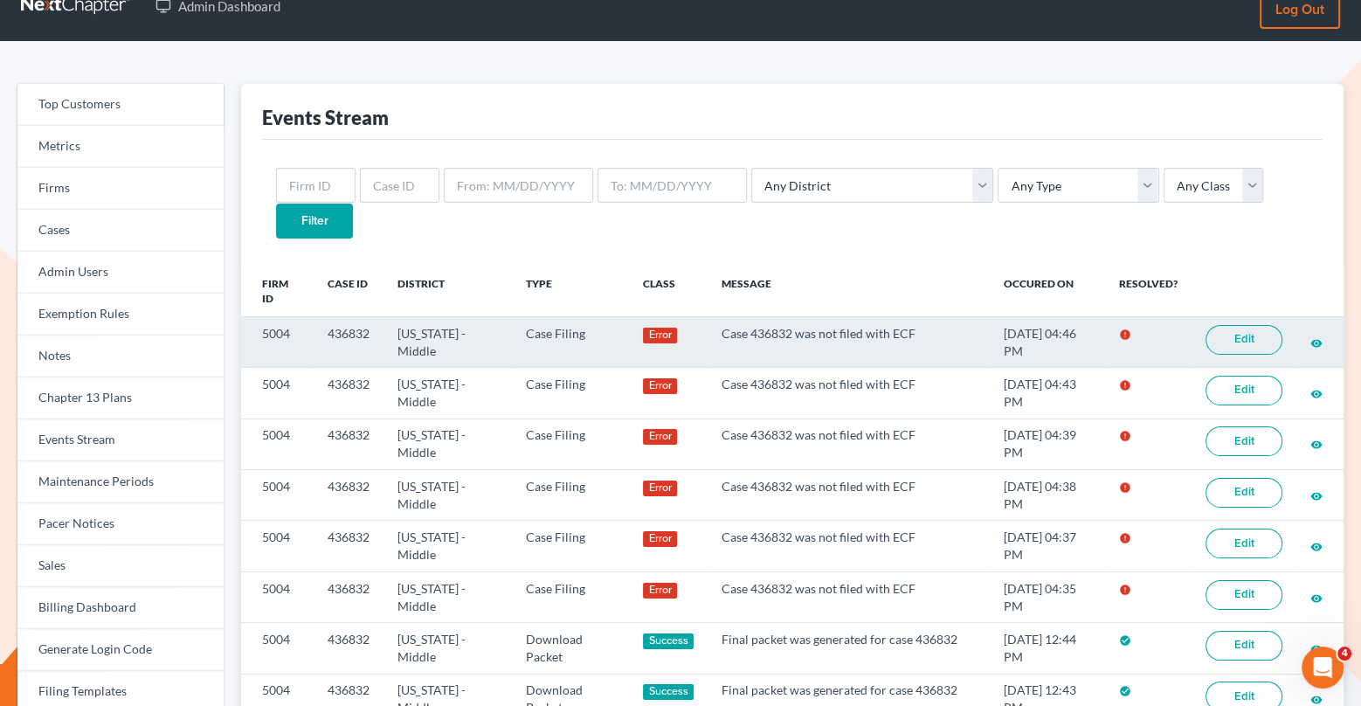
click at [1257, 325] on link "Edit" at bounding box center [1244, 340] width 77 height 30
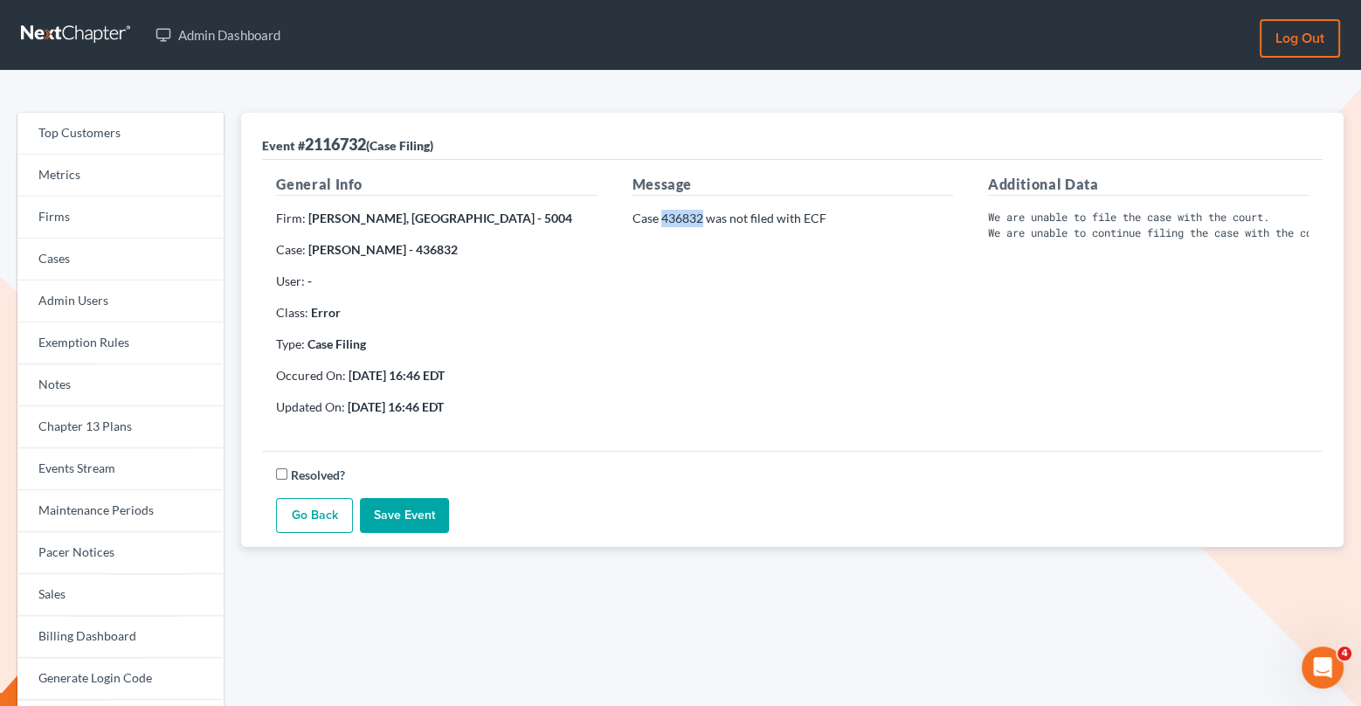
drag, startPoint x: 702, startPoint y: 217, endPoint x: 662, endPoint y: 224, distance: 40.8
click at [662, 224] on p "Case 436832 was not filed with ECF" at bounding box center [792, 218] width 321 height 17
copy p "436832"
click at [152, 478] on link "Events Stream" at bounding box center [120, 469] width 206 height 42
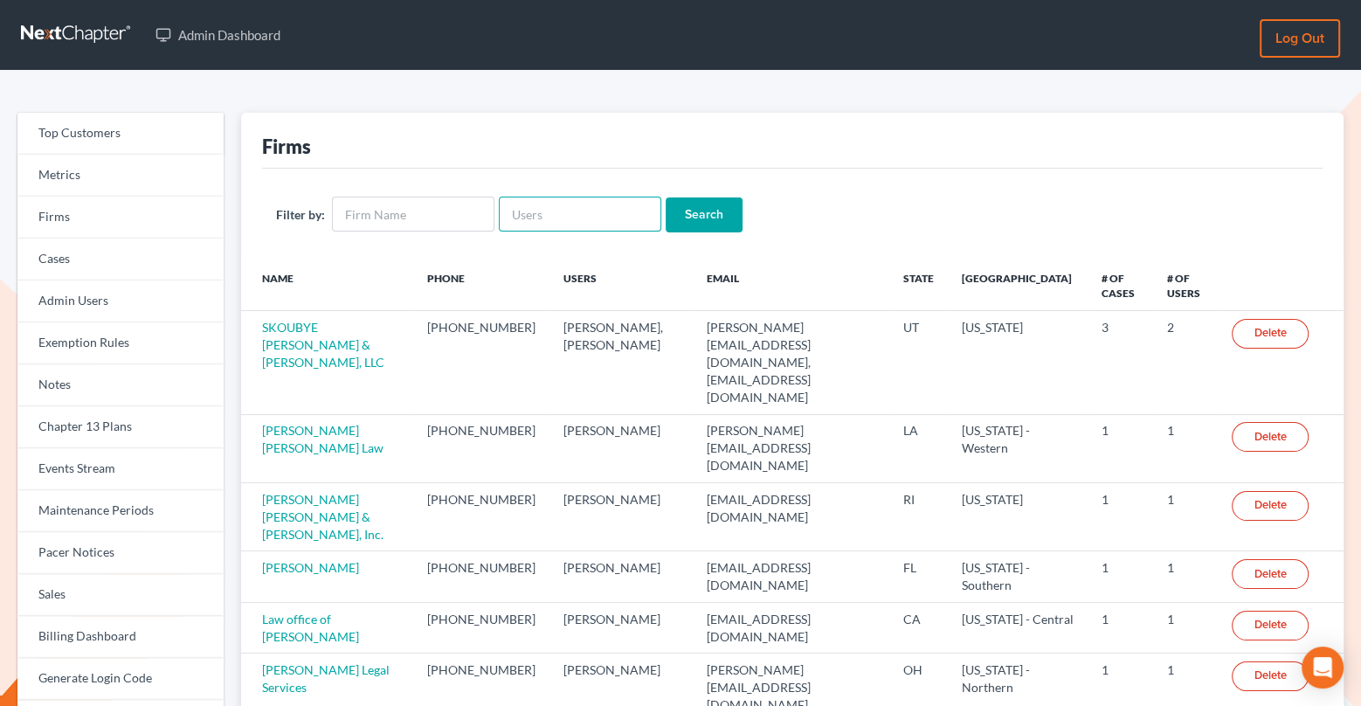
click at [541, 220] on input "text" at bounding box center [580, 214] width 162 height 35
paste input "[PERSON_NAME][EMAIL_ADDRESS][DOMAIN_NAME]"
type input "kevin@mettalegalsolutions.com"
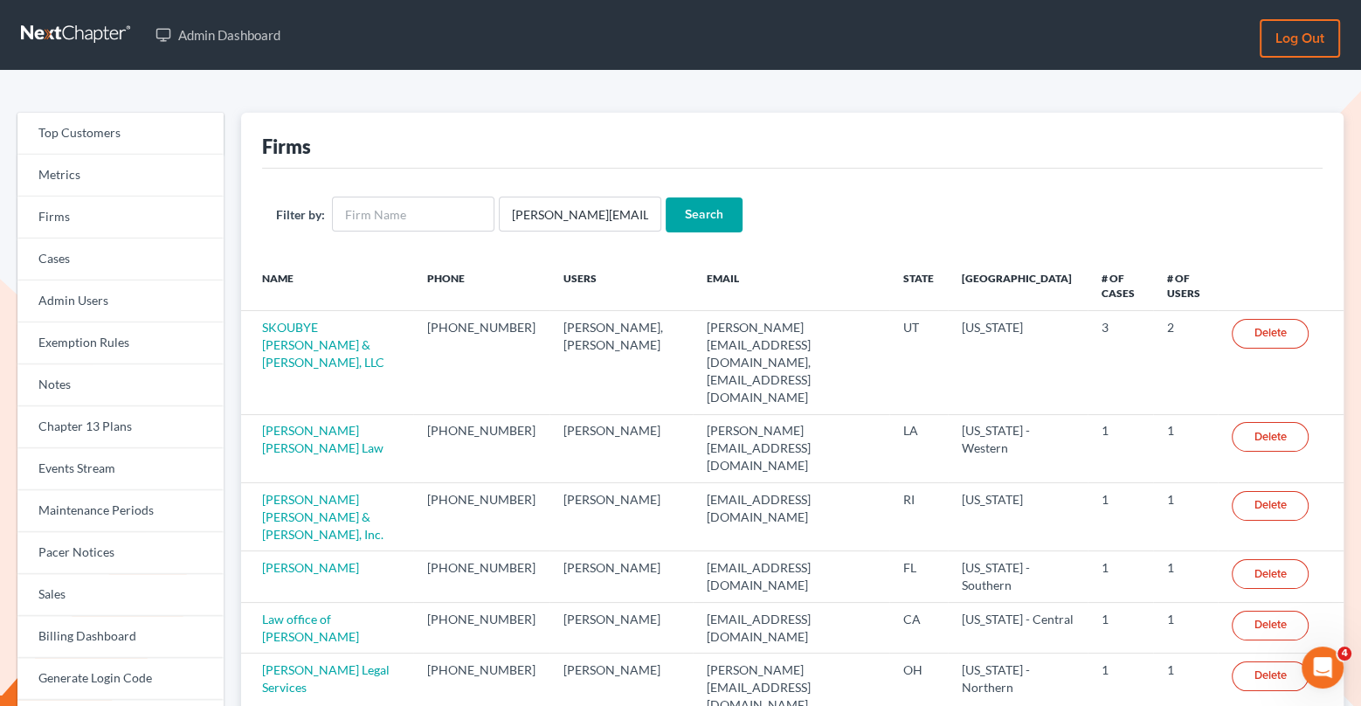
click at [709, 216] on input "Search" at bounding box center [704, 214] width 77 height 35
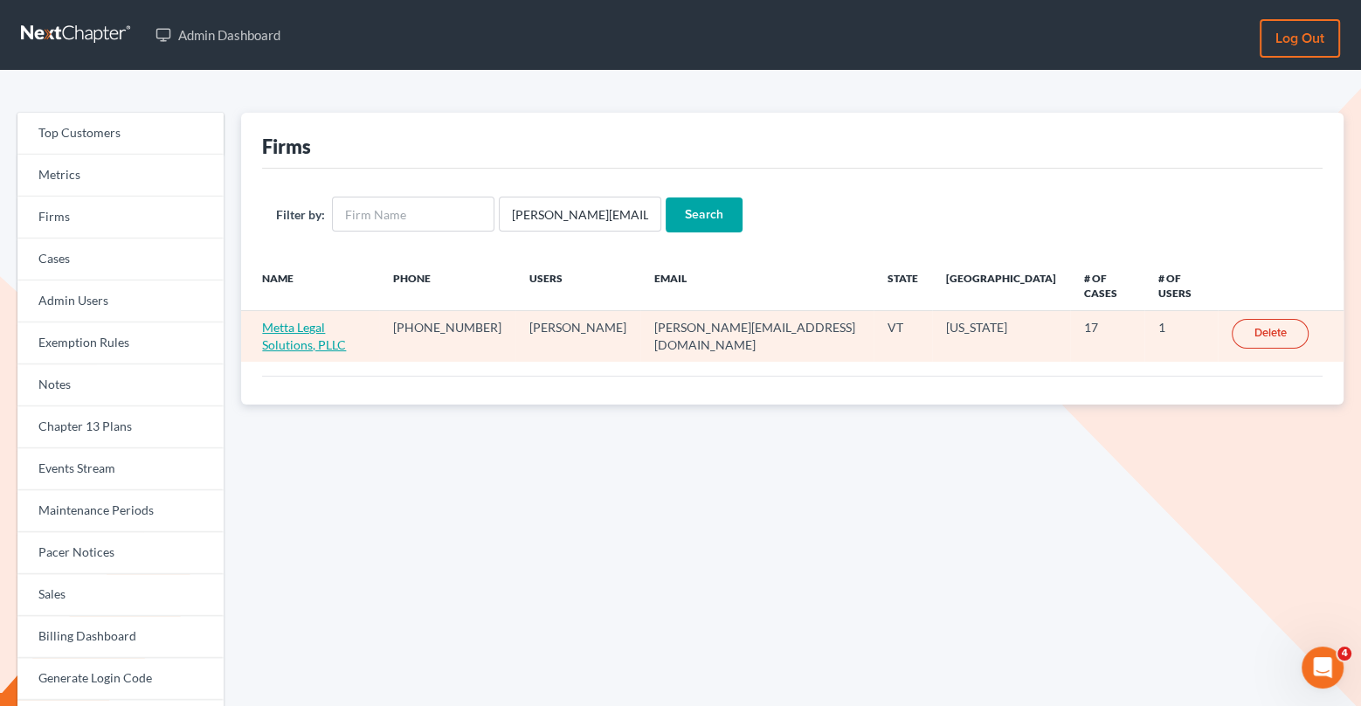
click at [346, 320] on link "Metta Legal Solutions, PLLC" at bounding box center [304, 336] width 84 height 32
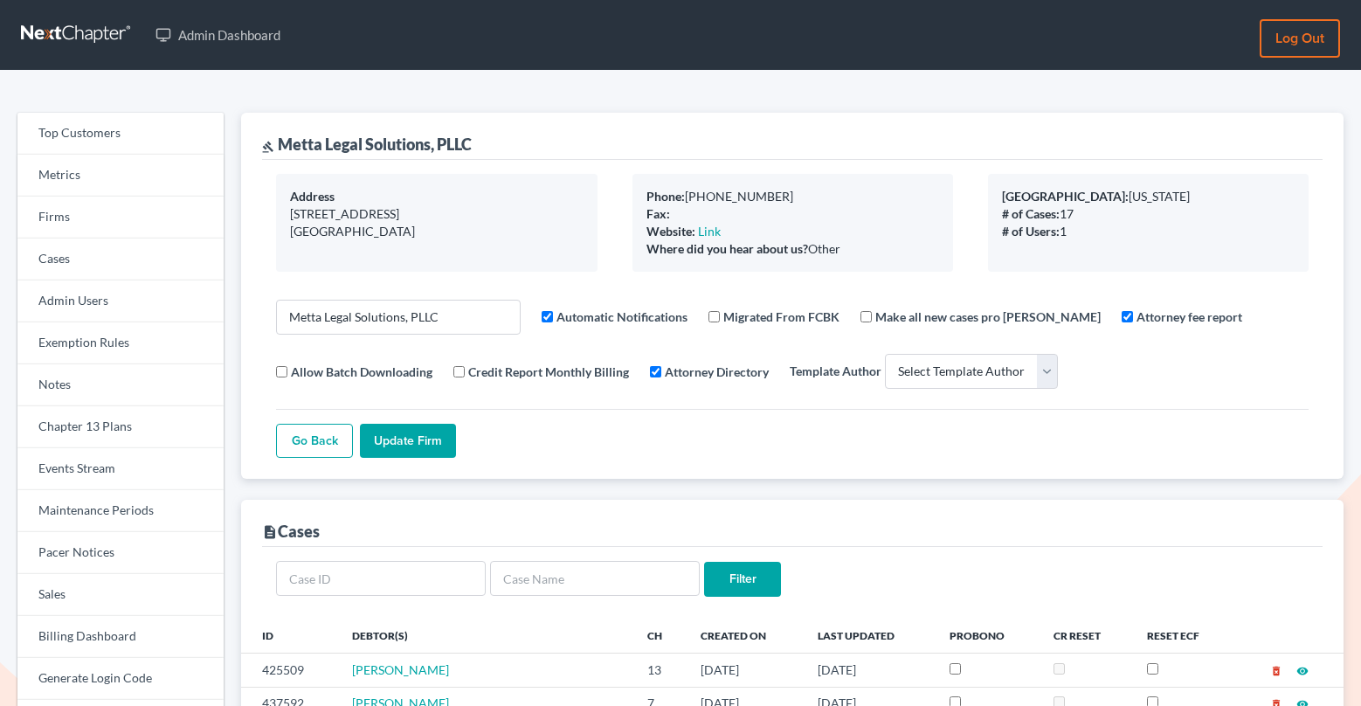
select select
click at [72, 220] on link "Firms" at bounding box center [120, 218] width 206 height 42
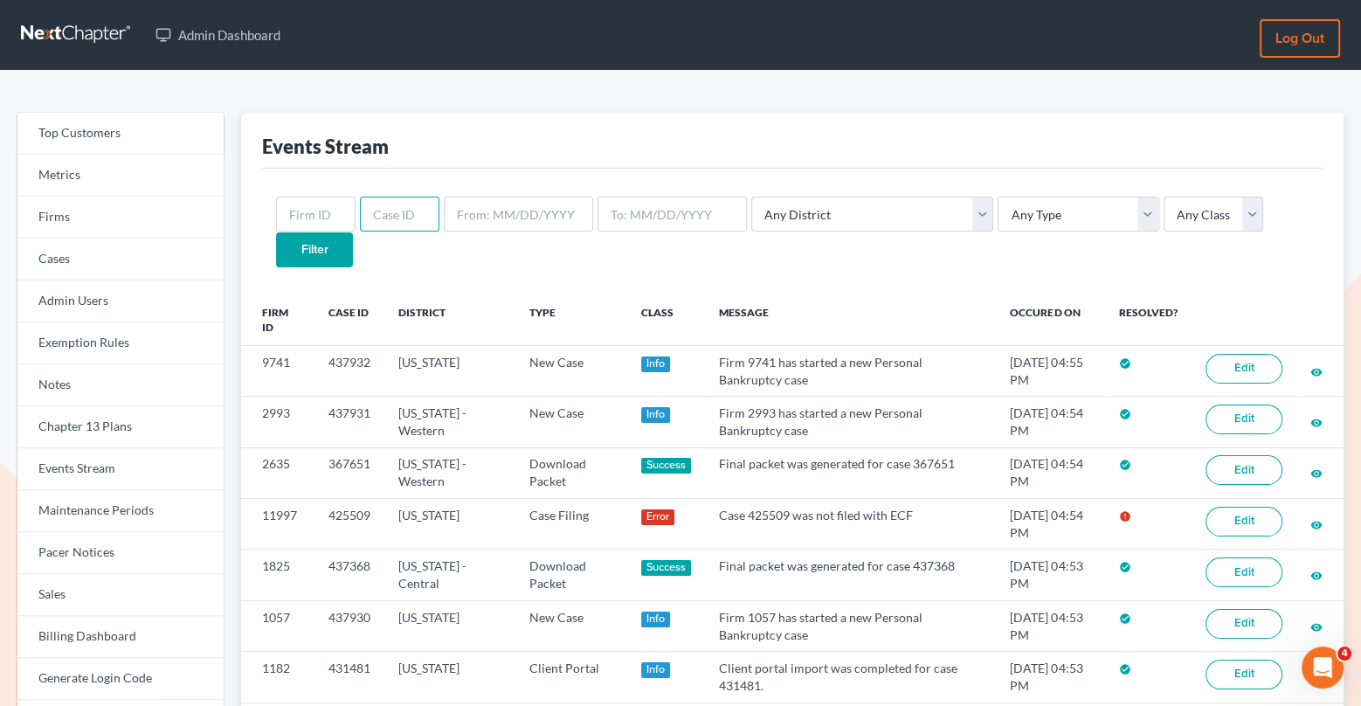
click at [390, 220] on input "text" at bounding box center [399, 214] width 79 height 35
paste input "11997"
type input "11997"
click at [353, 232] on input "Filter" at bounding box center [314, 249] width 77 height 35
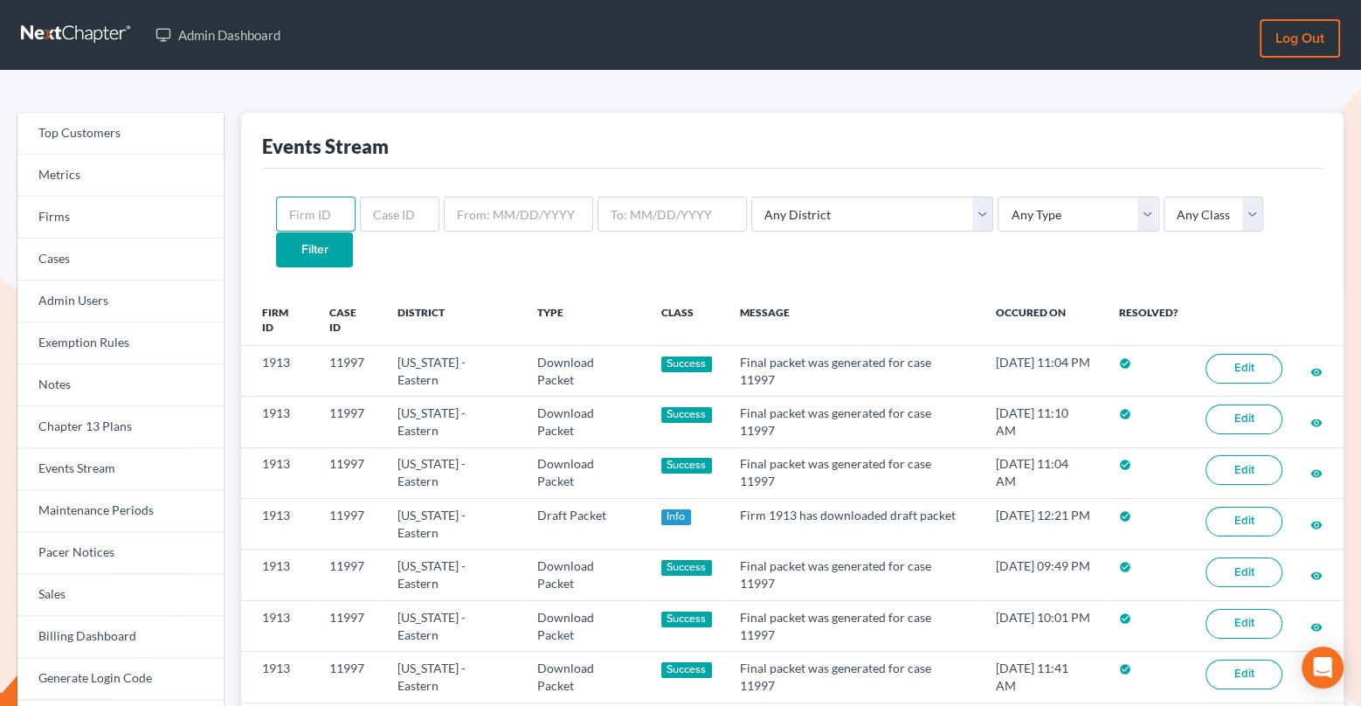
click at [304, 219] on input "text" at bounding box center [315, 214] width 79 height 35
paste input "11997"
type input "11997"
click at [353, 232] on input "Filter" at bounding box center [314, 249] width 77 height 35
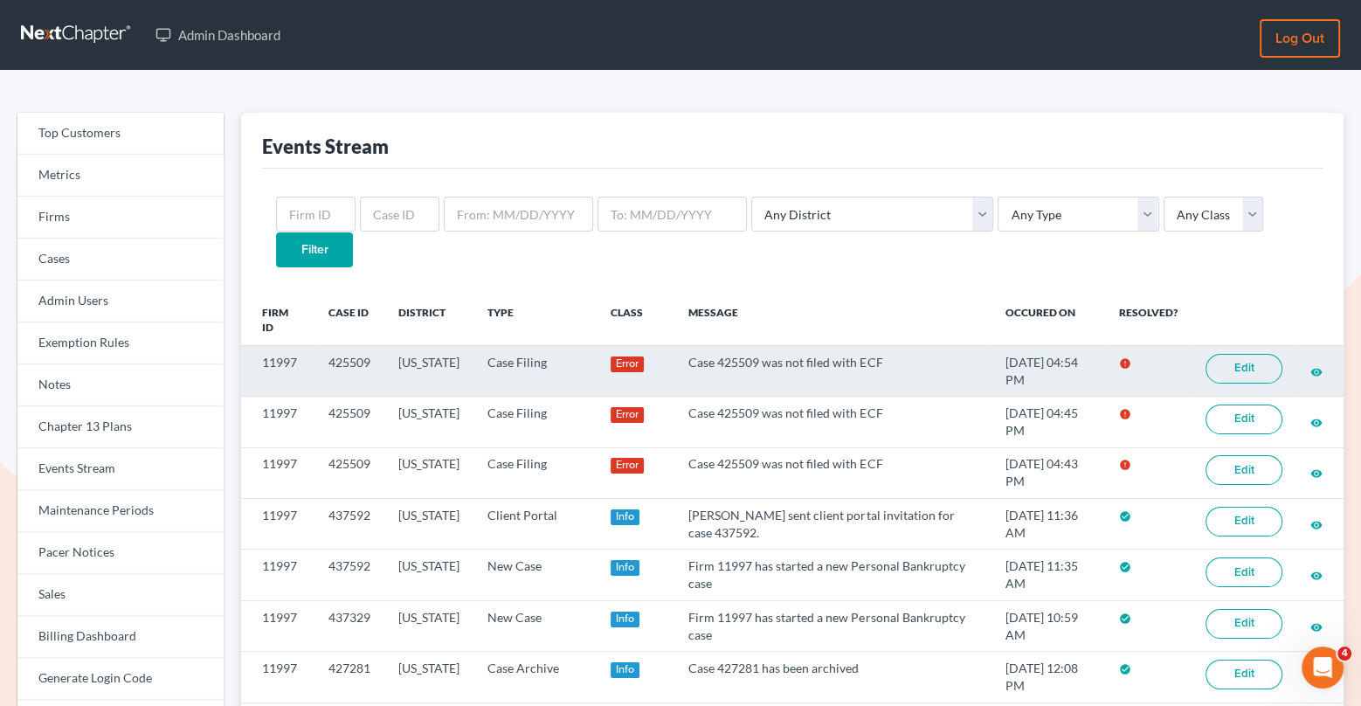
click at [1257, 354] on link "Edit" at bounding box center [1244, 369] width 77 height 30
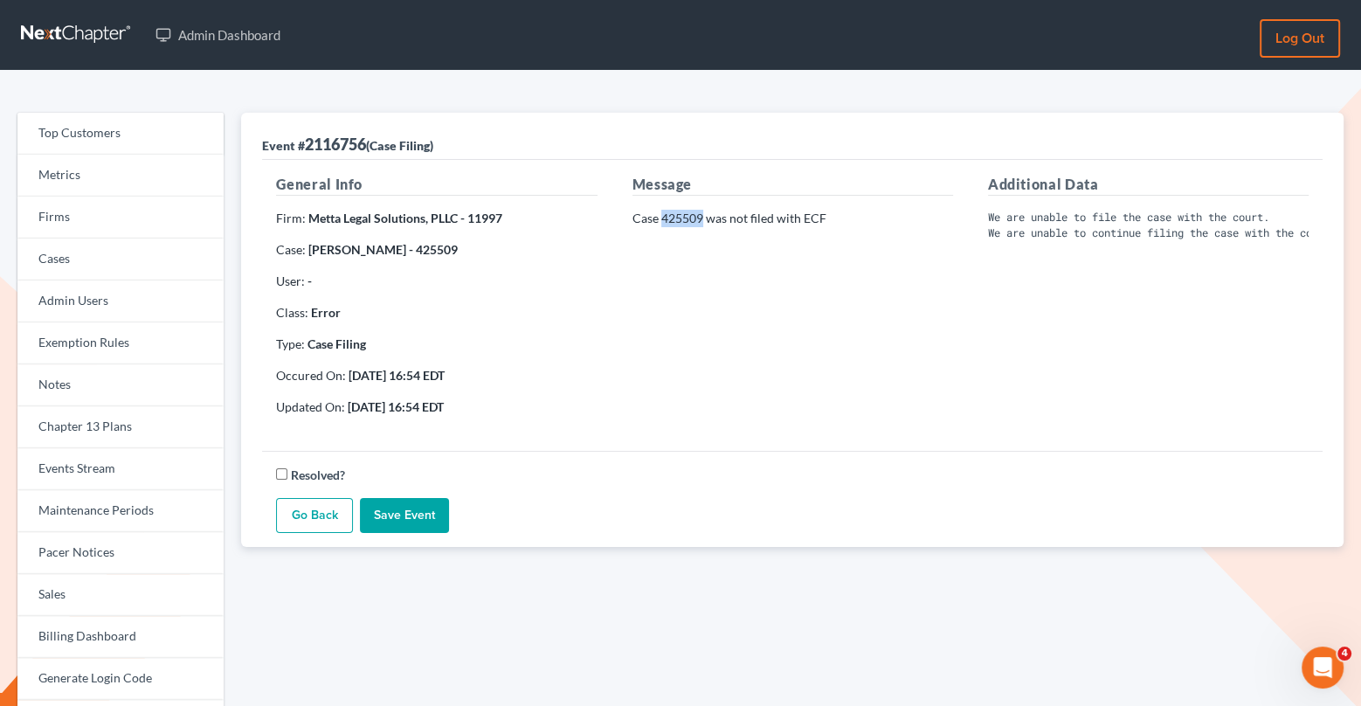
drag, startPoint x: 703, startPoint y: 218, endPoint x: 660, endPoint y: 215, distance: 42.9
click at [660, 215] on p "Case 425509 was not filed with ECF" at bounding box center [792, 218] width 321 height 17
copy p "425509"
click at [127, 633] on link "Billing Dashboard" at bounding box center [120, 637] width 206 height 42
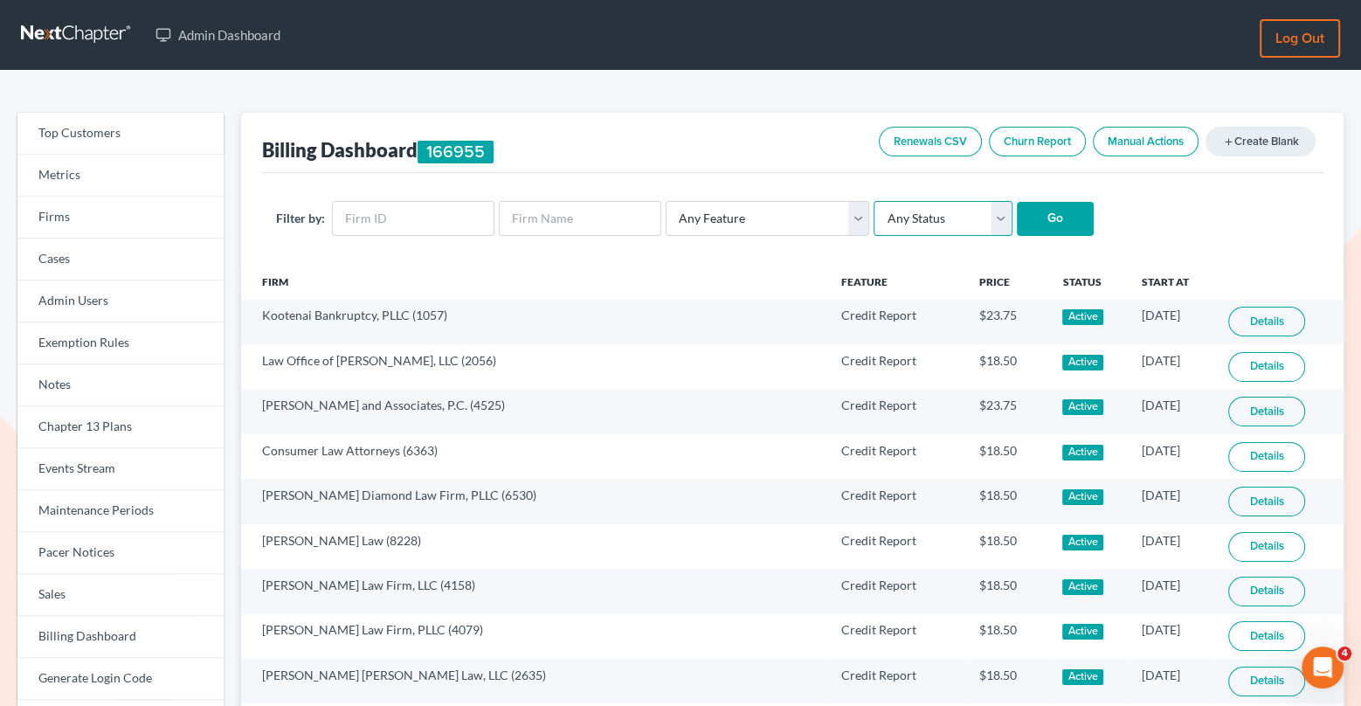
click at [926, 219] on select "Any Status Active Inactive Pending Expired Error Pending Charges" at bounding box center [943, 218] width 138 height 35
click at [764, 227] on select "Any Feature Start Plus Plan Pro Plus Plan Whoa Plan Credit Report Credit Report…" at bounding box center [768, 218] width 204 height 35
click at [961, 225] on select "Any Status Active Inactive Pending Expired Error Pending Charges" at bounding box center [943, 218] width 138 height 35
click at [1128, 281] on th "Start At" at bounding box center [1171, 282] width 86 height 35
click at [391, 270] on th "Firm" at bounding box center [533, 282] width 585 height 35
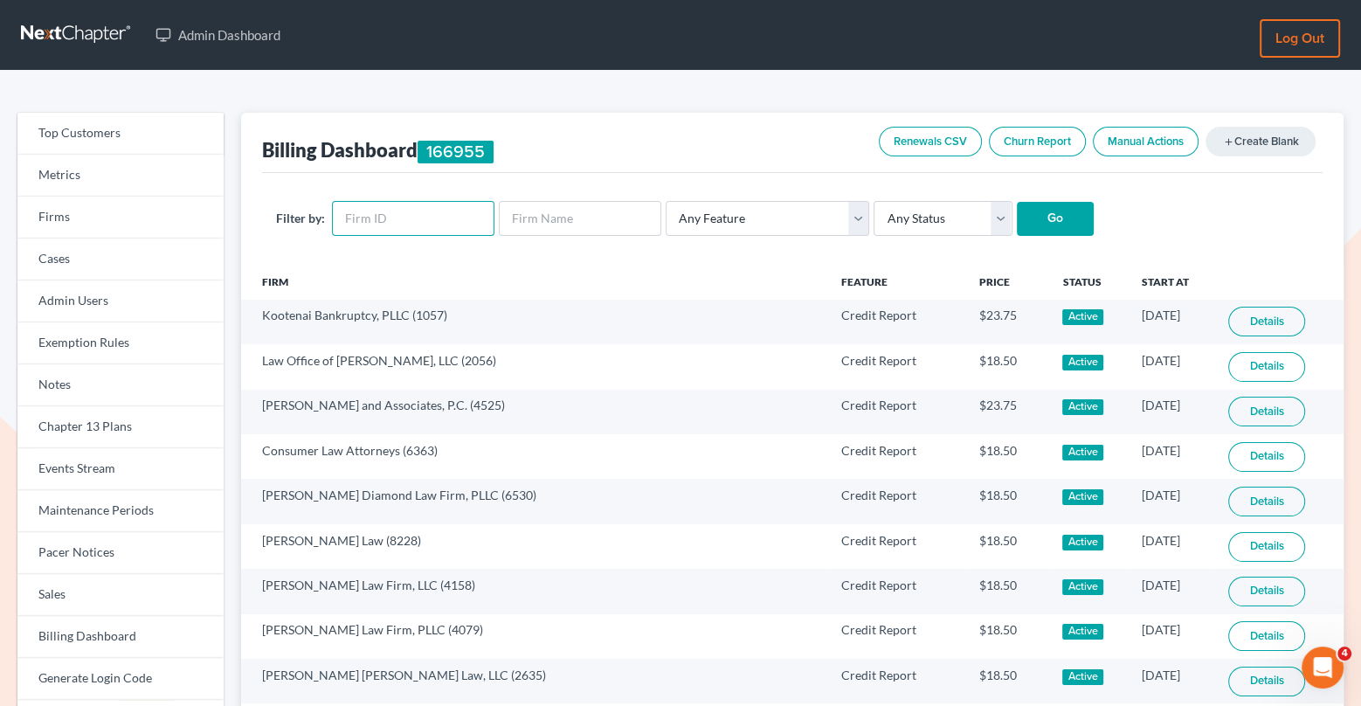
click at [404, 226] on input "text" at bounding box center [413, 218] width 162 height 35
paste input "12004"
type input "12004"
click at [1052, 222] on input "Go" at bounding box center [1055, 219] width 77 height 35
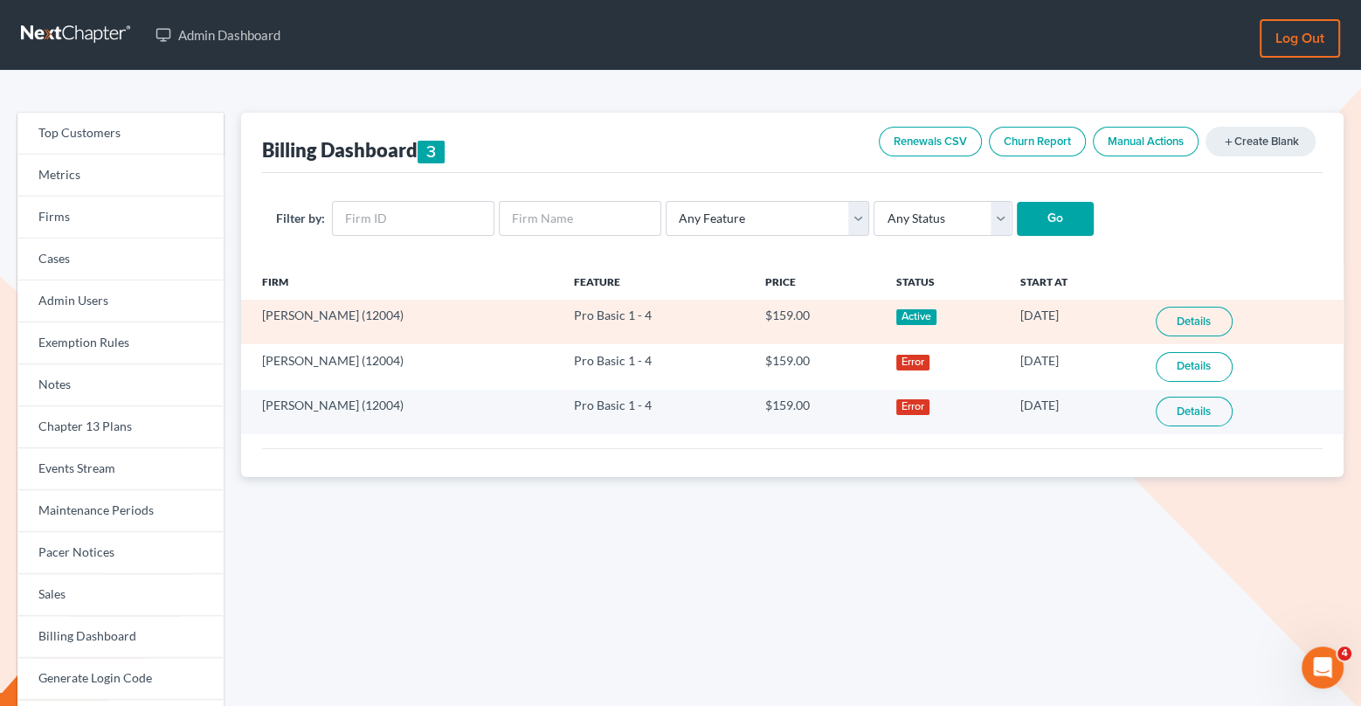
click at [1199, 316] on link "Details" at bounding box center [1194, 322] width 77 height 30
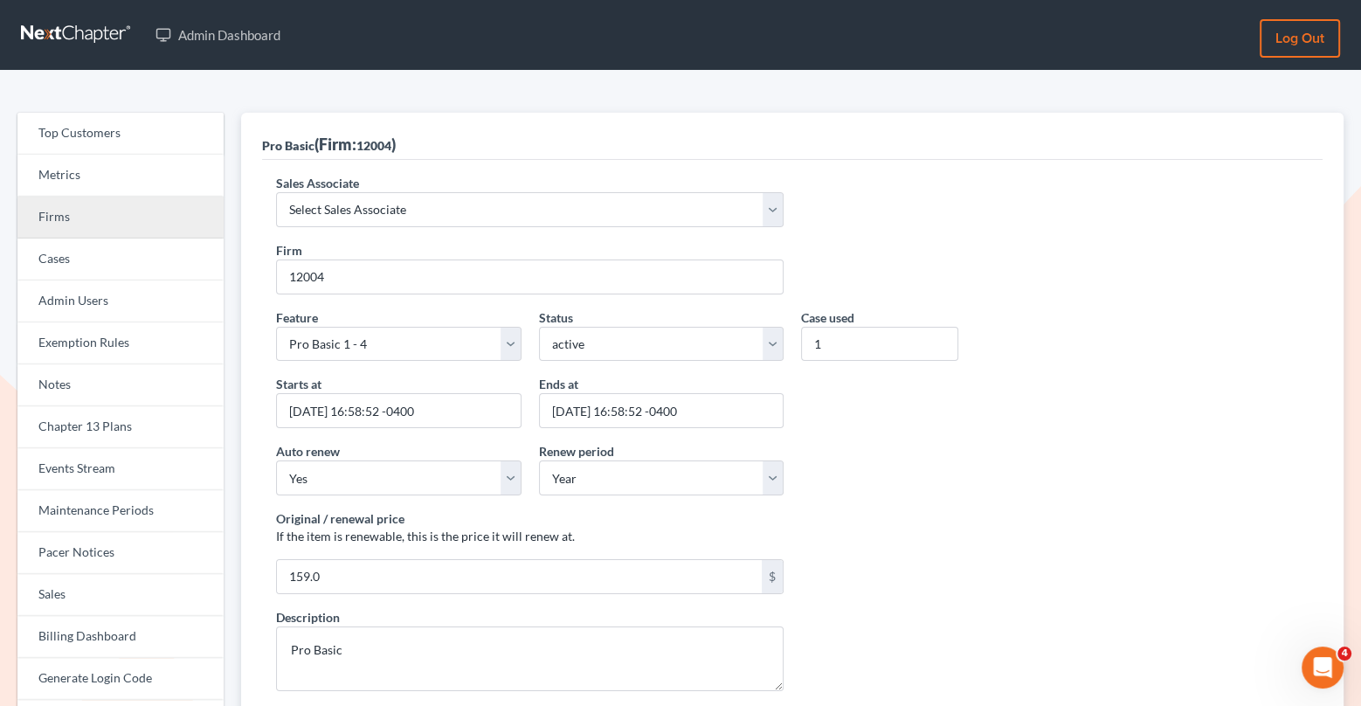
click at [98, 216] on link "Firms" at bounding box center [120, 218] width 206 height 42
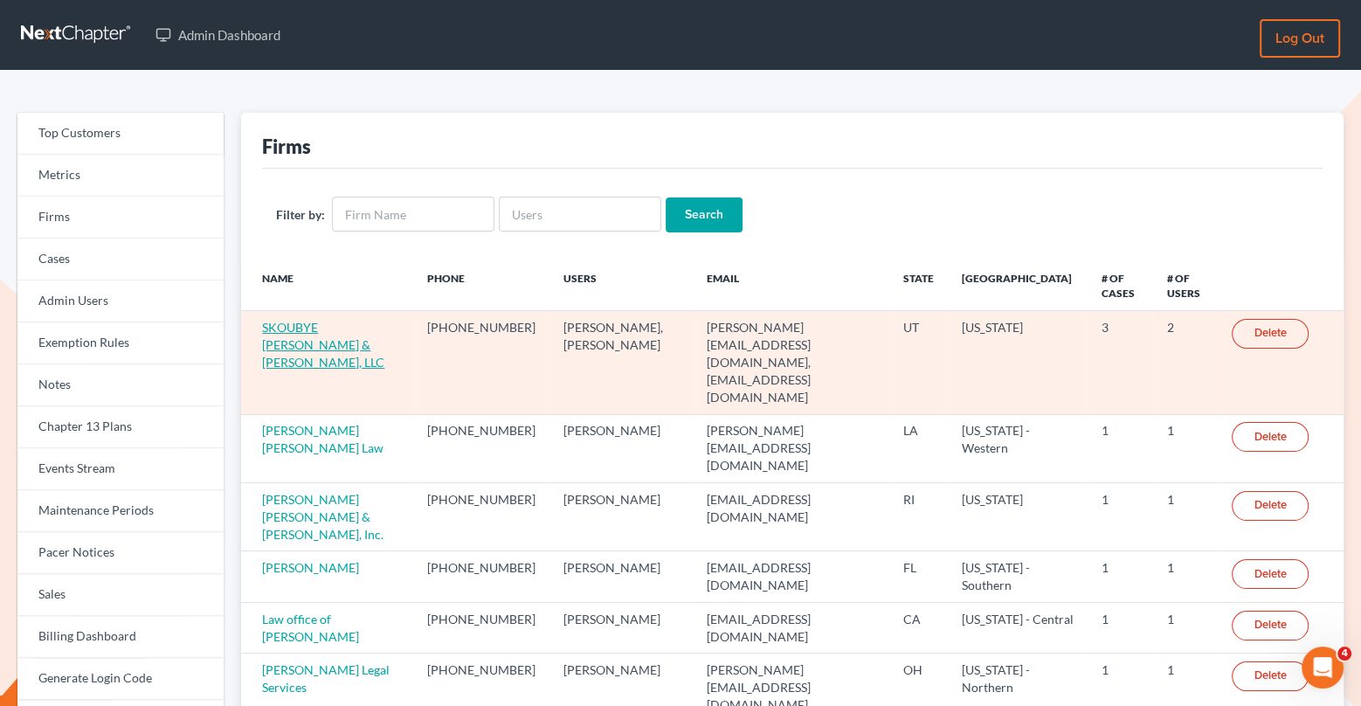
click at [335, 342] on link "SKOUBYE [PERSON_NAME] & [PERSON_NAME], LLC" at bounding box center [323, 345] width 122 height 50
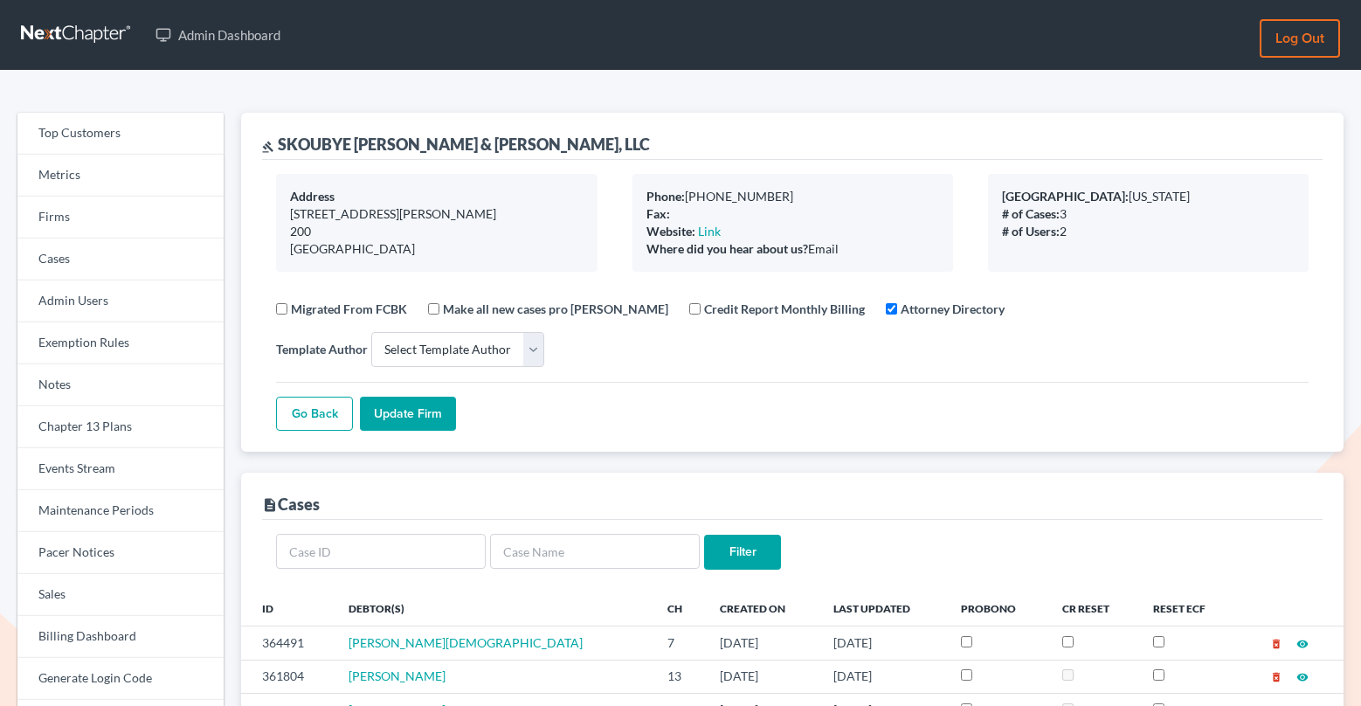
select select
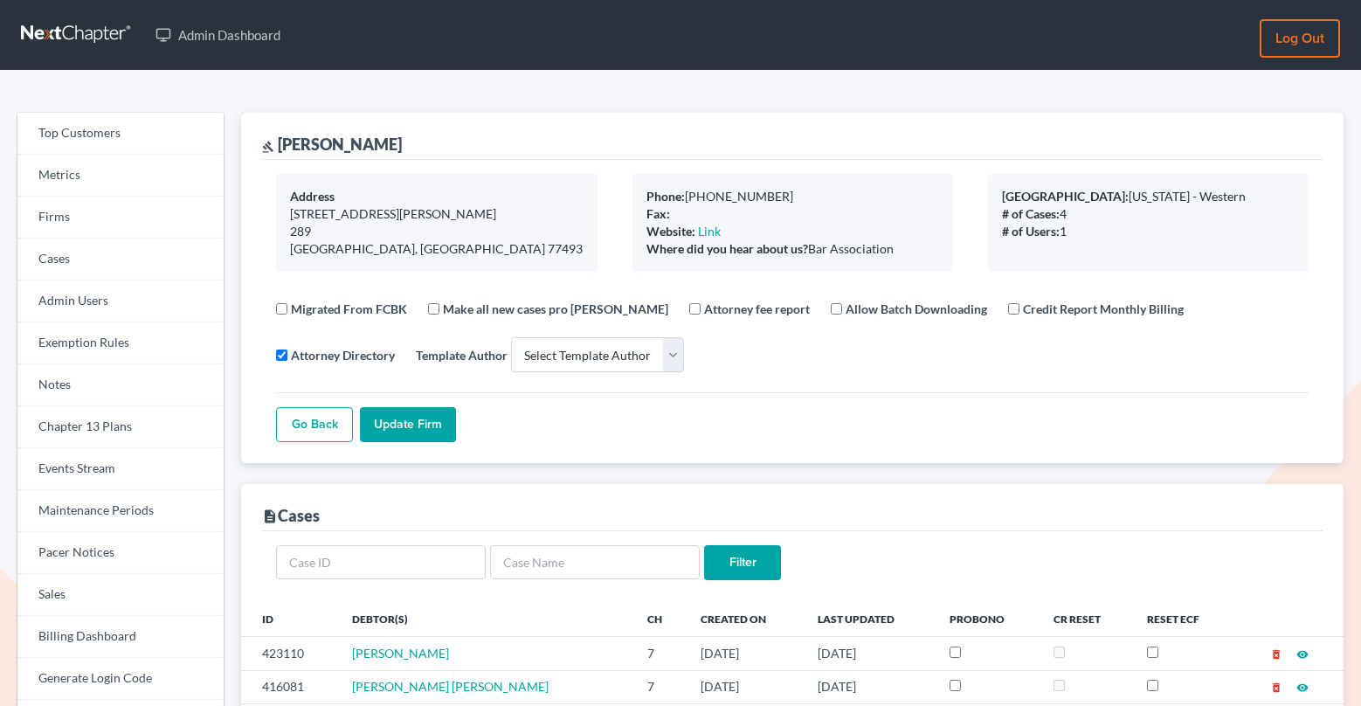
select select
click at [180, 215] on link "Firms" at bounding box center [120, 218] width 206 height 42
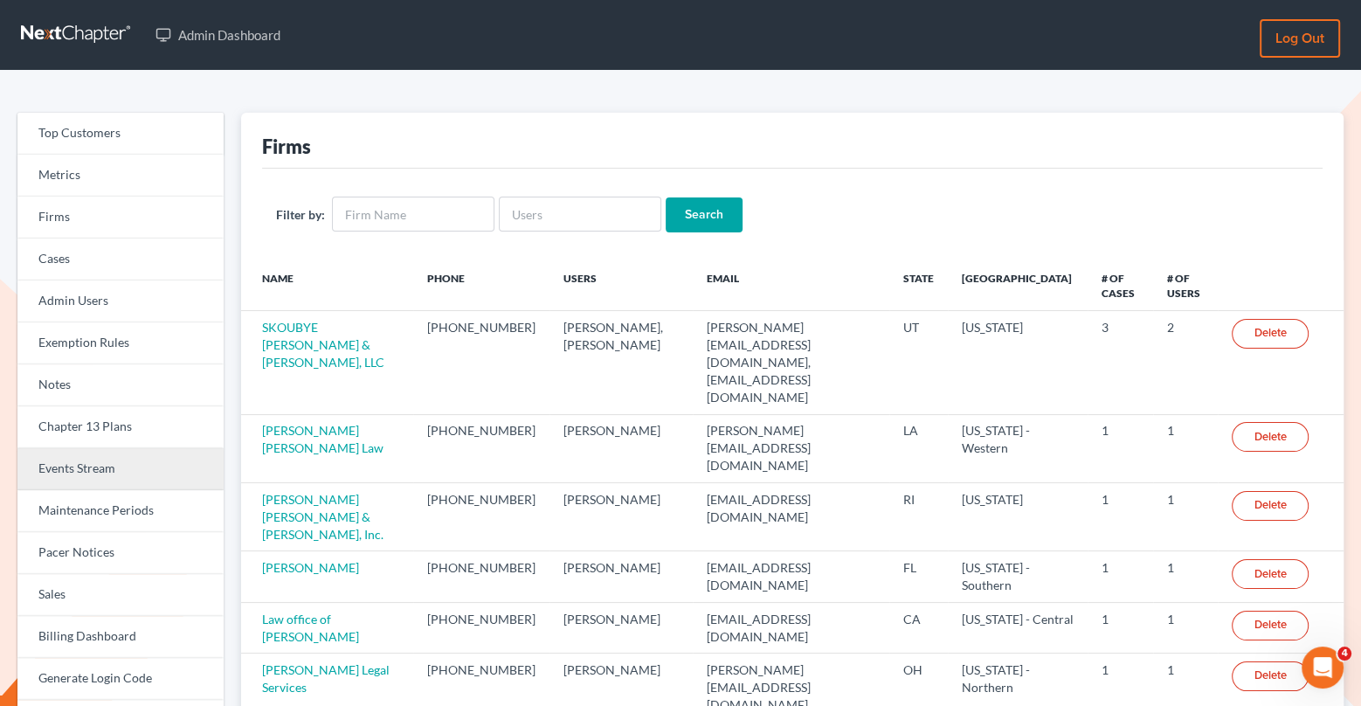
click at [115, 472] on link "Events Stream" at bounding box center [120, 469] width 206 height 42
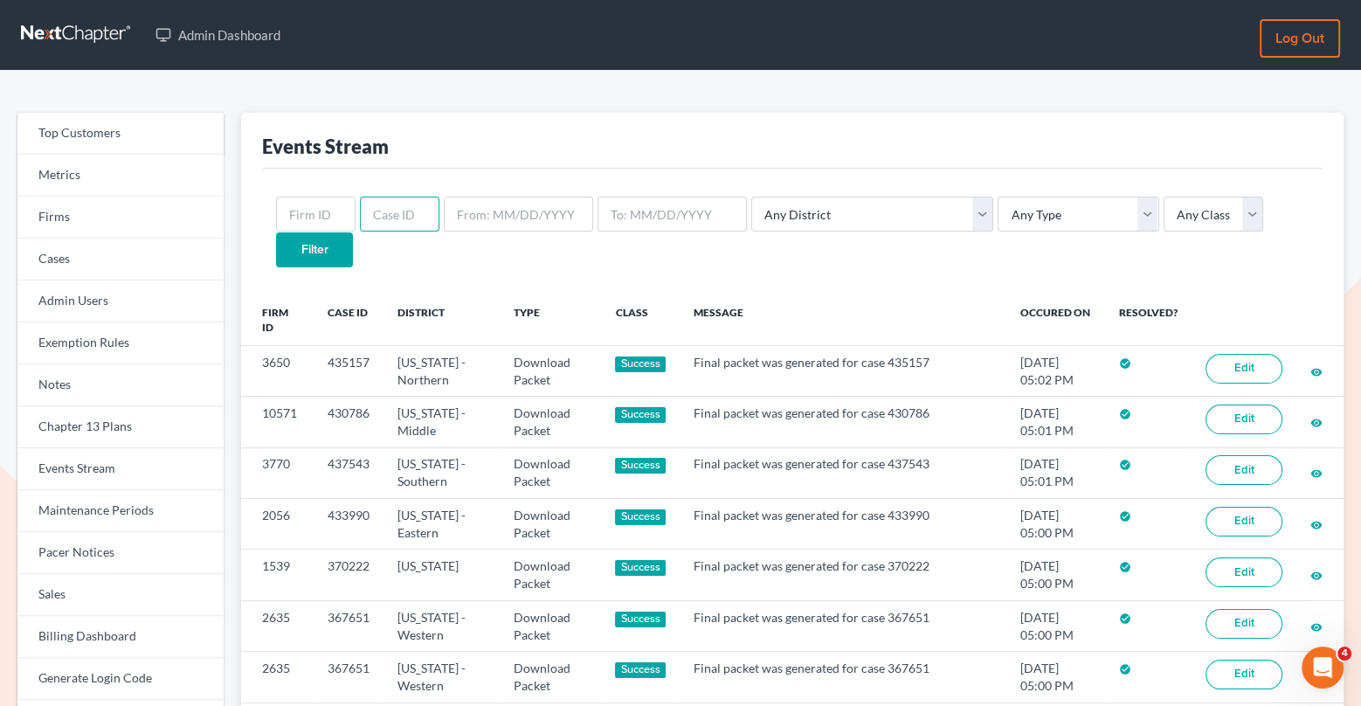
click at [389, 214] on input "text" at bounding box center [399, 214] width 79 height 35
click at [327, 213] on input "text" at bounding box center [315, 214] width 79 height 35
paste input "11997"
type input "11997"
click at [353, 232] on input "Filter" at bounding box center [314, 249] width 77 height 35
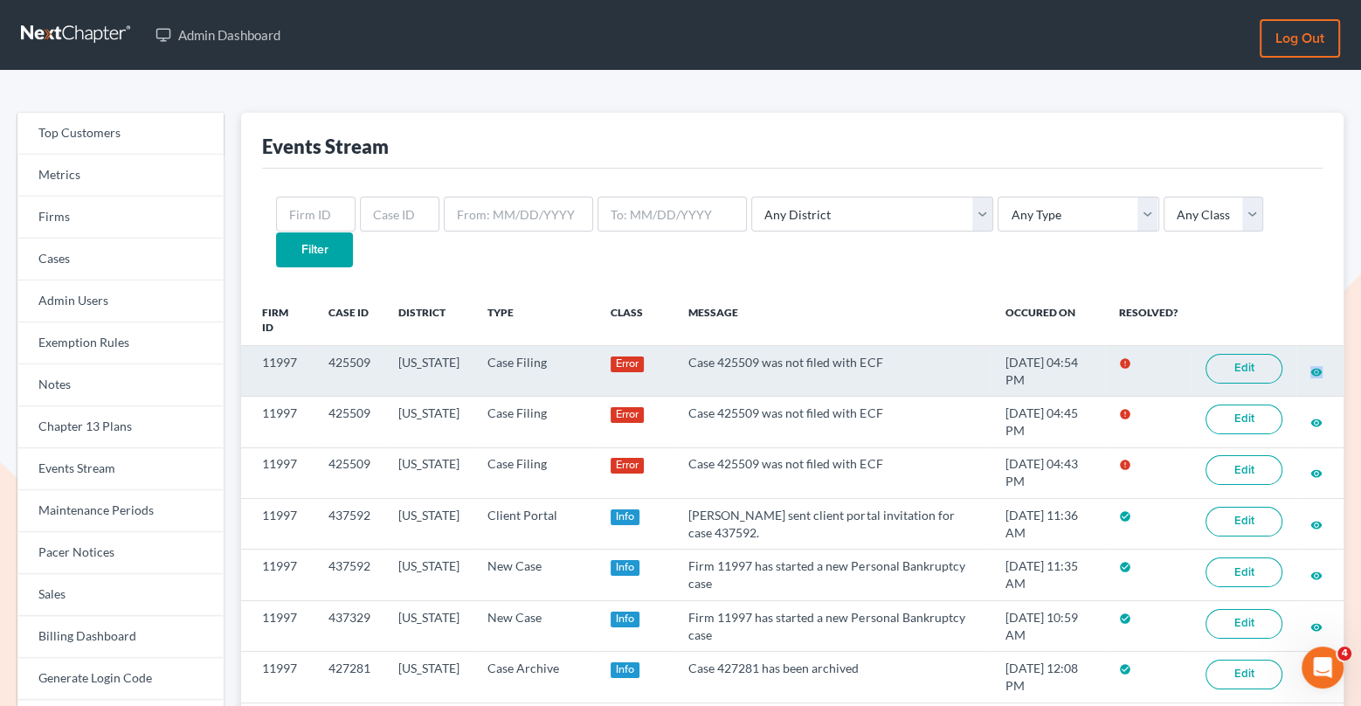
click at [1242, 354] on link "Edit" at bounding box center [1244, 369] width 77 height 30
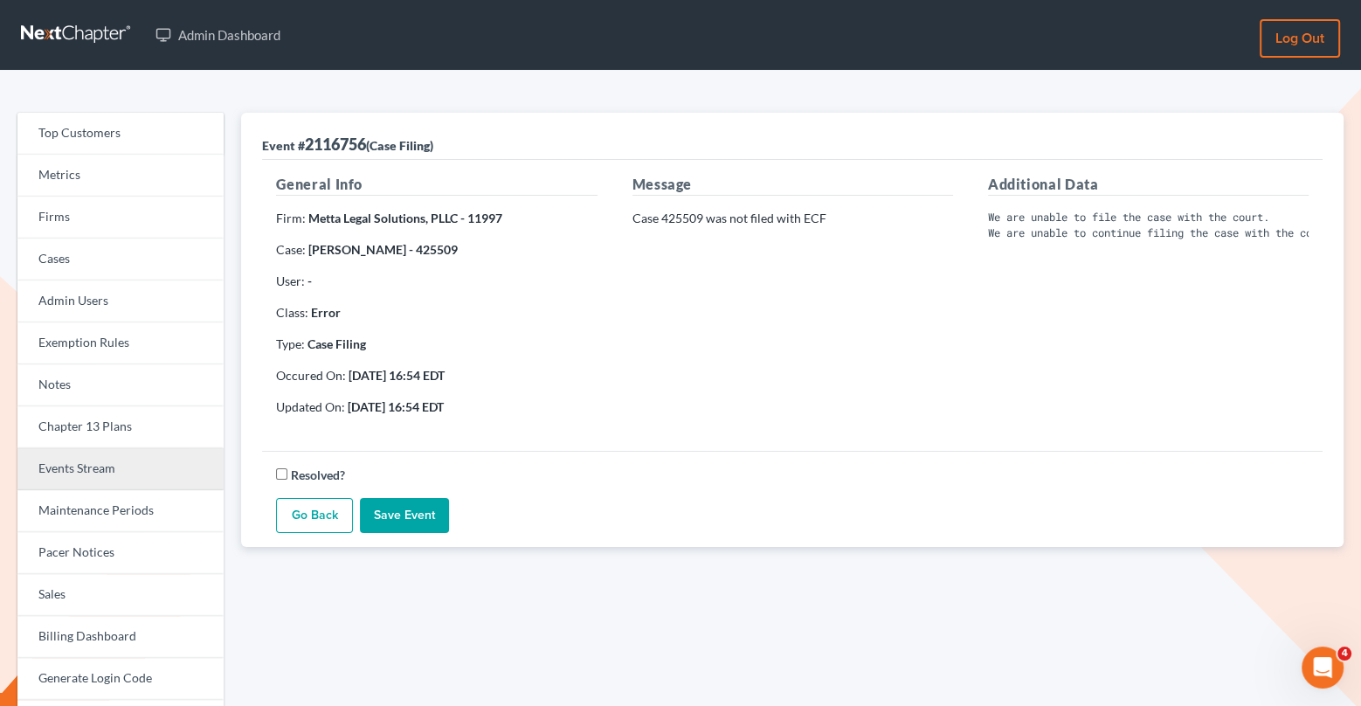
click at [80, 472] on link "Events Stream" at bounding box center [120, 469] width 206 height 42
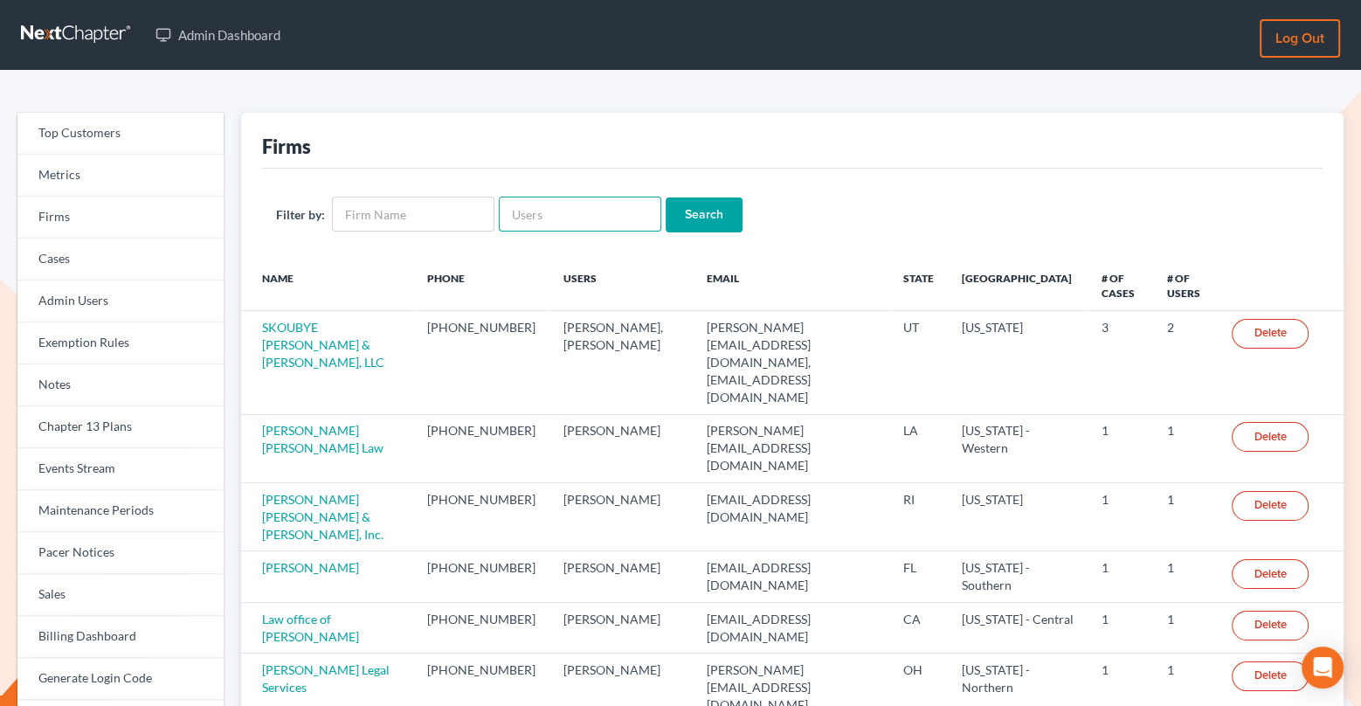
click at [528, 220] on input "text" at bounding box center [580, 214] width 162 height 35
paste input "support@courtsource123.com"
type input "support@courtsource123.com"
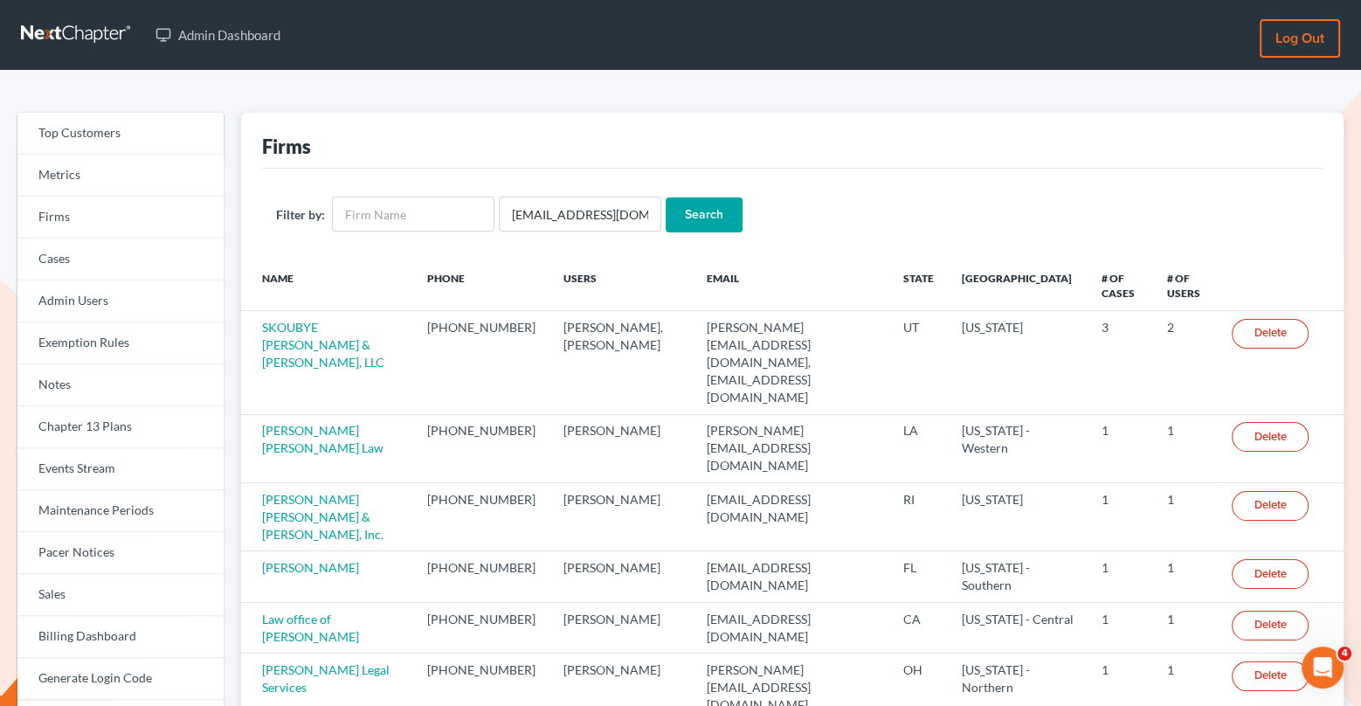
click at [695, 219] on input "Search" at bounding box center [704, 214] width 77 height 35
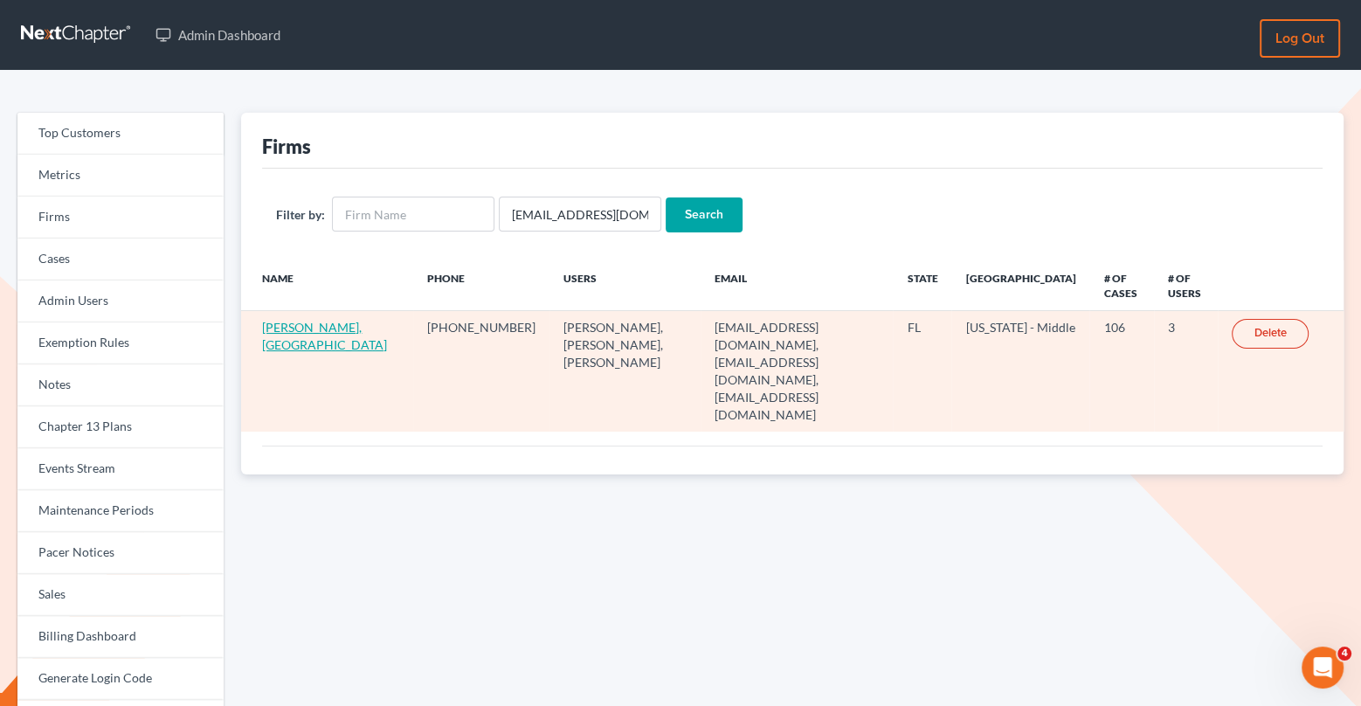
click at [300, 349] on link "[PERSON_NAME], [GEOGRAPHIC_DATA]" at bounding box center [324, 336] width 125 height 32
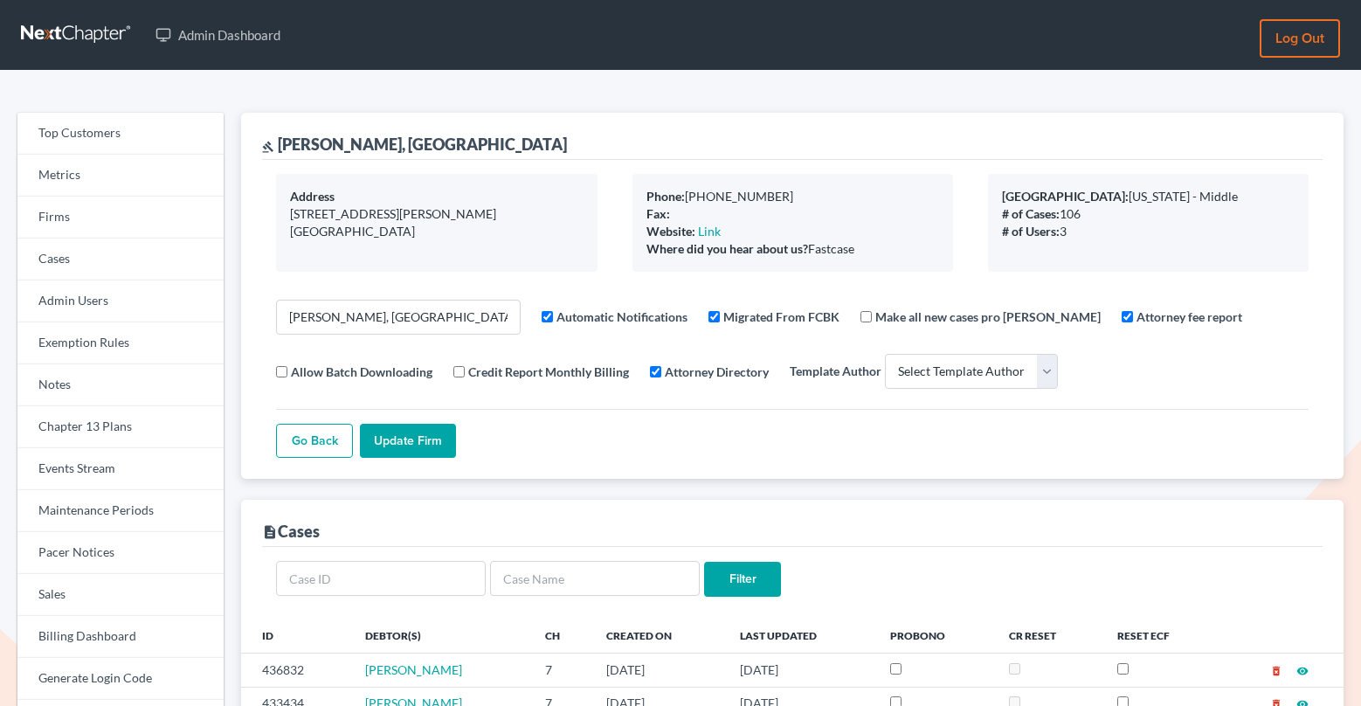
select select
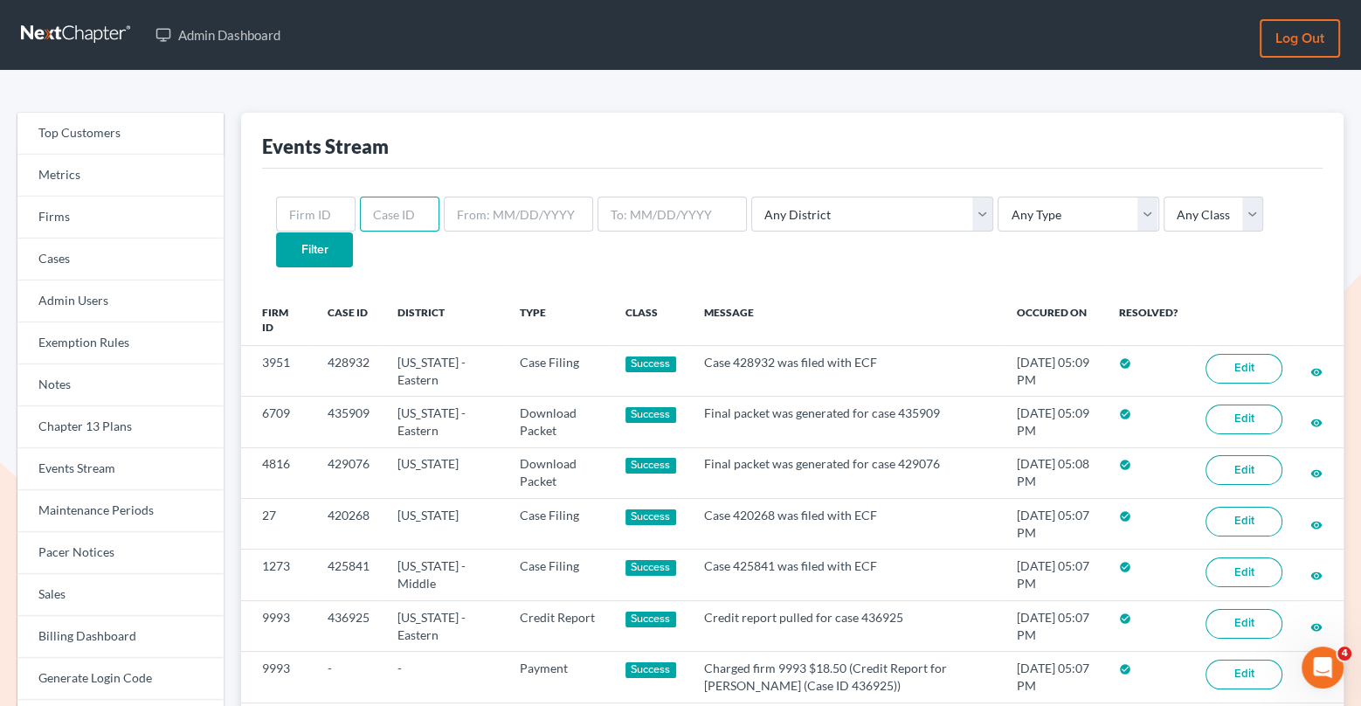
click at [403, 209] on input "text" at bounding box center [399, 214] width 79 height 35
click at [305, 213] on input "text" at bounding box center [315, 214] width 79 height 35
paste input "5004"
type input "5004"
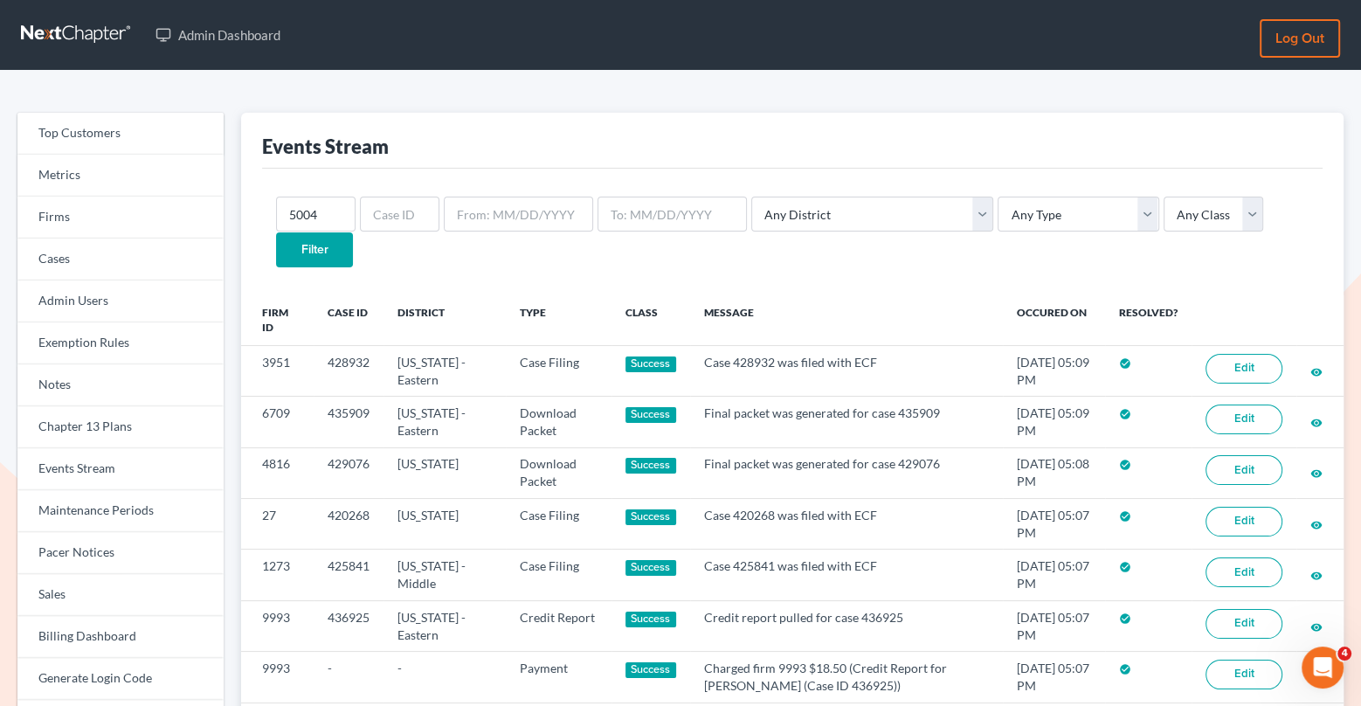
click at [353, 232] on input "Filter" at bounding box center [314, 249] width 77 height 35
